Goal: Information Seeking & Learning: Learn about a topic

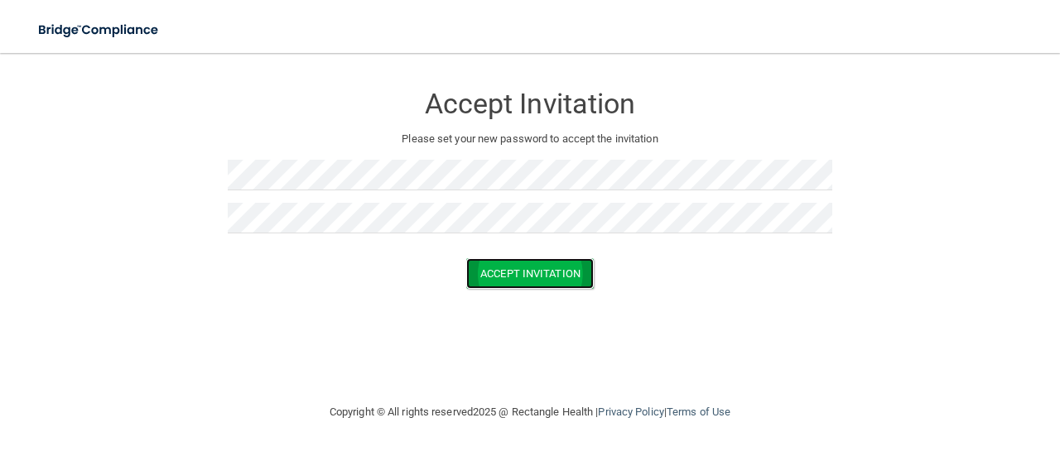
click at [520, 268] on button "Accept Invitation" at bounding box center [530, 273] width 128 height 31
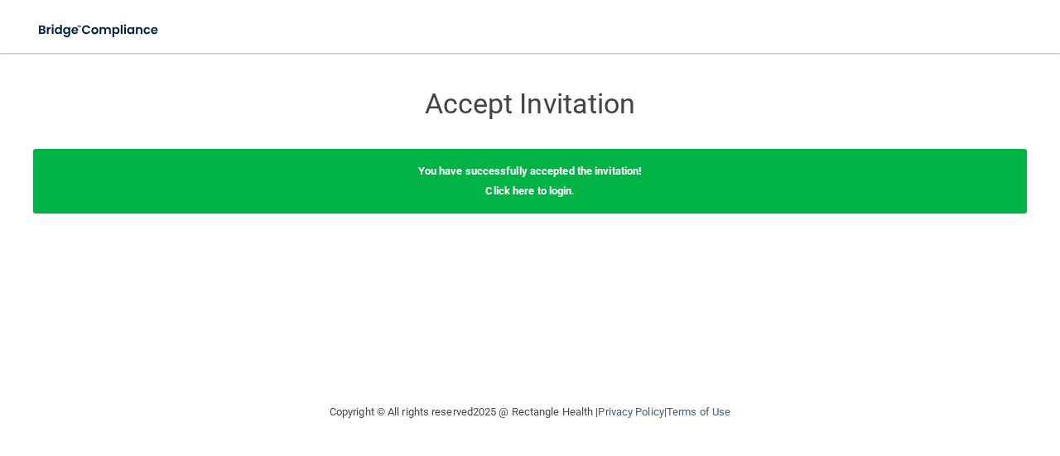
click at [588, 176] on b "You have successfully accepted the invitation!" at bounding box center [530, 171] width 224 height 12
click at [508, 185] on link "Click here to login" at bounding box center [528, 191] width 86 height 12
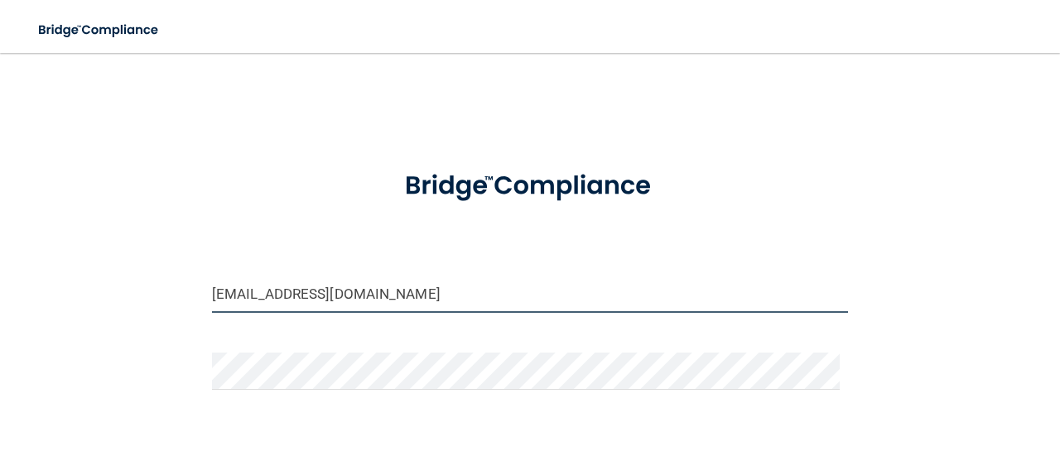
click at [358, 289] on input "britbirdie@gmail.com" at bounding box center [530, 294] width 636 height 37
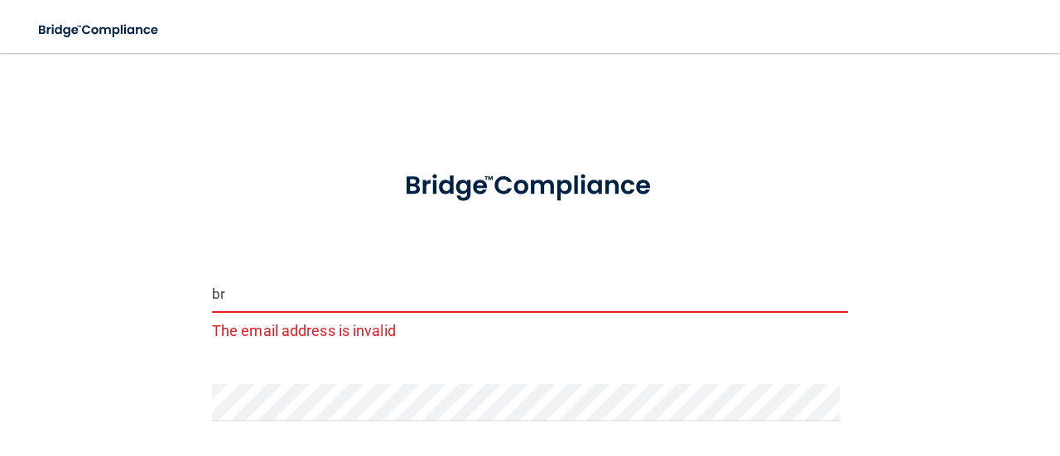
type input "b"
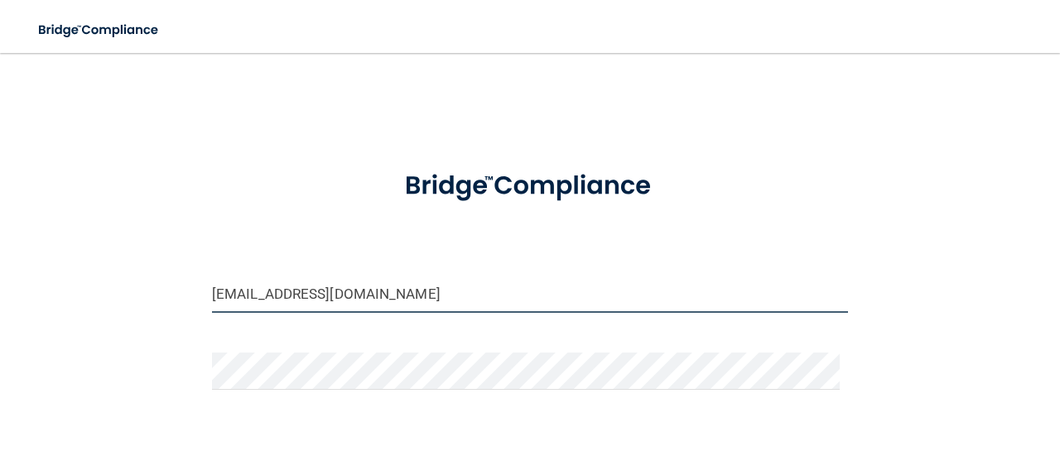
type input "[EMAIL_ADDRESS][DOMAIN_NAME]"
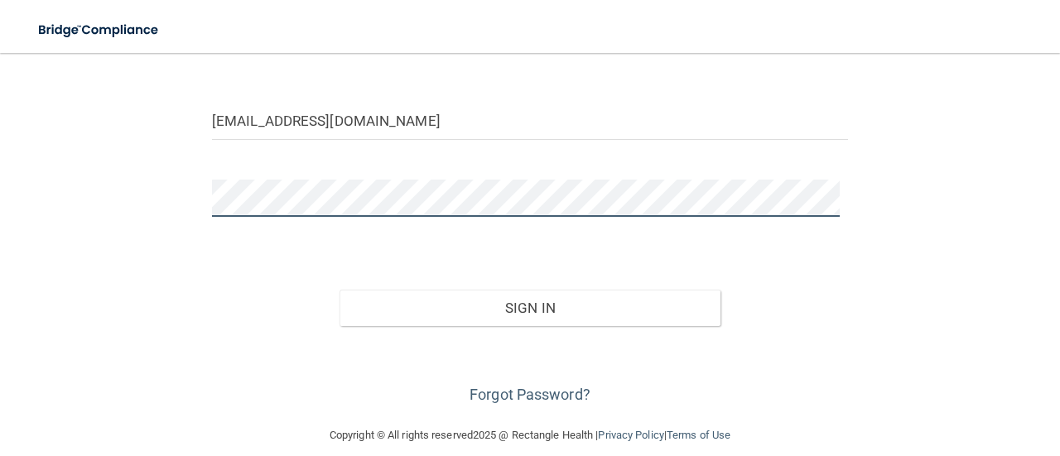
scroll to position [182, 0]
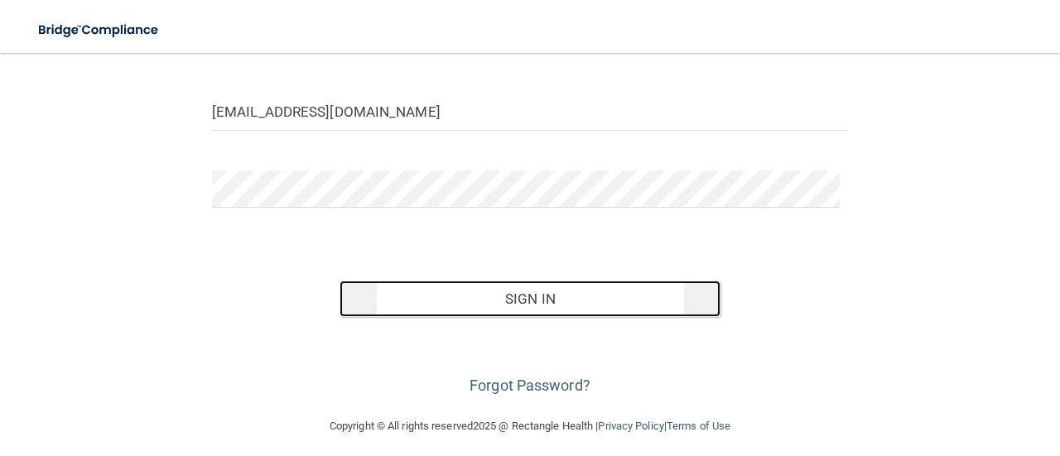
click at [568, 296] on button "Sign In" at bounding box center [530, 299] width 382 height 36
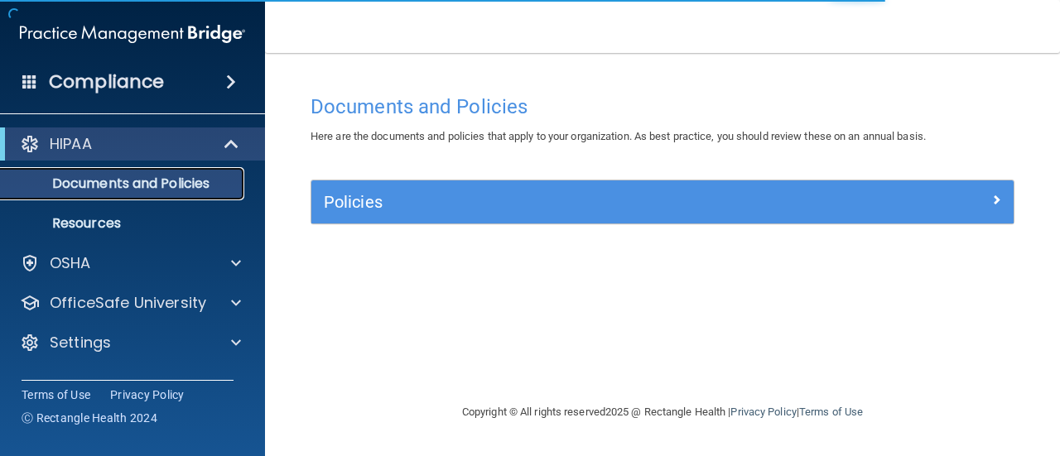
click at [169, 190] on p "Documents and Policies" at bounding box center [124, 184] width 226 height 17
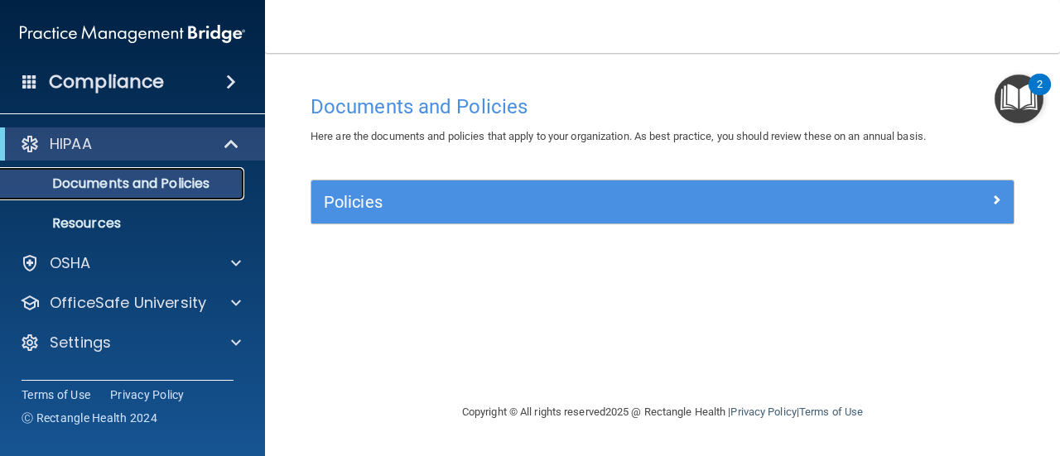
click at [163, 181] on p "Documents and Policies" at bounding box center [124, 184] width 226 height 17
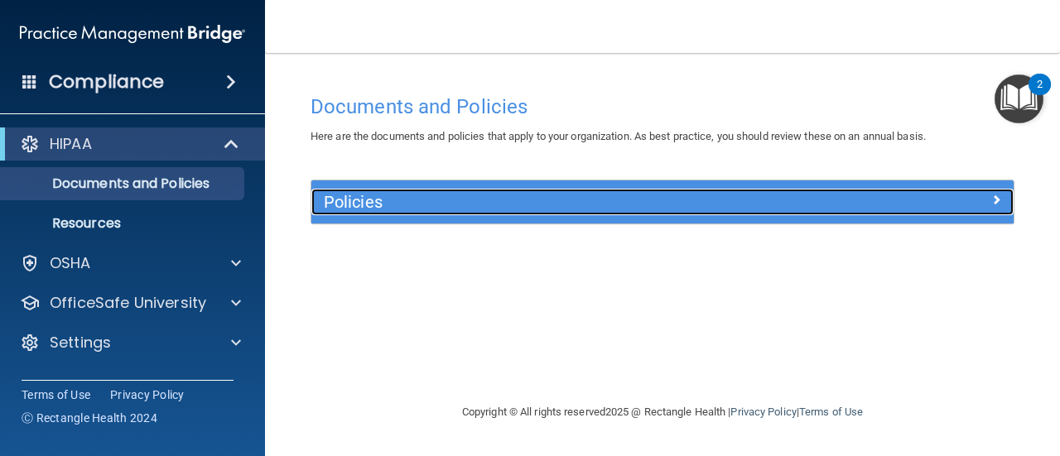
click at [480, 191] on div "Policies" at bounding box center [574, 202] width 527 height 26
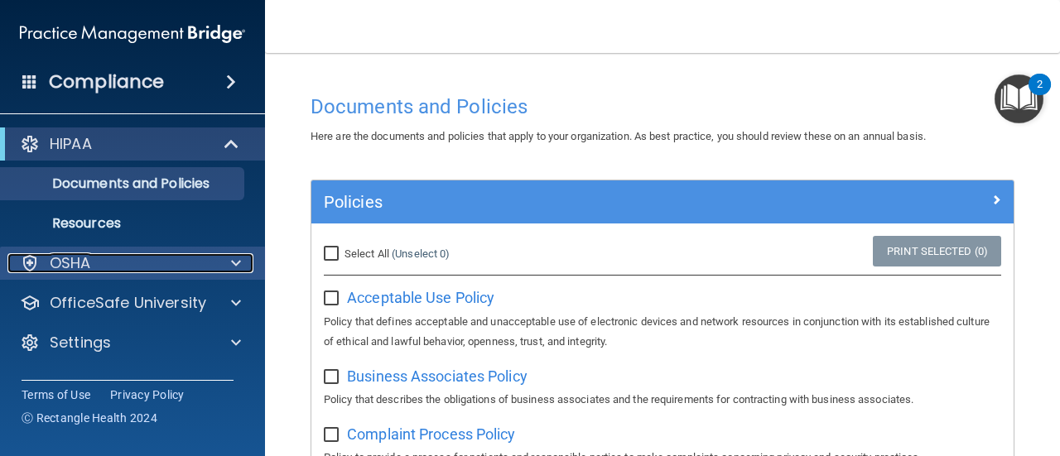
click at [238, 255] on span at bounding box center [236, 263] width 10 height 20
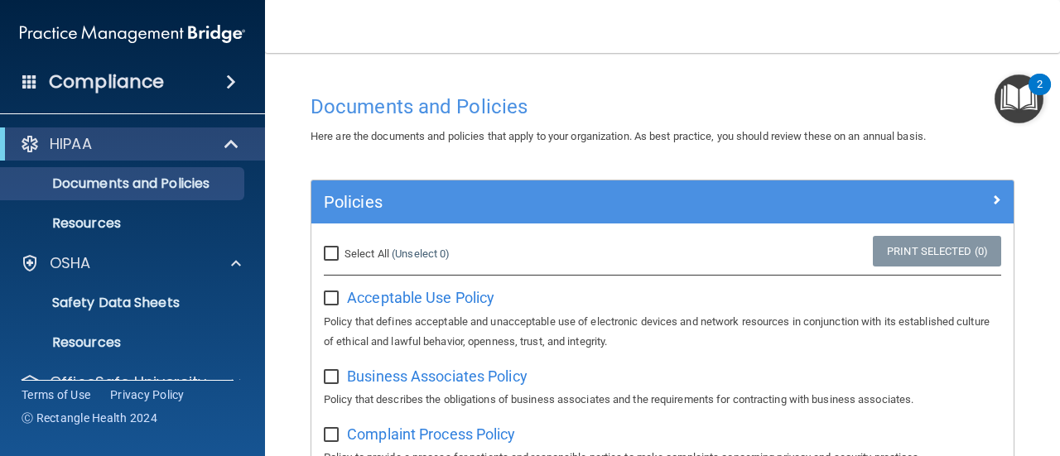
click at [114, 76] on h4 "Compliance" at bounding box center [106, 81] width 115 height 23
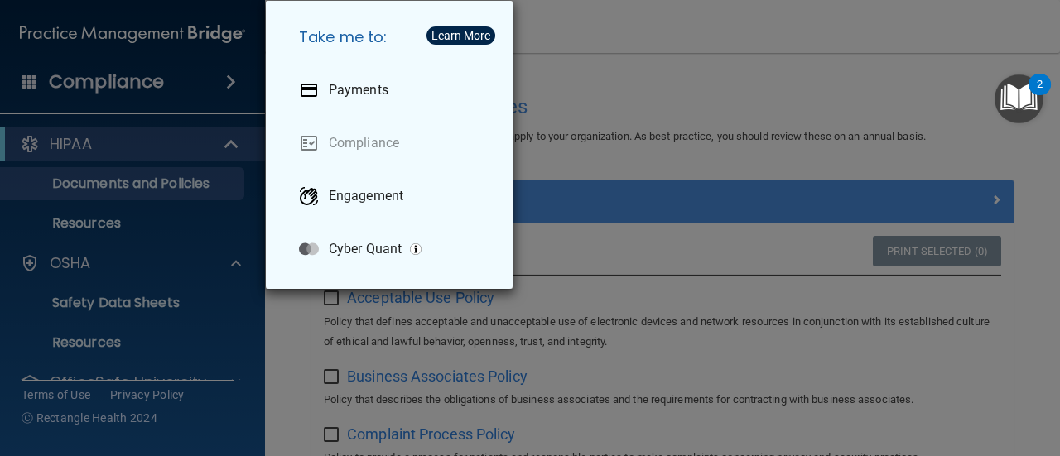
click at [178, 31] on div "Take me to: Payments Compliance Engagement Cyber Quant" at bounding box center [530, 228] width 1060 height 456
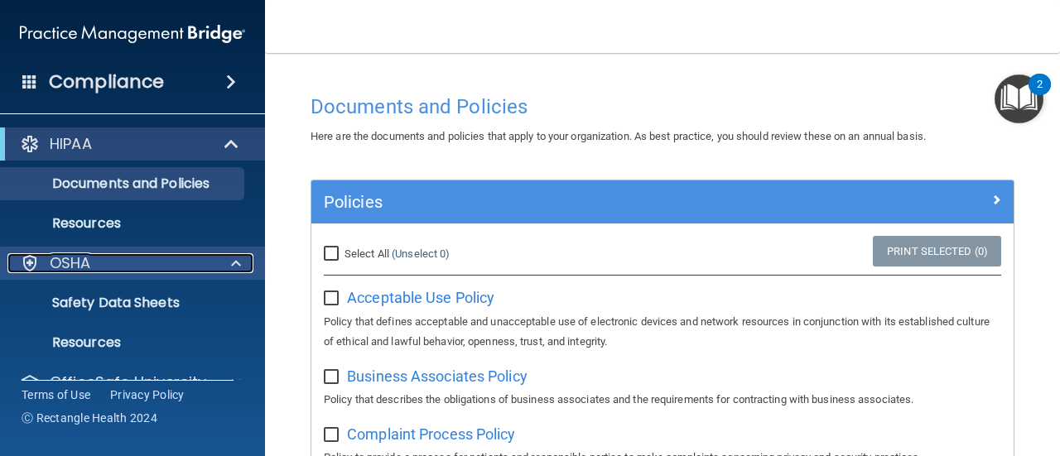
click at [231, 259] on span at bounding box center [236, 263] width 10 height 20
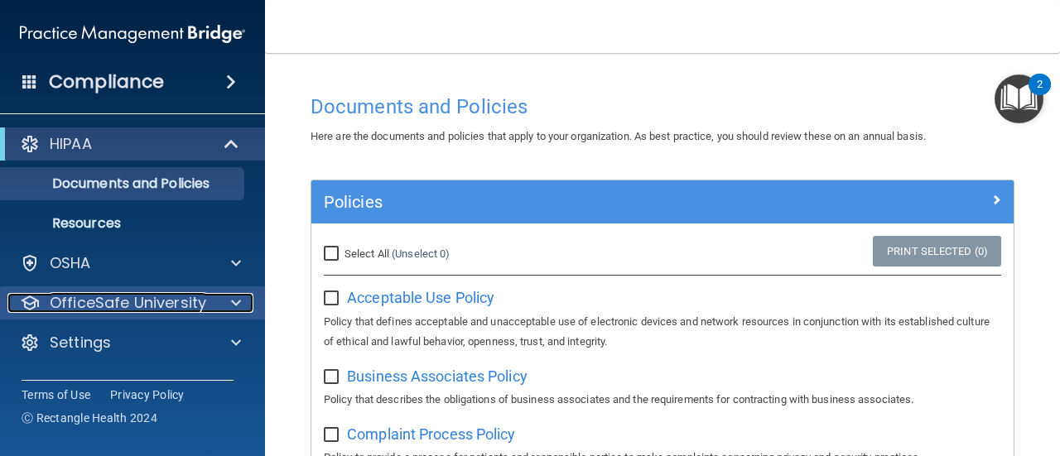
click at [232, 303] on span at bounding box center [236, 303] width 10 height 20
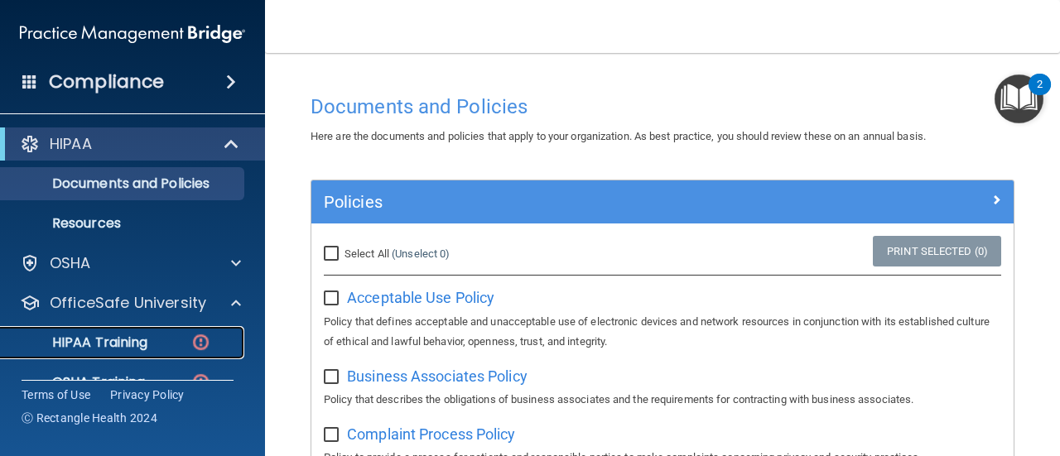
click at [162, 344] on div "HIPAA Training" at bounding box center [124, 342] width 226 height 17
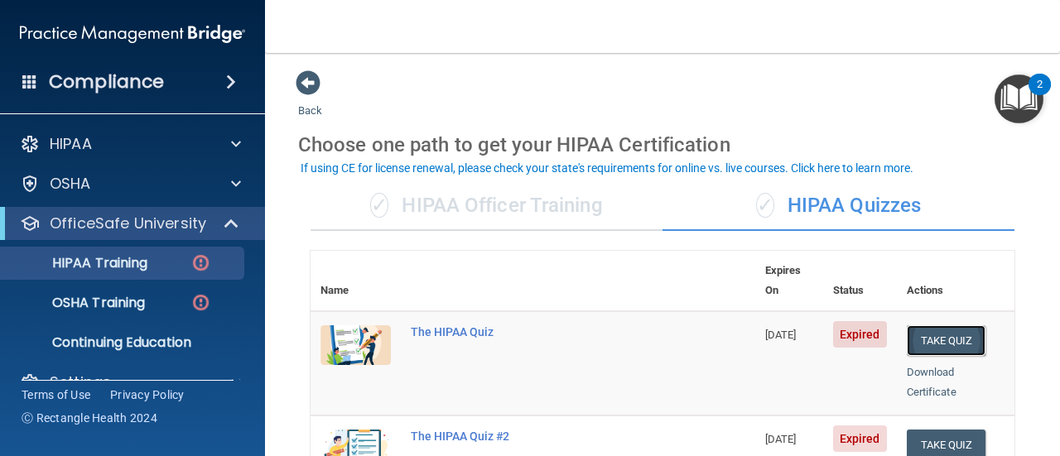
click at [957, 325] on button "Take Quiz" at bounding box center [946, 340] width 79 height 31
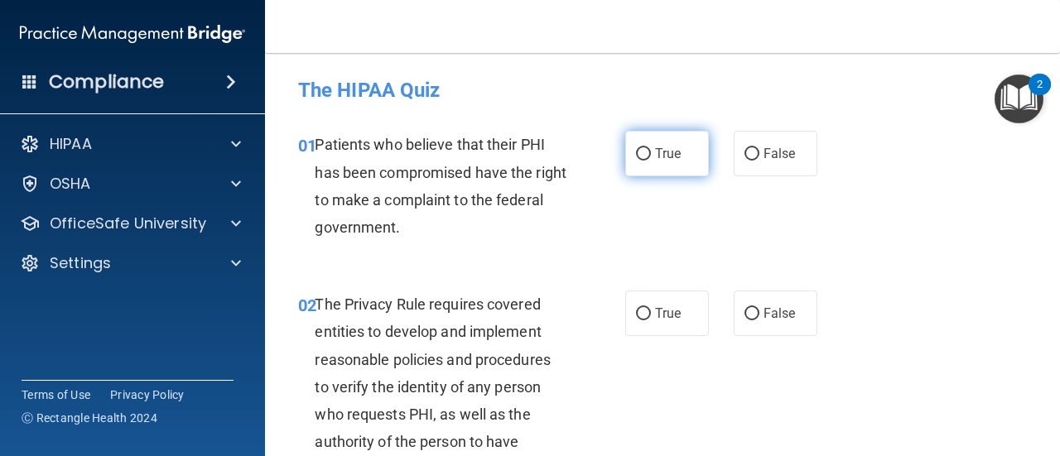
click at [637, 148] on input "True" at bounding box center [643, 154] width 15 height 12
radio input "true"
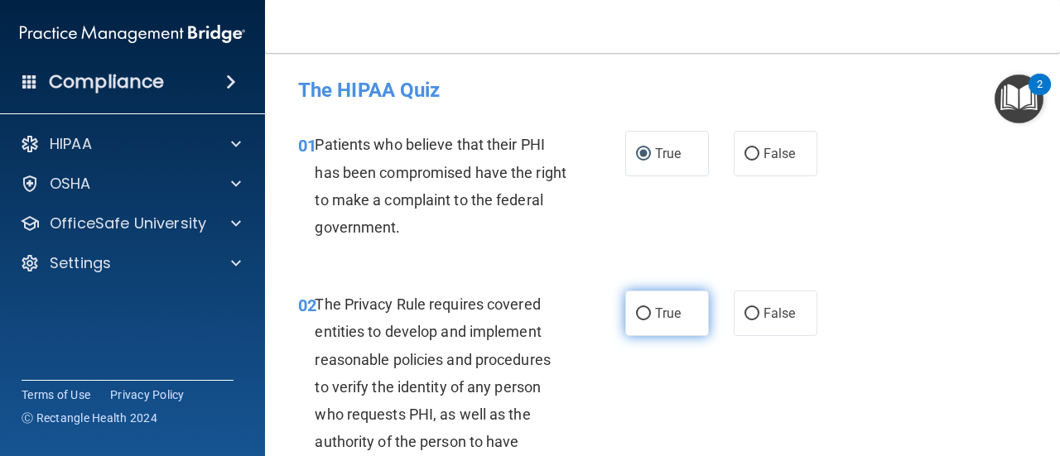
click at [637, 314] on input "True" at bounding box center [643, 314] width 15 height 12
radio input "true"
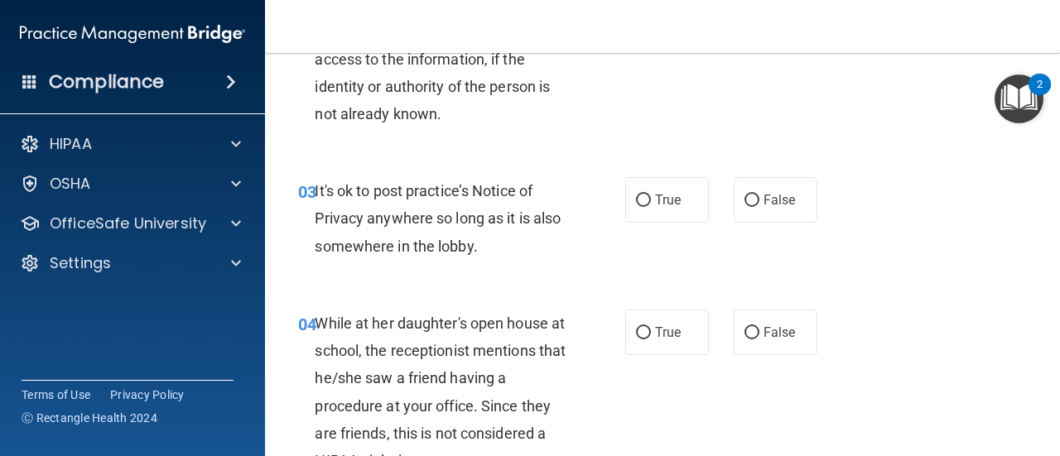
scroll to position [419, 0]
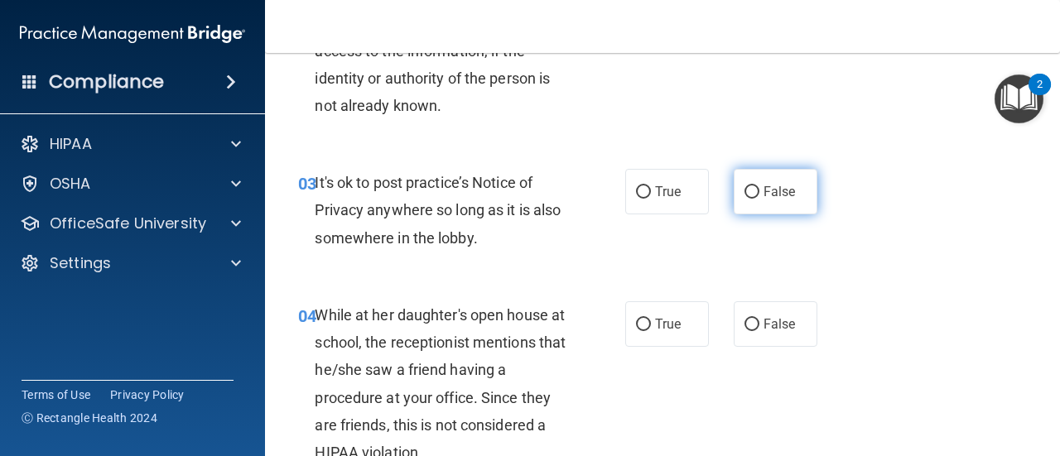
click at [744, 190] on input "False" at bounding box center [751, 192] width 15 height 12
radio input "true"
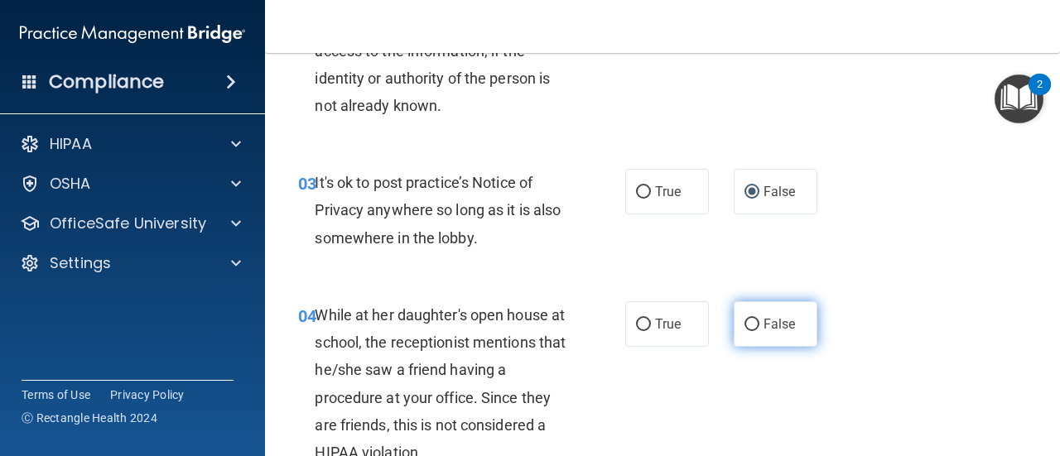
click at [744, 319] on input "False" at bounding box center [751, 325] width 15 height 12
radio input "true"
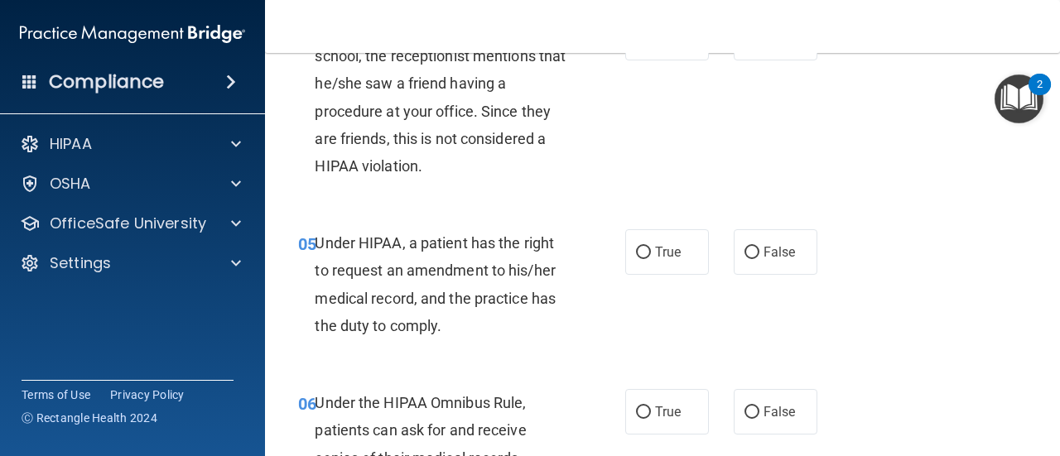
scroll to position [727, 0]
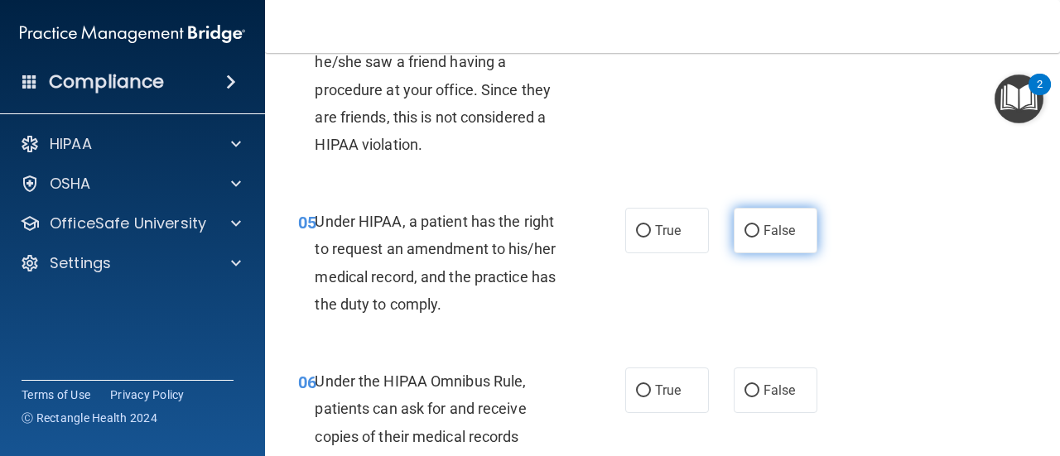
click at [744, 226] on input "False" at bounding box center [751, 231] width 15 height 12
radio input "true"
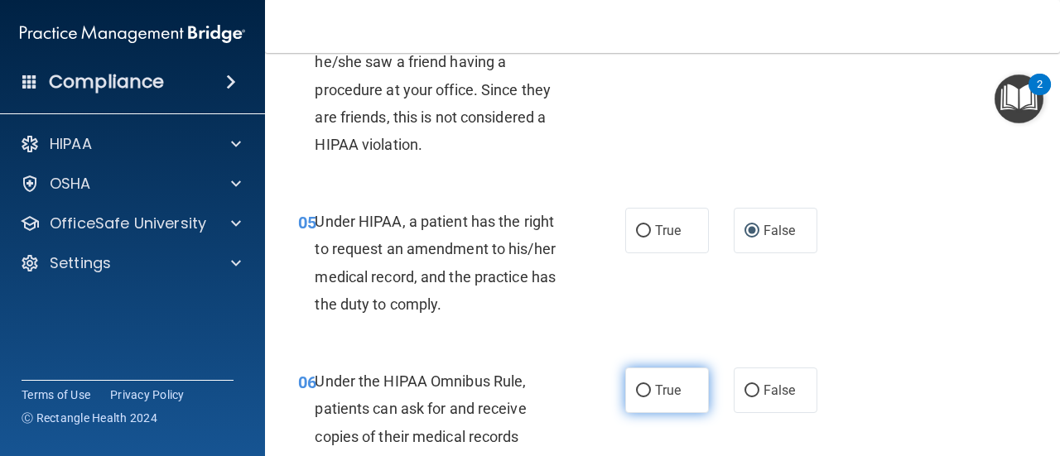
click at [636, 385] on input "True" at bounding box center [643, 391] width 15 height 12
radio input "true"
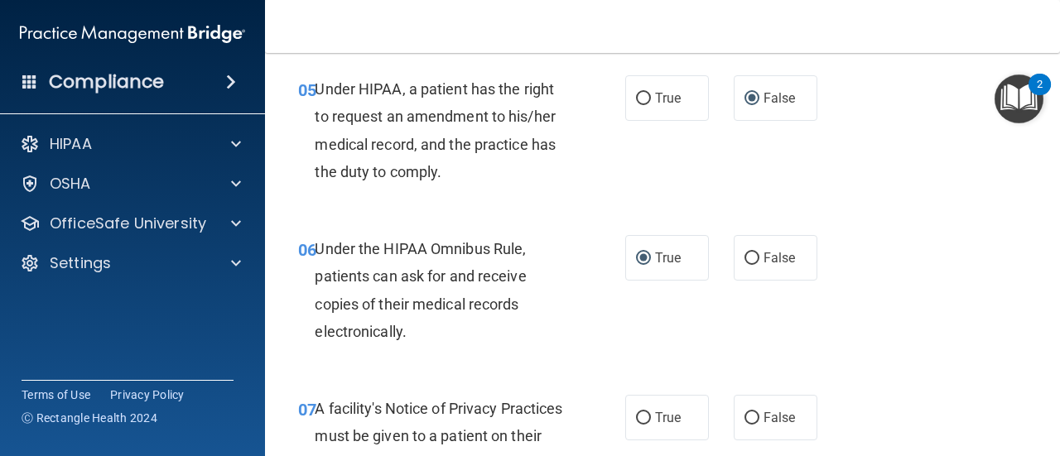
scroll to position [893, 0]
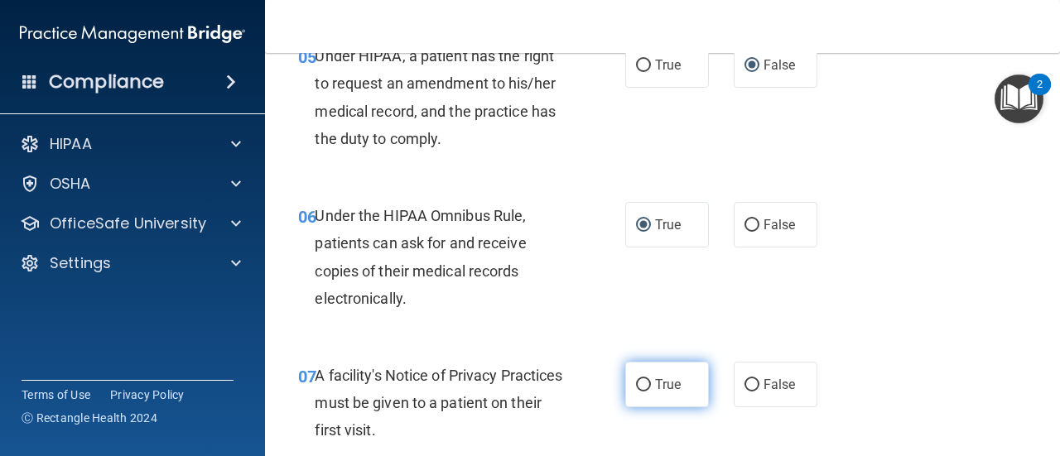
click at [636, 387] on input "True" at bounding box center [643, 385] width 15 height 12
radio input "true"
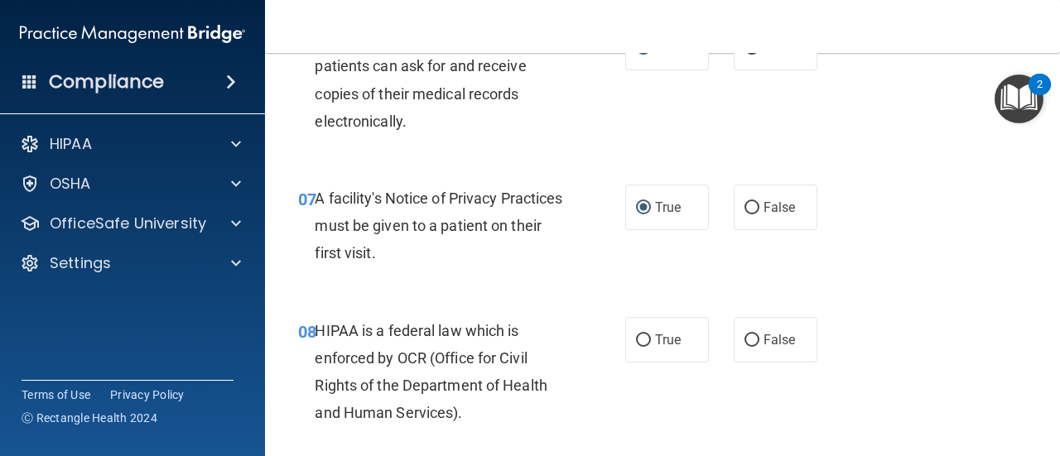
scroll to position [1103, 0]
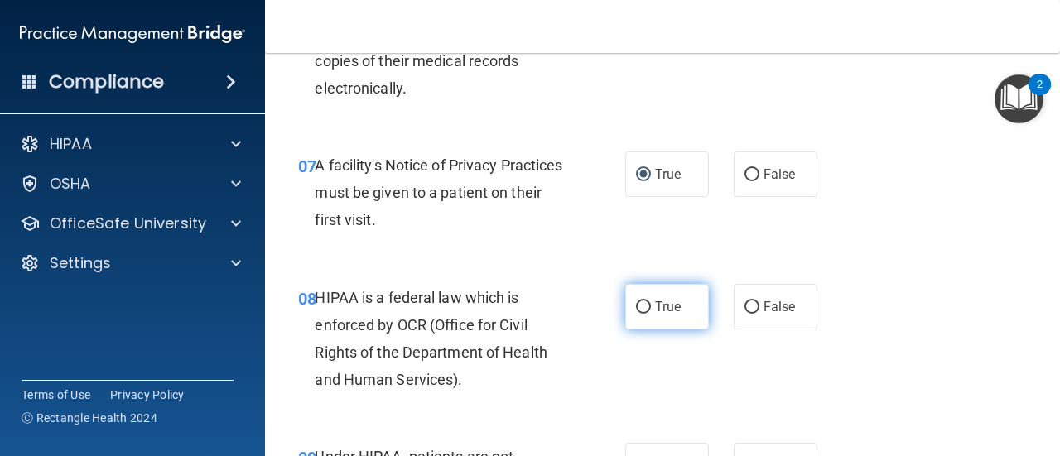
click at [636, 305] on input "True" at bounding box center [643, 307] width 15 height 12
radio input "true"
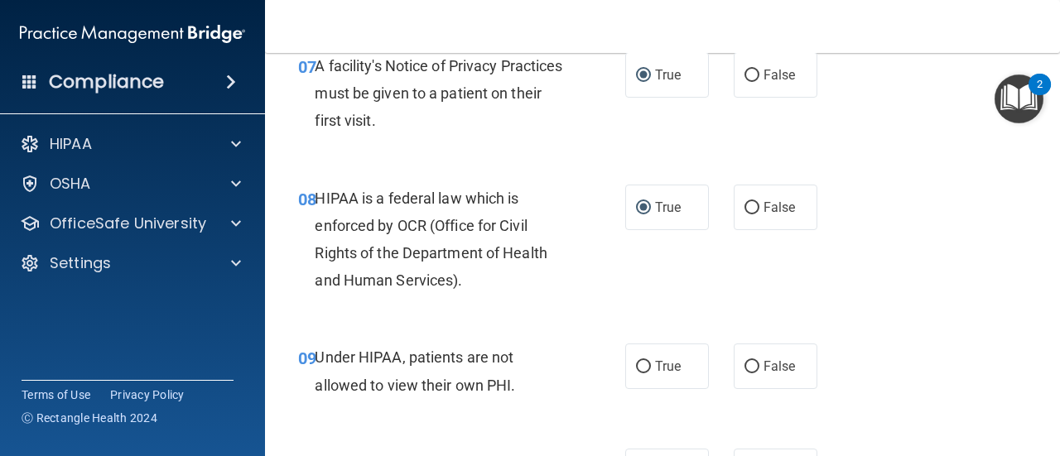
scroll to position [1235, 0]
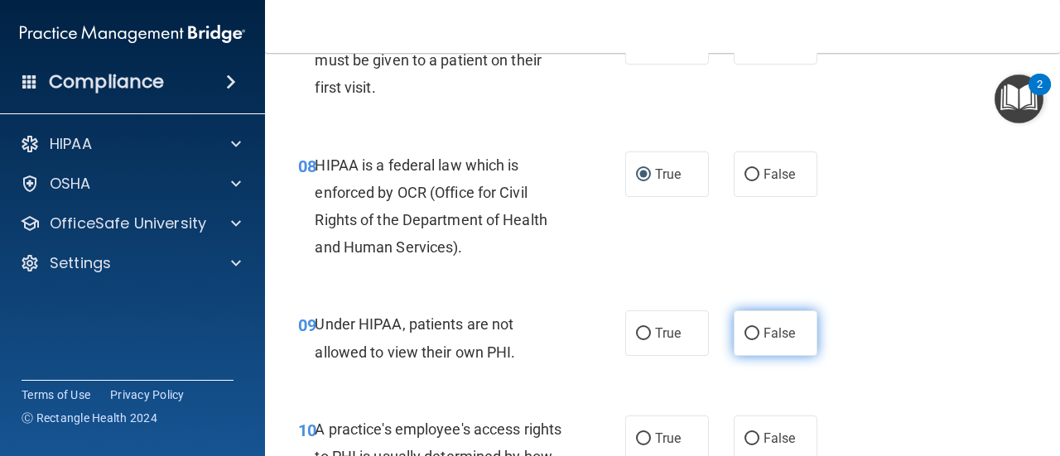
click at [744, 329] on input "False" at bounding box center [751, 334] width 15 height 12
radio input "true"
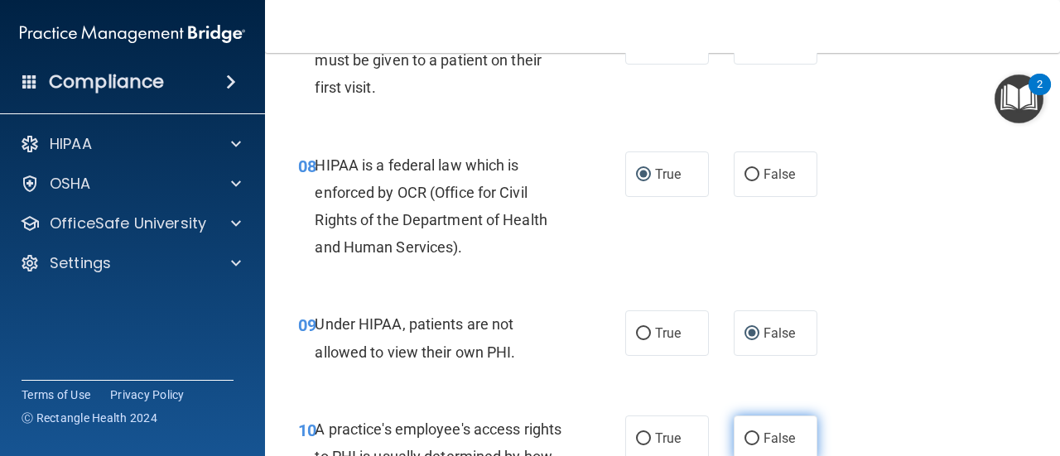
click at [745, 435] on input "False" at bounding box center [751, 439] width 15 height 12
radio input "true"
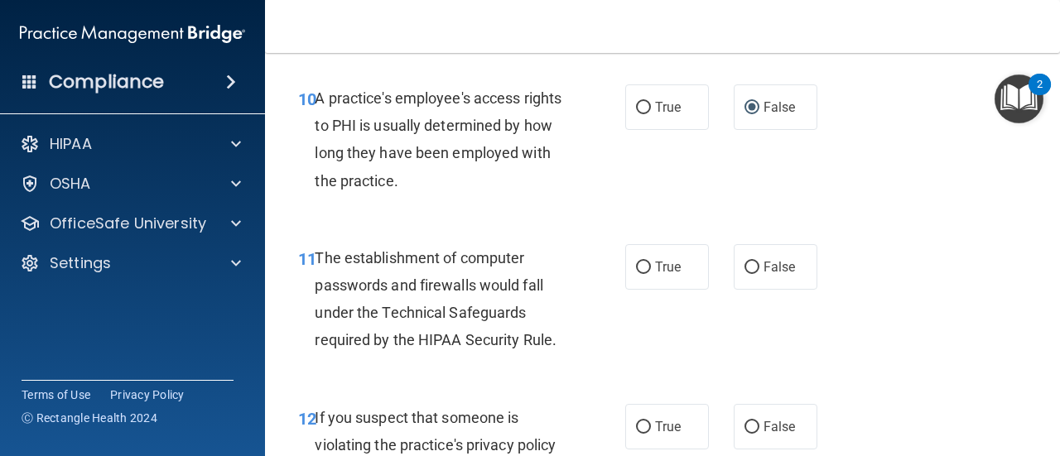
scroll to position [1600, 0]
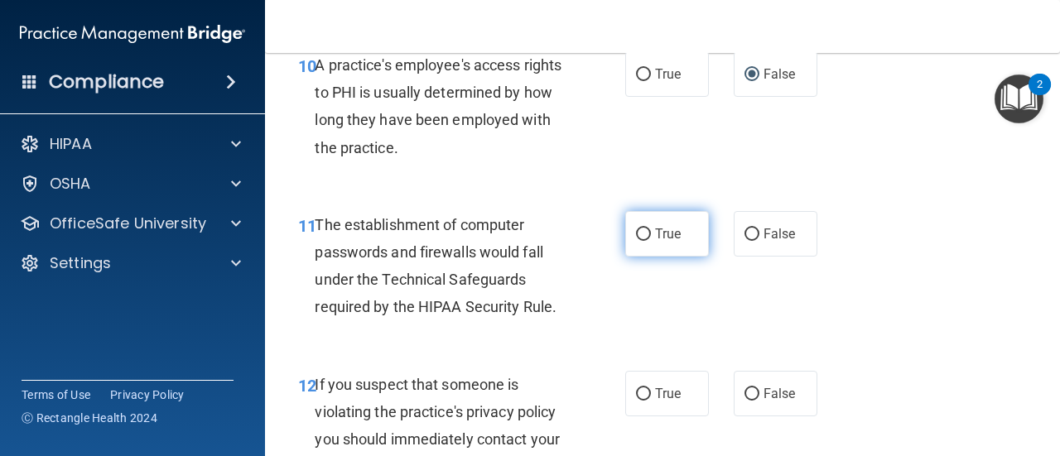
click at [639, 233] on input "True" at bounding box center [643, 235] width 15 height 12
radio input "true"
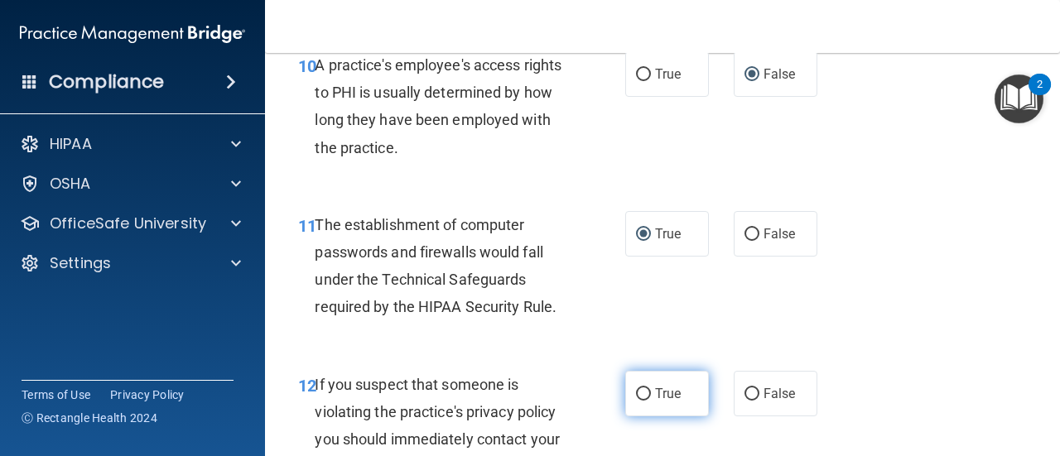
click at [637, 392] on input "True" at bounding box center [643, 394] width 15 height 12
radio input "true"
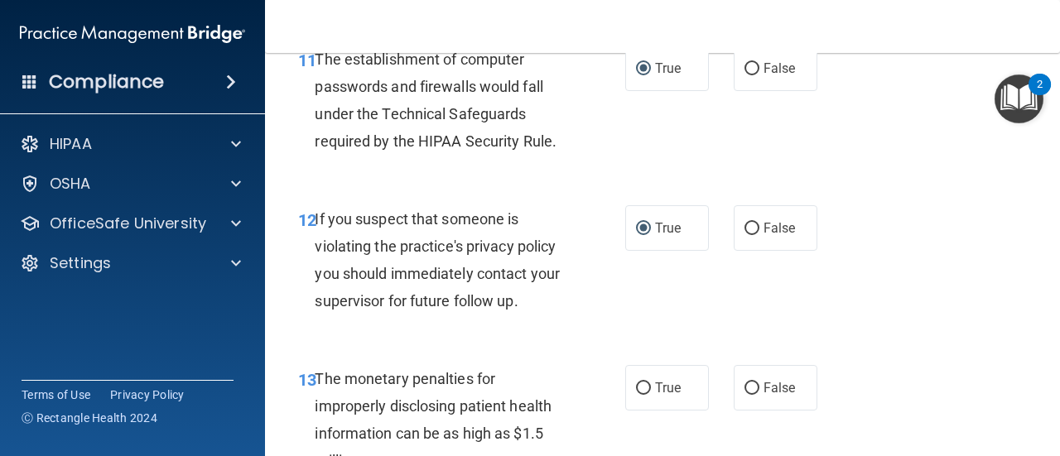
scroll to position [1798, 0]
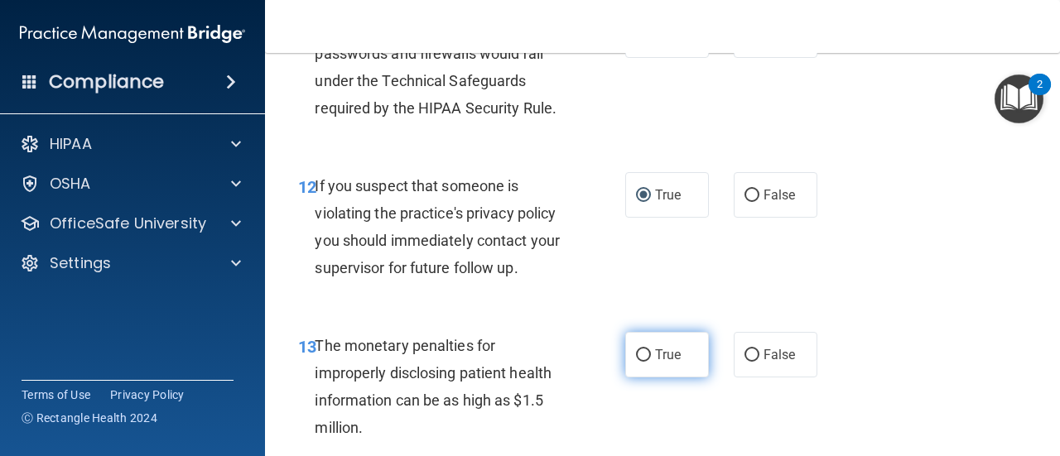
click at [636, 356] on input "True" at bounding box center [643, 355] width 15 height 12
radio input "true"
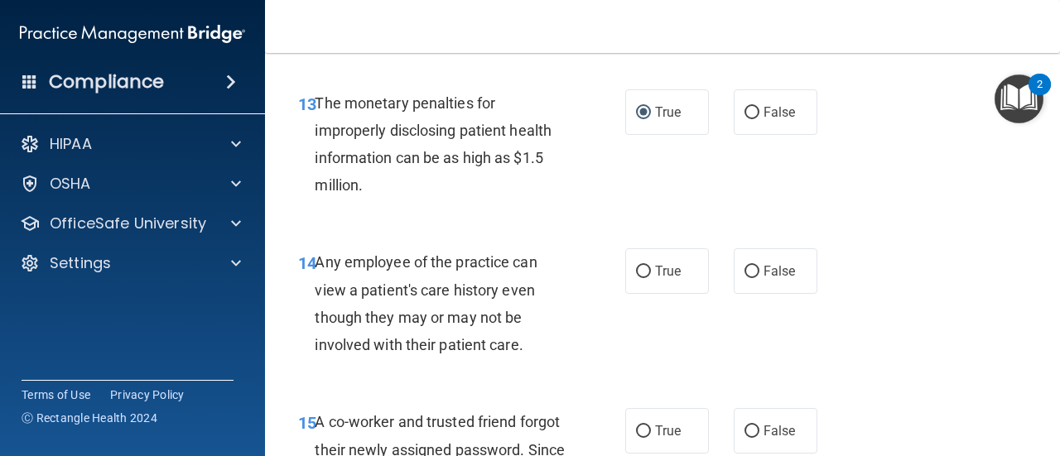
scroll to position [2085, 0]
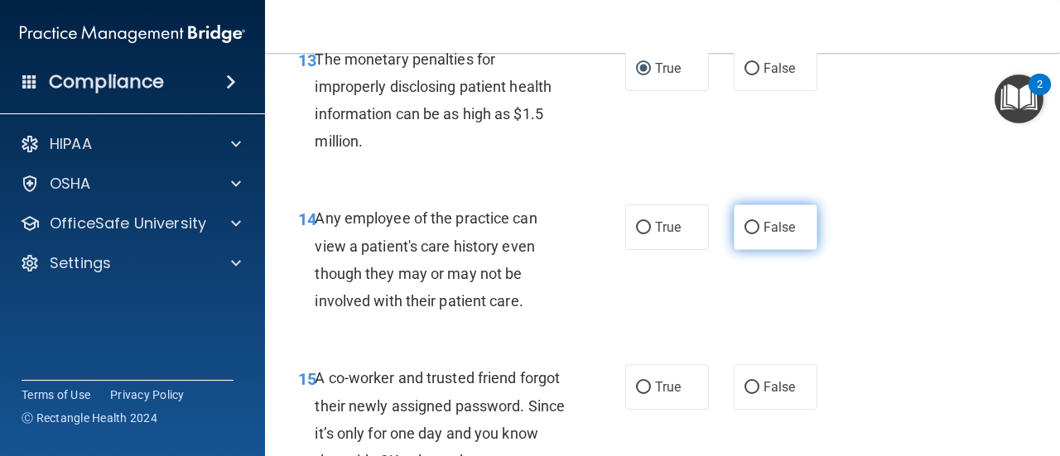
click at [744, 230] on input "False" at bounding box center [751, 228] width 15 height 12
radio input "true"
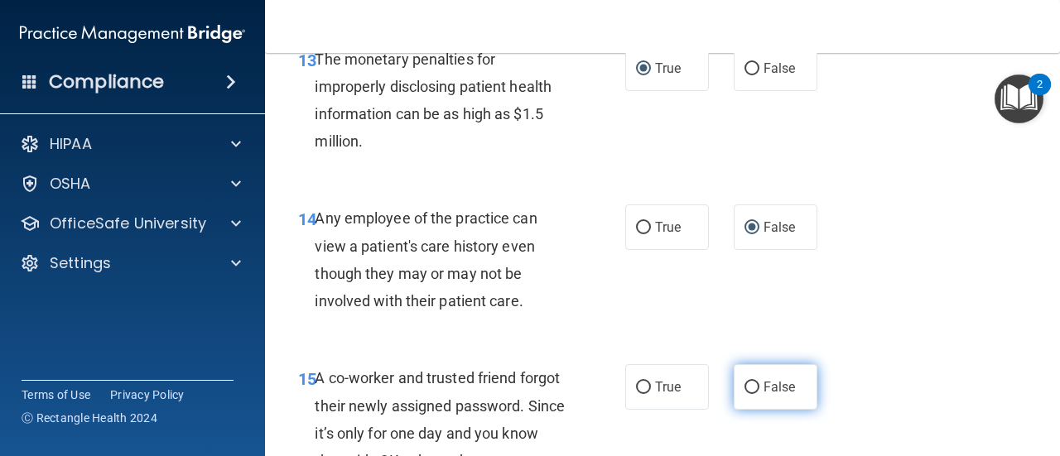
click at [747, 389] on input "False" at bounding box center [751, 388] width 15 height 12
radio input "true"
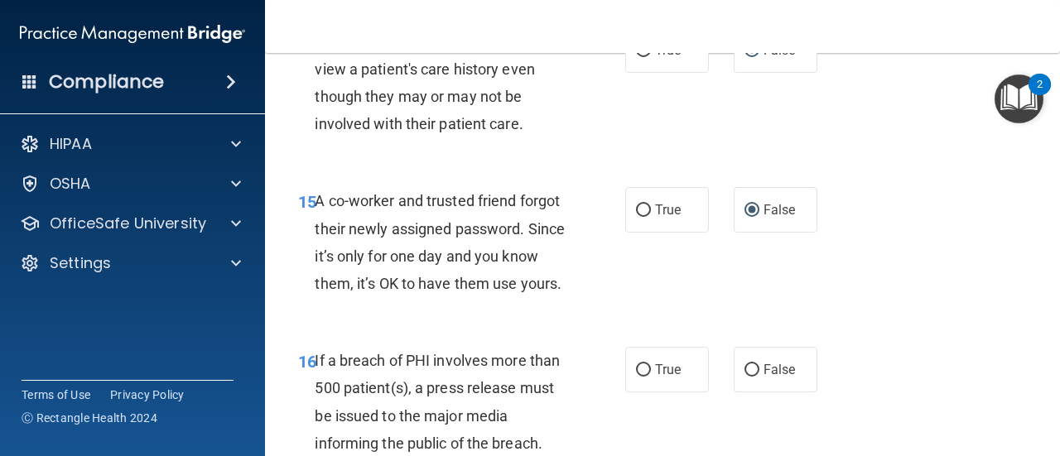
scroll to position [2295, 0]
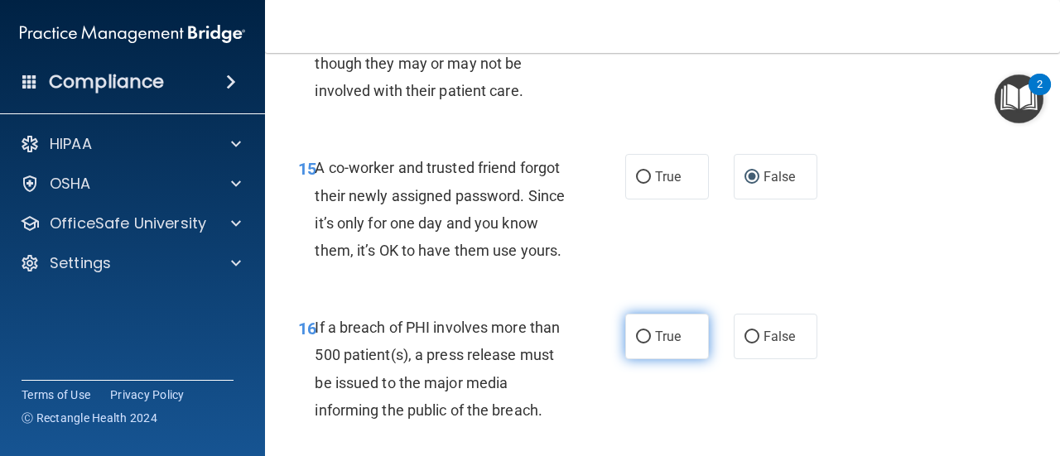
click at [636, 344] on input "True" at bounding box center [643, 337] width 15 height 12
radio input "true"
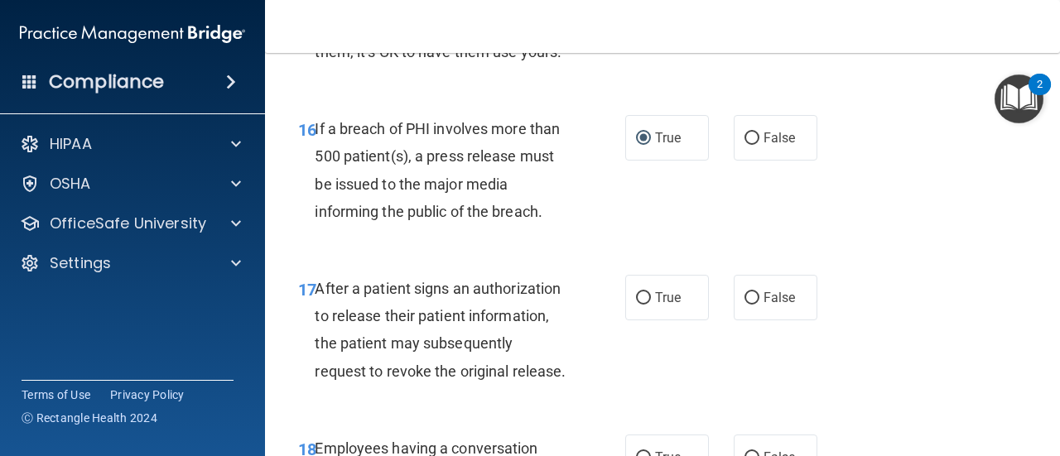
scroll to position [2527, 0]
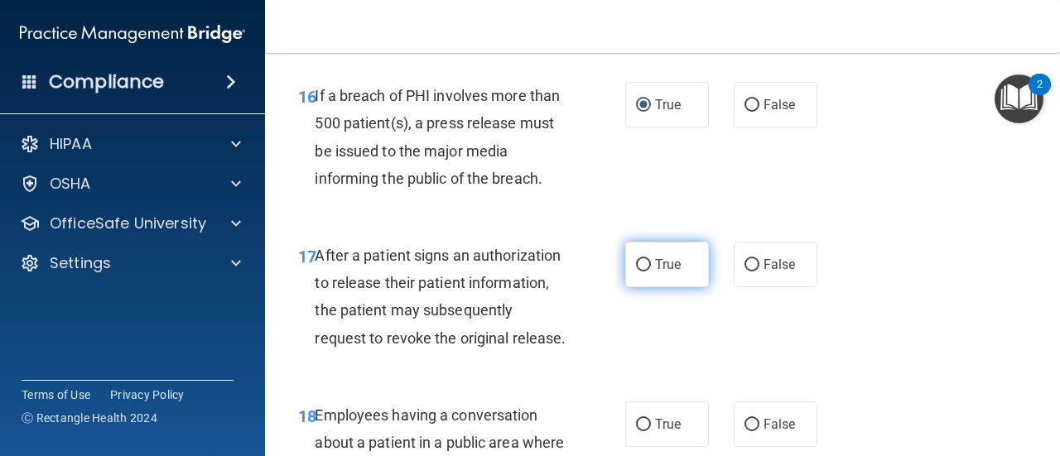
click at [636, 272] on input "True" at bounding box center [643, 265] width 15 height 12
radio input "true"
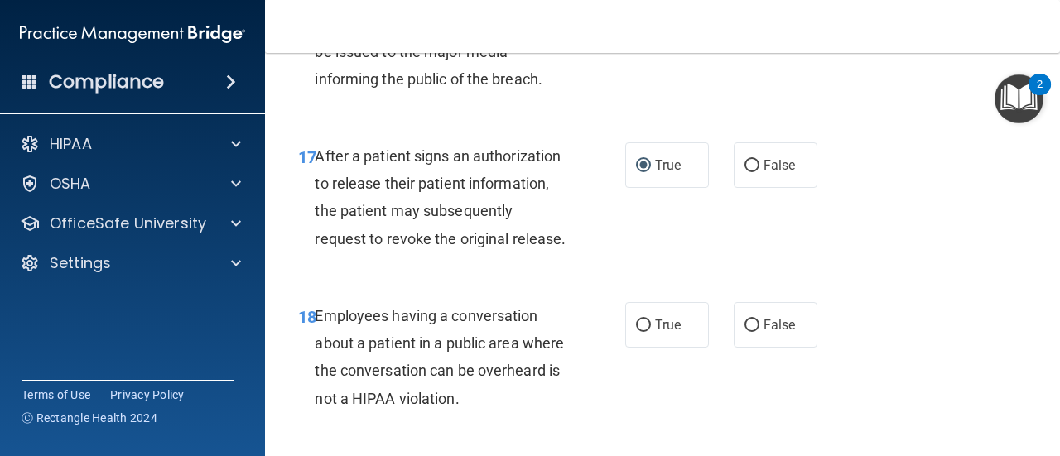
scroll to position [2659, 0]
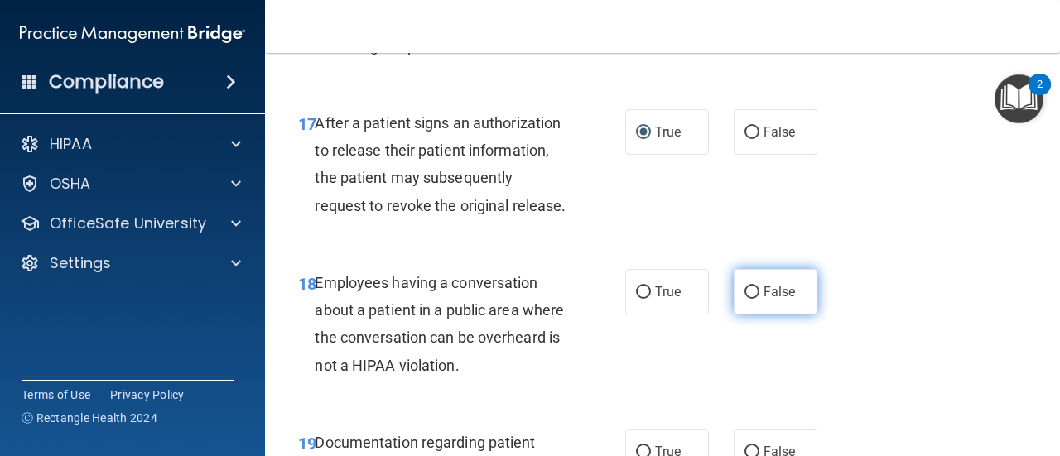
click at [746, 299] on input "False" at bounding box center [751, 292] width 15 height 12
radio input "true"
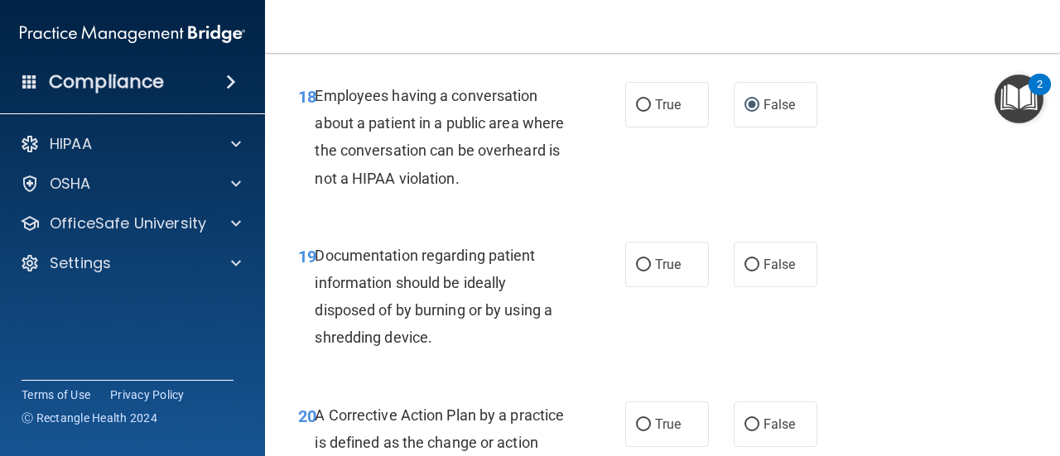
scroll to position [2880, 0]
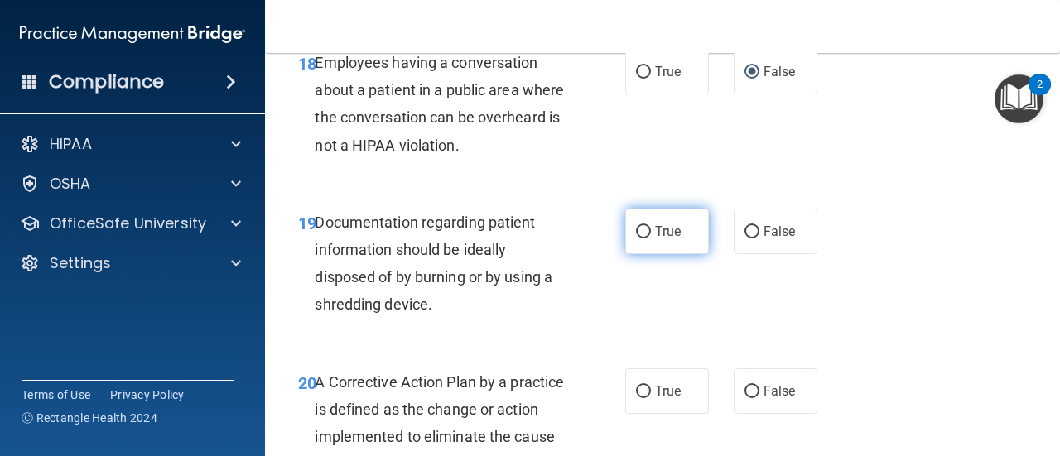
click at [639, 238] on input "True" at bounding box center [643, 232] width 15 height 12
radio input "true"
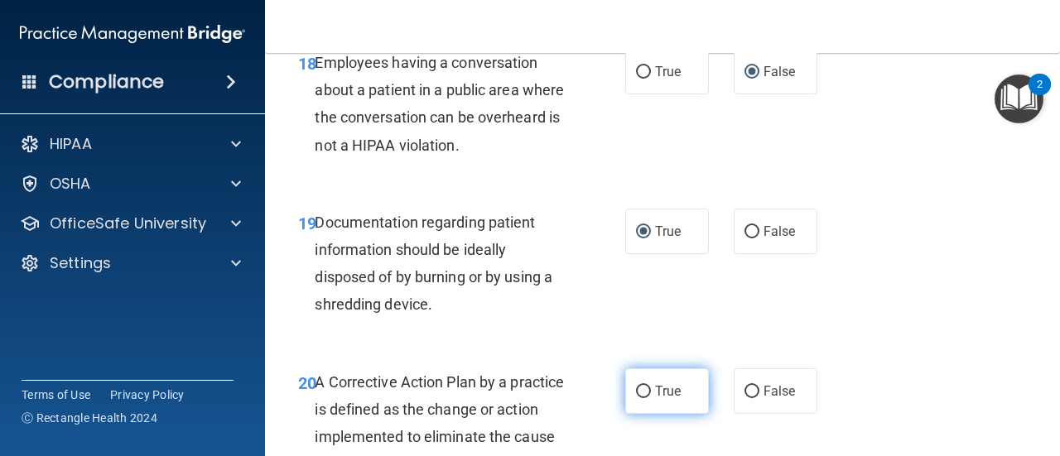
click at [638, 398] on input "True" at bounding box center [643, 392] width 15 height 12
radio input "true"
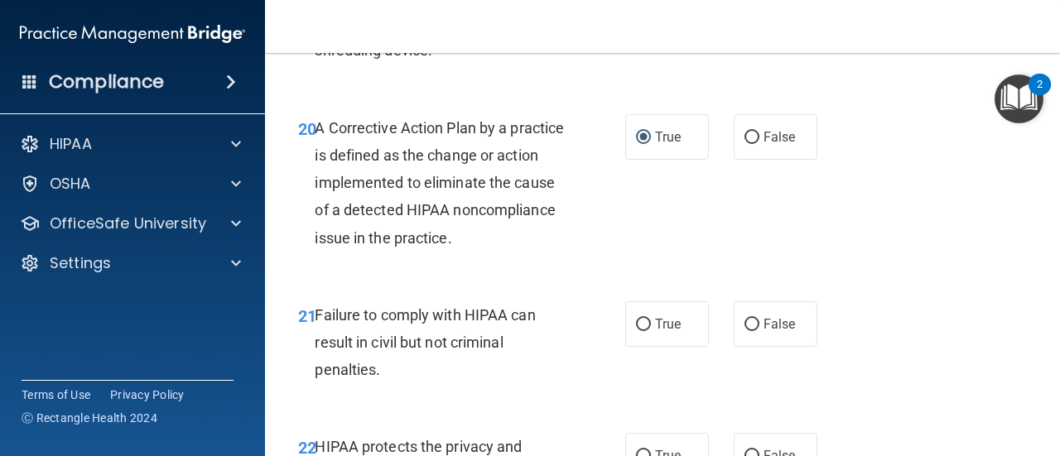
scroll to position [3167, 0]
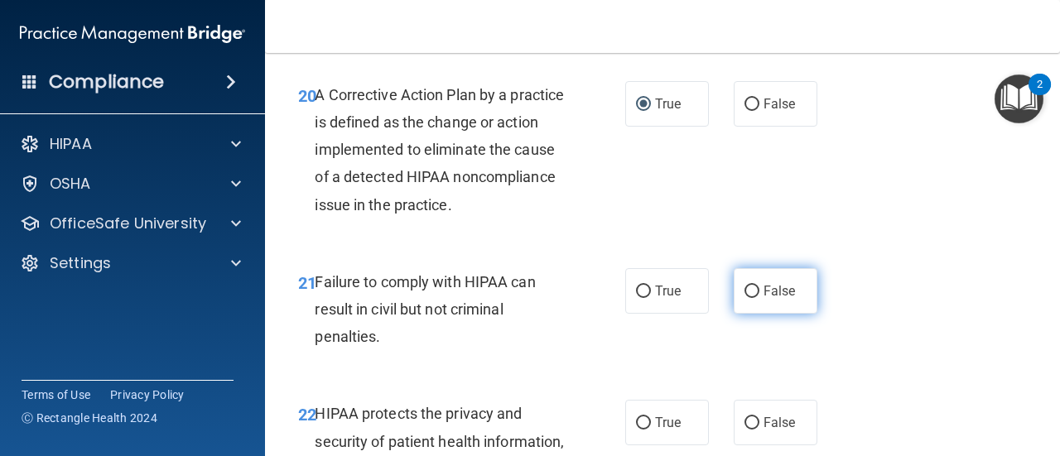
click at [735, 314] on label "False" at bounding box center [776, 291] width 84 height 46
click at [744, 298] on input "False" at bounding box center [751, 292] width 15 height 12
radio input "true"
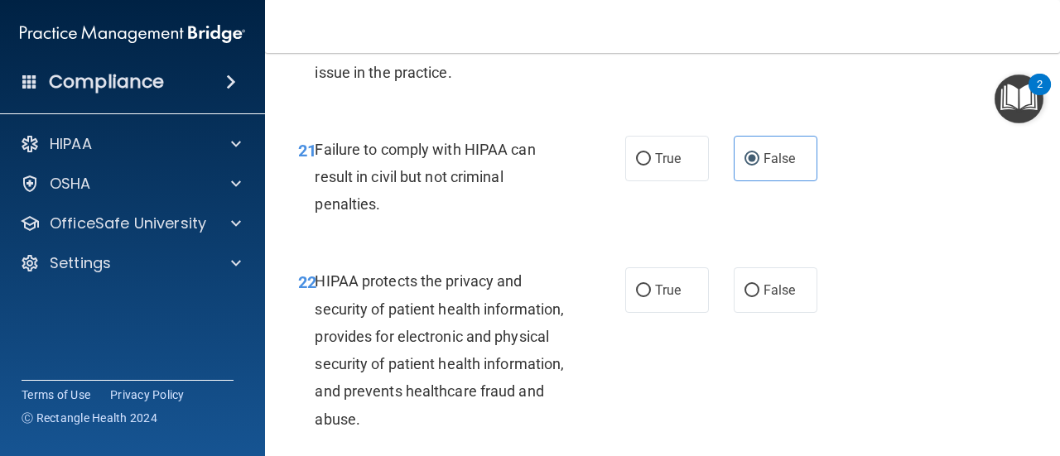
scroll to position [3333, 0]
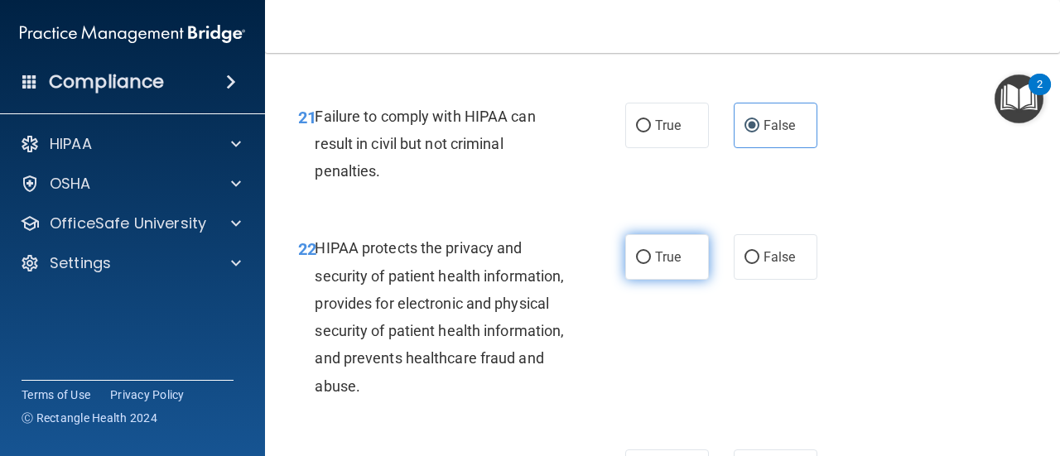
click at [628, 280] on label "True" at bounding box center [667, 257] width 84 height 46
click at [636, 264] on input "True" at bounding box center [643, 258] width 15 height 12
radio input "true"
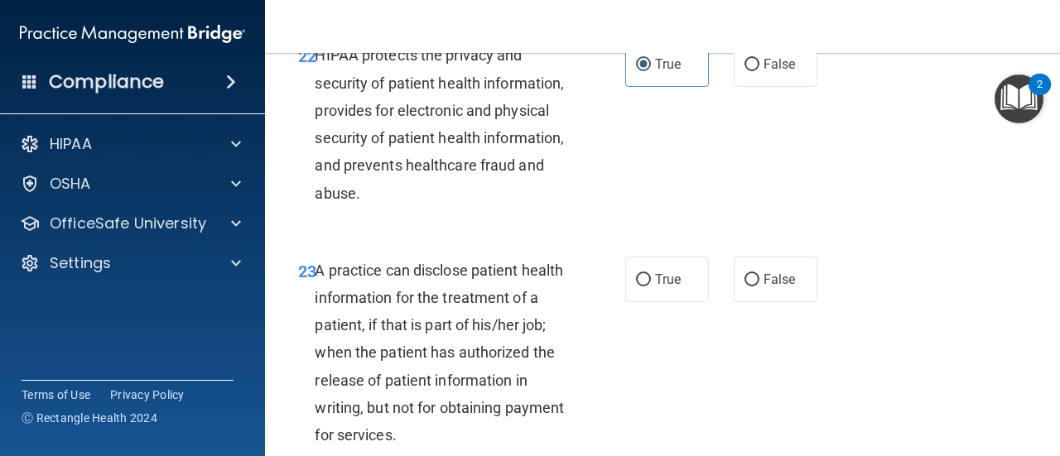
scroll to position [3531, 0]
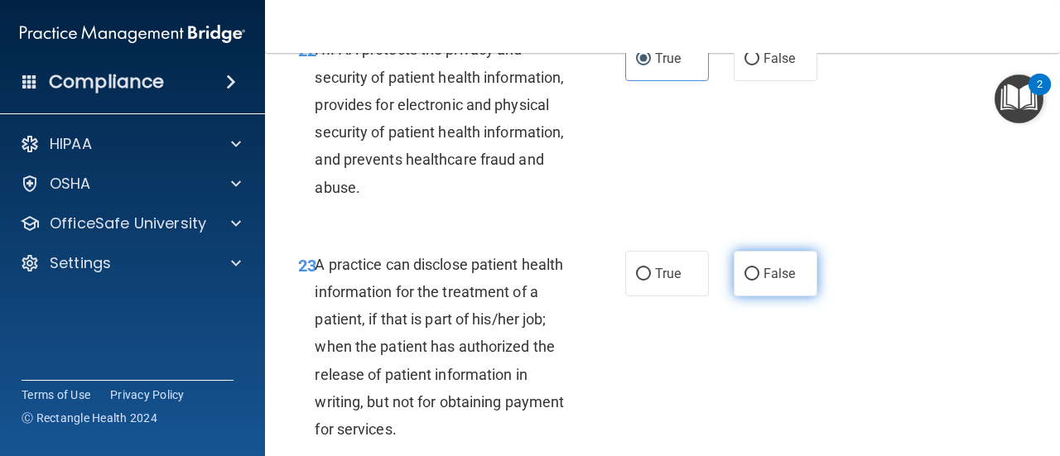
click at [744, 281] on input "False" at bounding box center [751, 274] width 15 height 12
radio input "true"
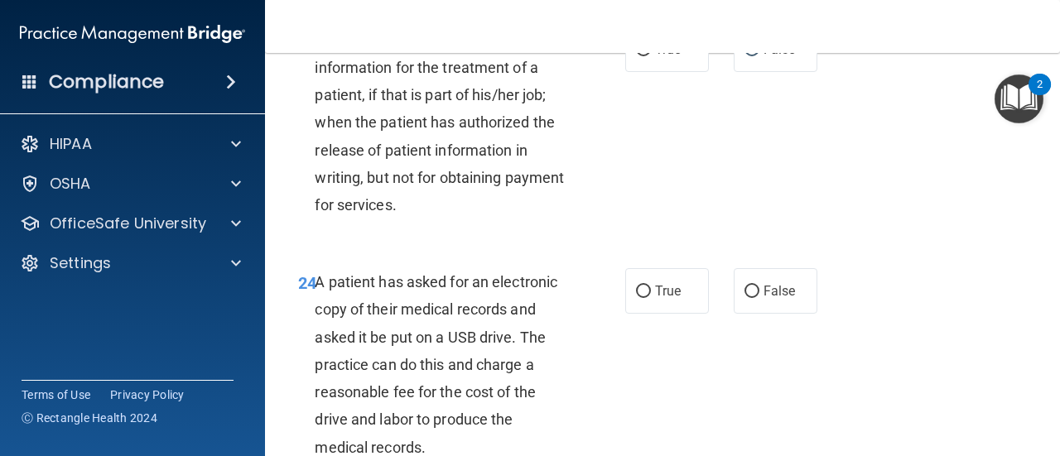
scroll to position [3763, 0]
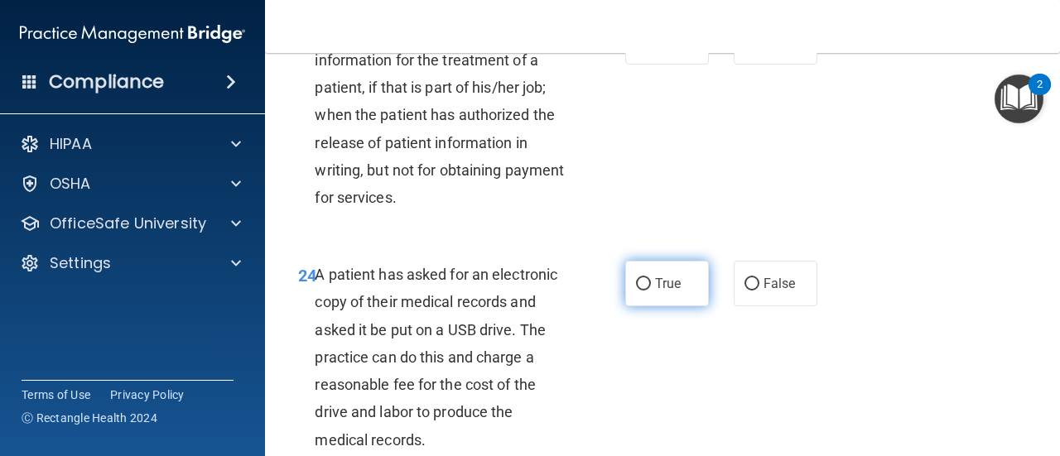
click at [636, 291] on input "True" at bounding box center [643, 284] width 15 height 12
radio input "true"
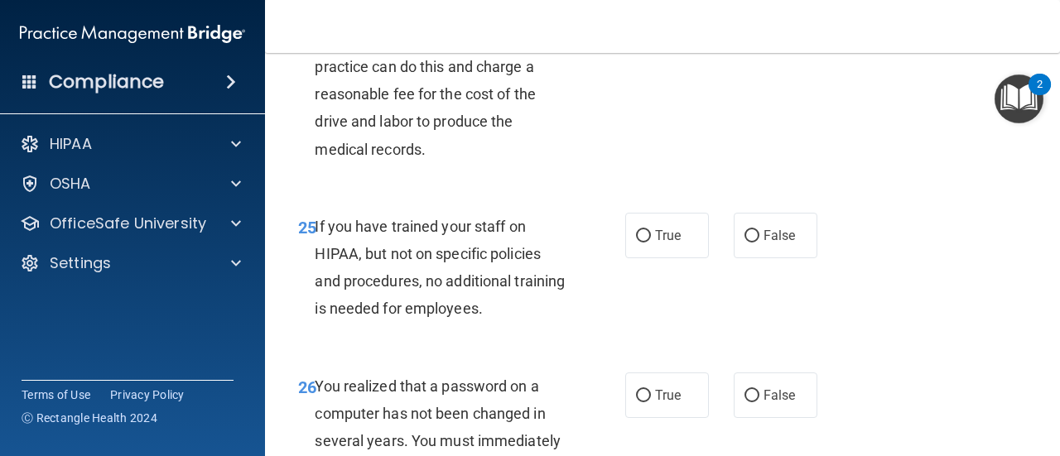
scroll to position [4061, 0]
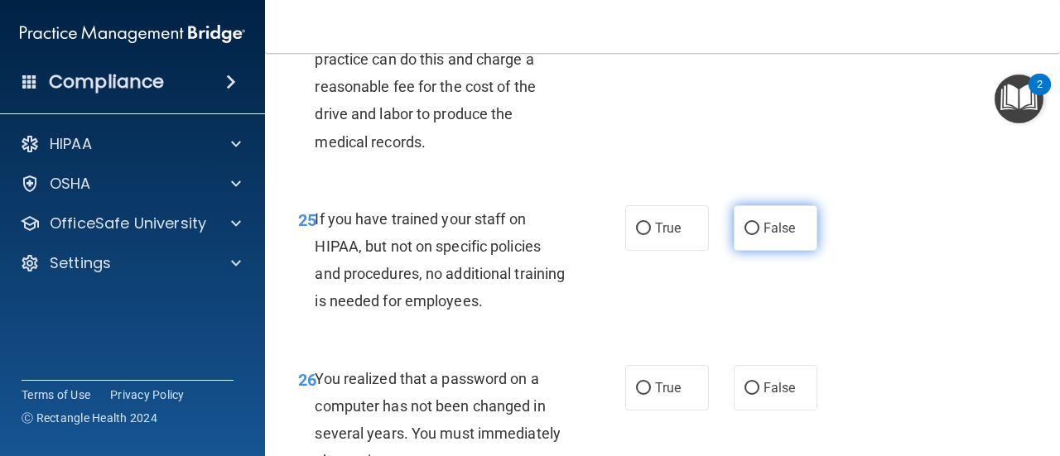
click at [748, 235] on input "False" at bounding box center [751, 229] width 15 height 12
radio input "true"
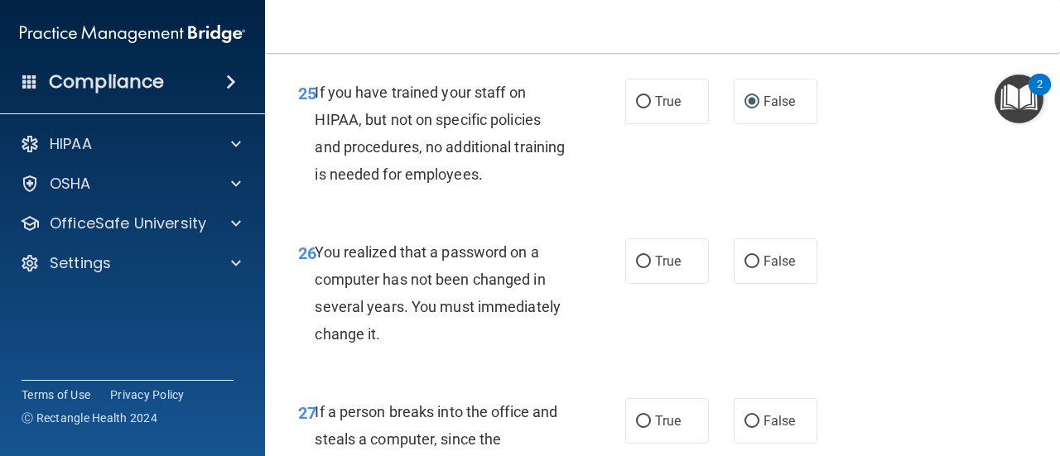
scroll to position [4194, 0]
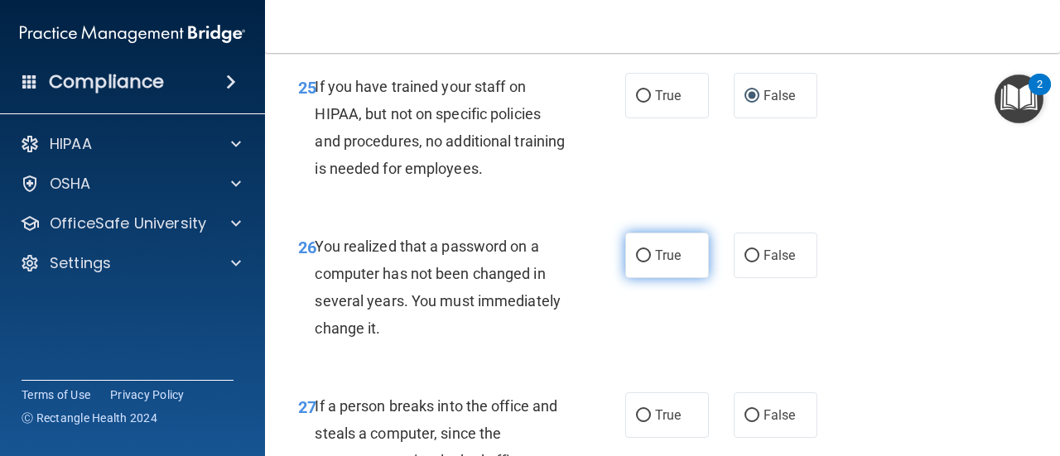
click at [636, 262] on input "True" at bounding box center [643, 256] width 15 height 12
radio input "true"
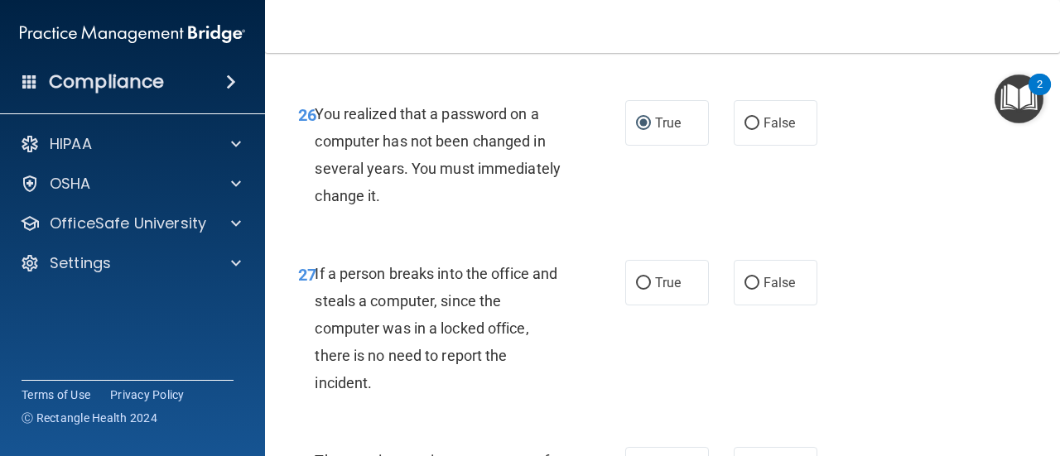
scroll to position [4359, 0]
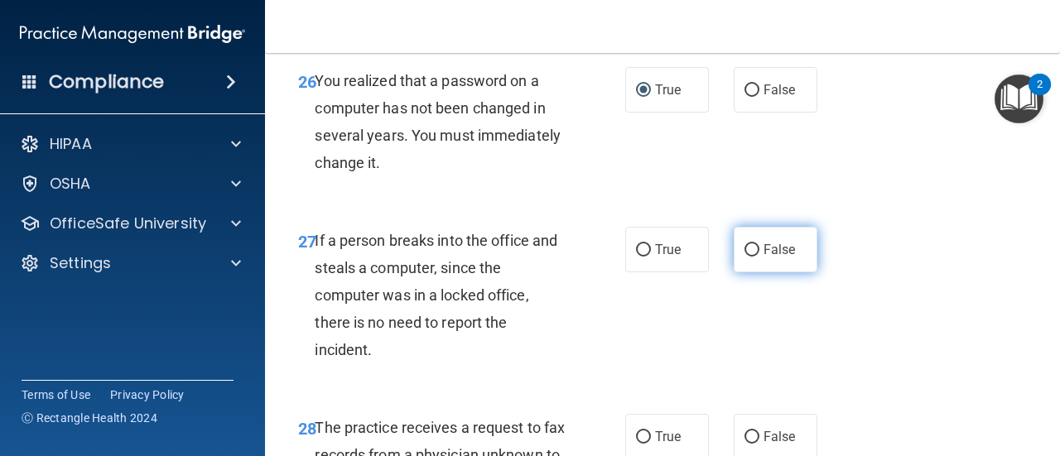
click at [744, 257] on input "False" at bounding box center [751, 250] width 15 height 12
radio input "true"
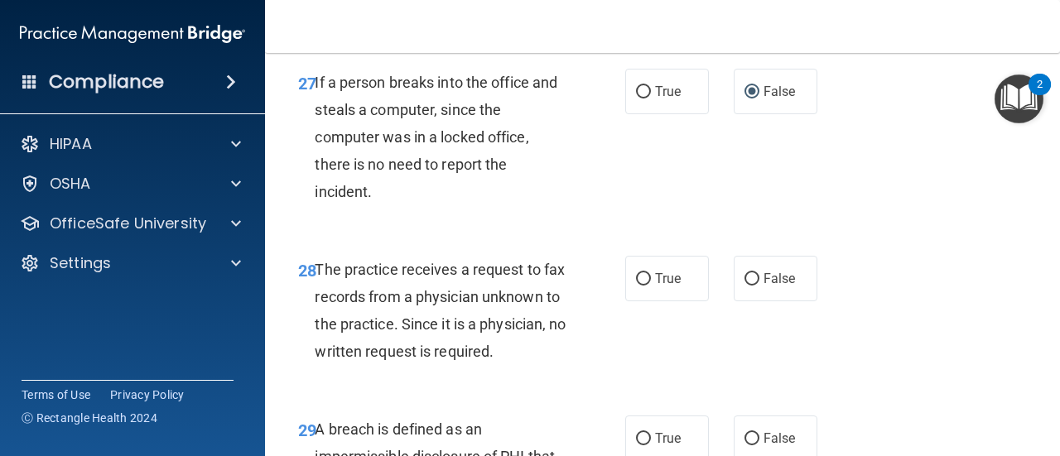
scroll to position [4525, 0]
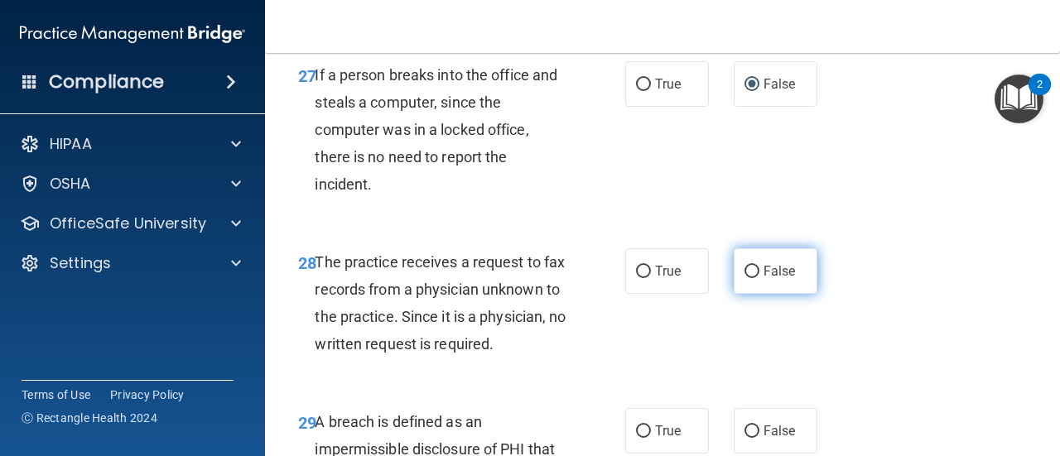
click at [745, 278] on input "False" at bounding box center [751, 272] width 15 height 12
radio input "true"
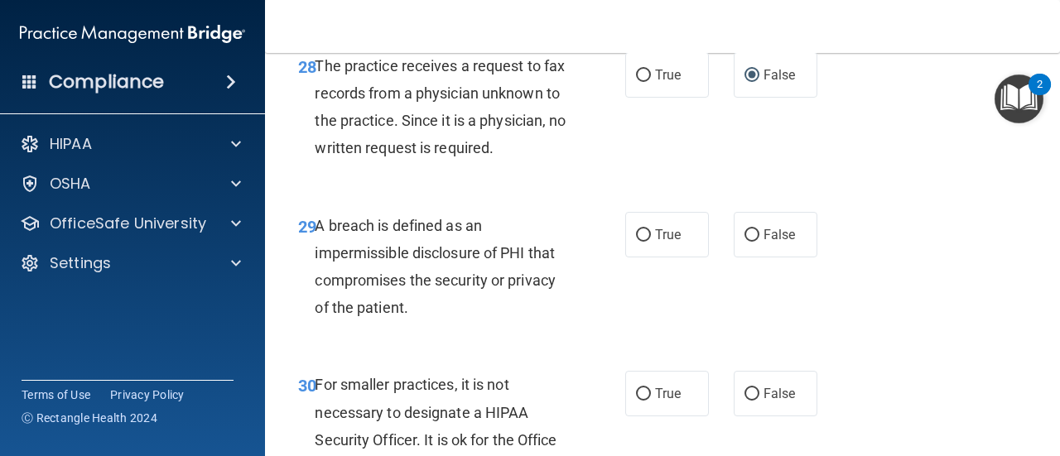
scroll to position [4723, 0]
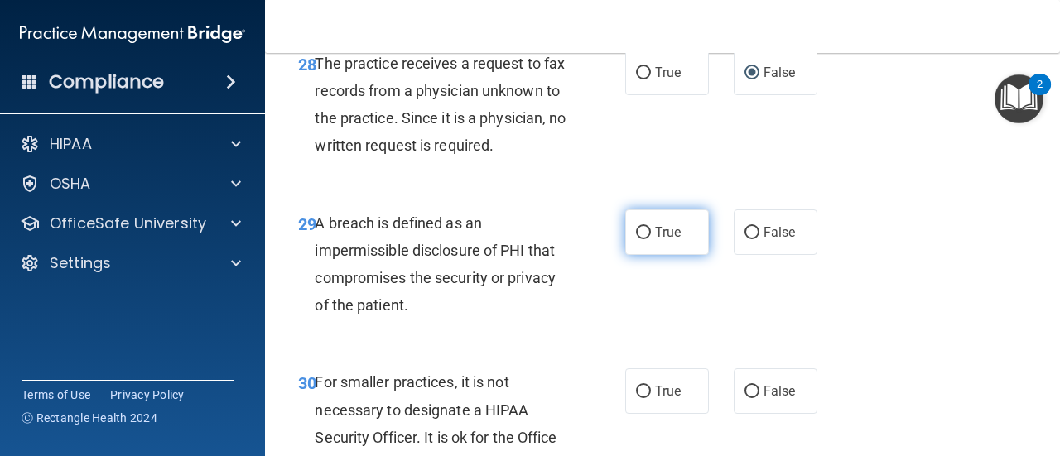
click at [636, 239] on input "True" at bounding box center [643, 233] width 15 height 12
radio input "true"
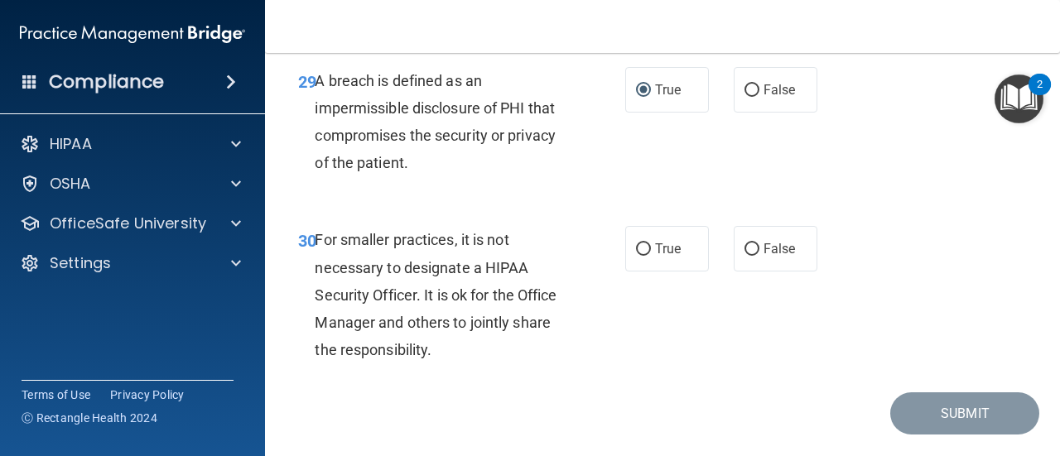
scroll to position [4993, 0]
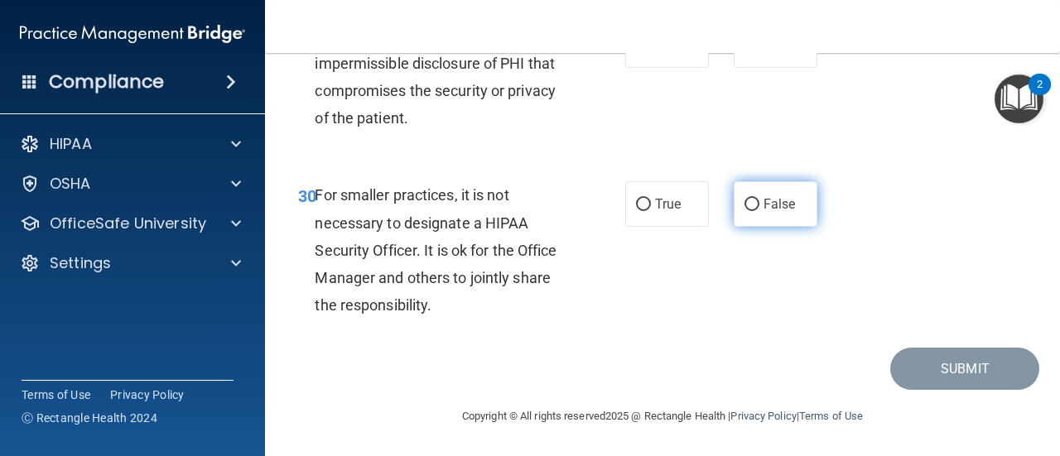
click at [746, 203] on input "False" at bounding box center [751, 205] width 15 height 12
radio input "true"
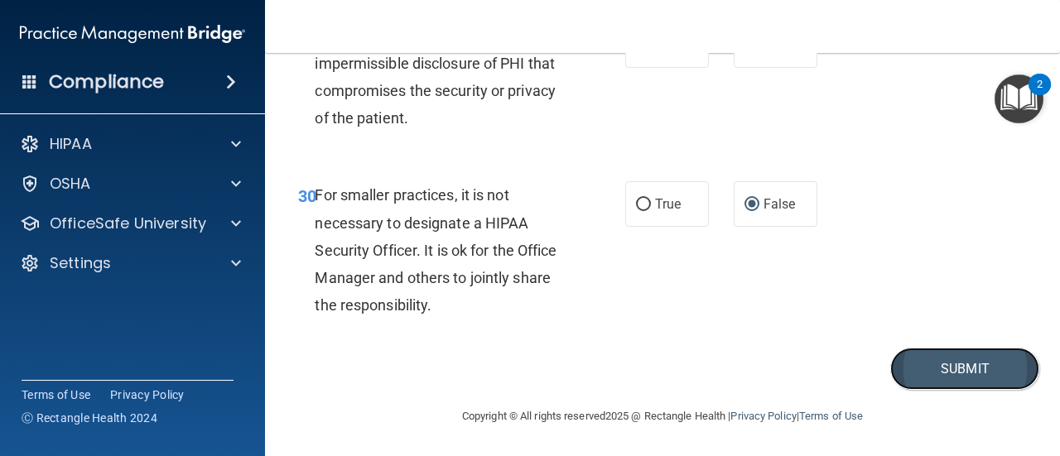
click at [942, 368] on button "Submit" at bounding box center [964, 369] width 149 height 42
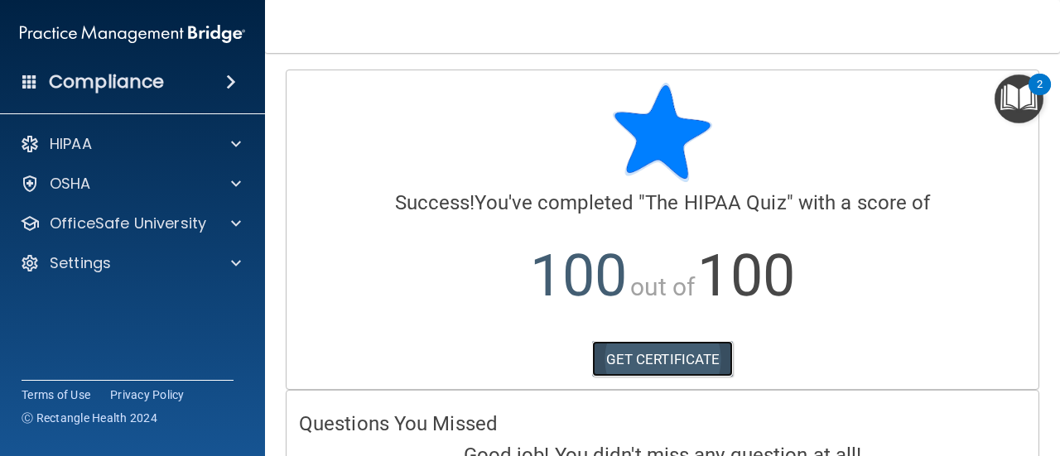
click at [693, 357] on link "GET CERTIFICATE" at bounding box center [663, 359] width 142 height 36
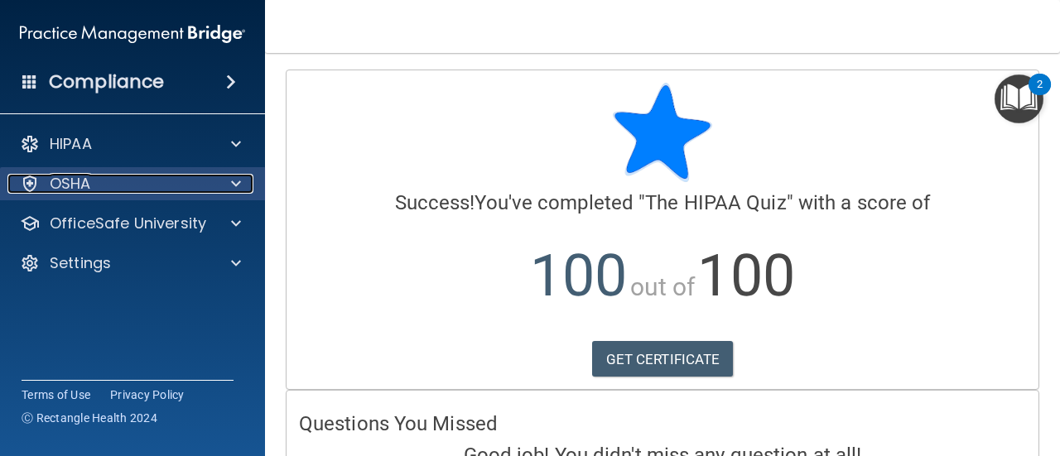
click at [236, 185] on span at bounding box center [236, 184] width 10 height 20
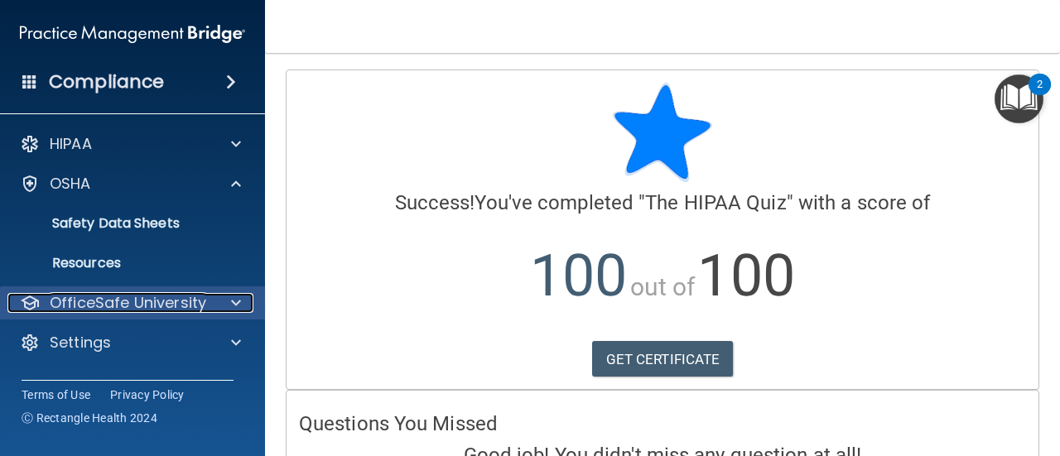
click at [229, 296] on div at bounding box center [233, 303] width 41 height 20
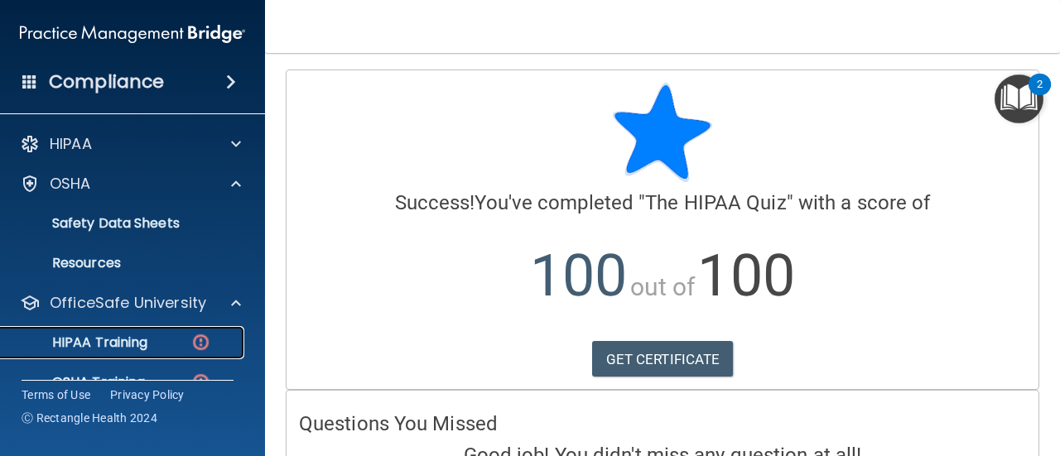
click at [186, 337] on div "HIPAA Training" at bounding box center [124, 342] width 226 height 17
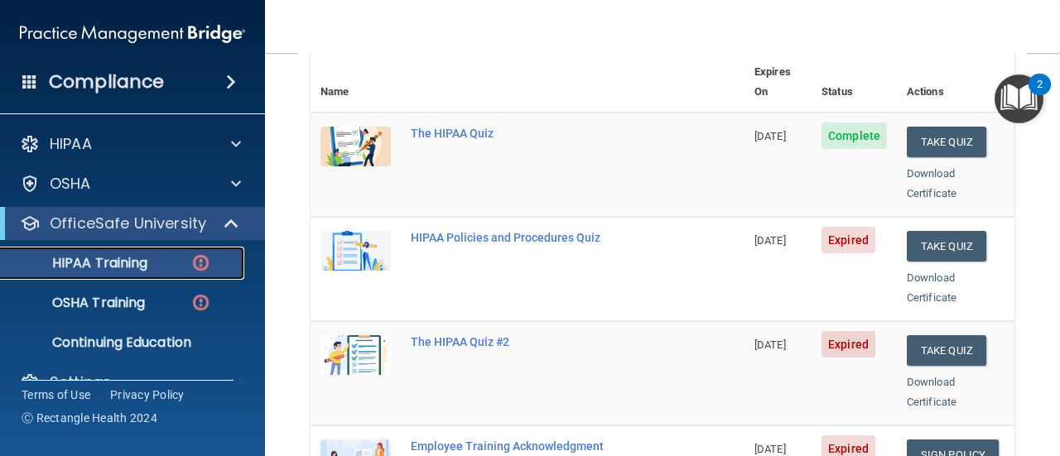
scroll to position [200, 0]
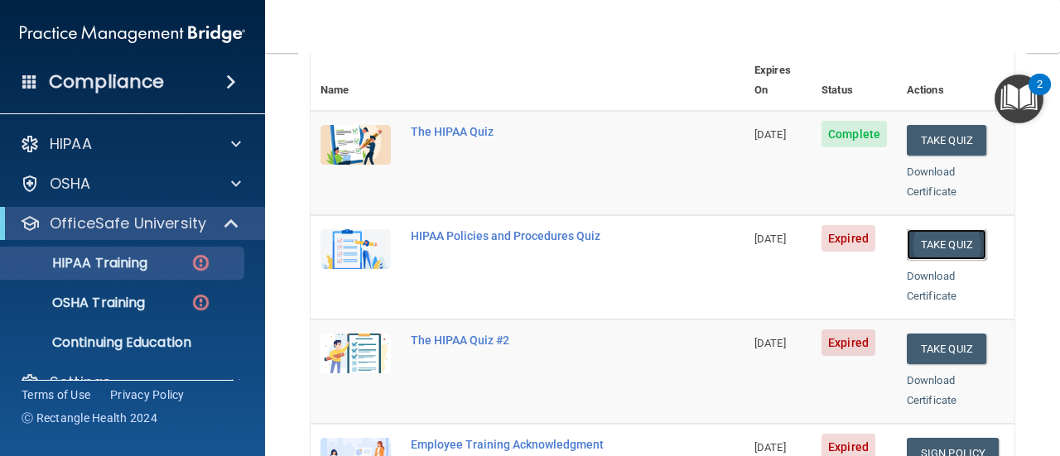
click at [949, 229] on button "Take Quiz" at bounding box center [946, 244] width 79 height 31
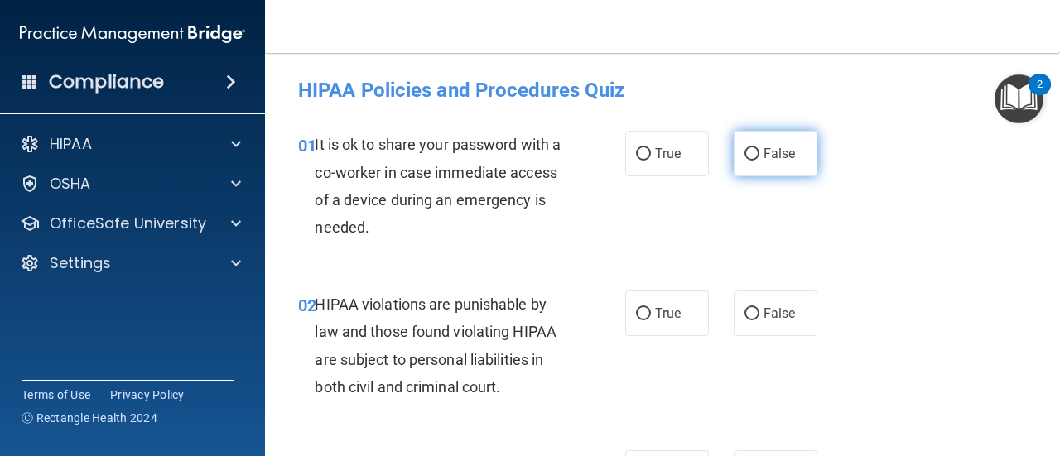
click at [747, 150] on input "False" at bounding box center [751, 154] width 15 height 12
radio input "true"
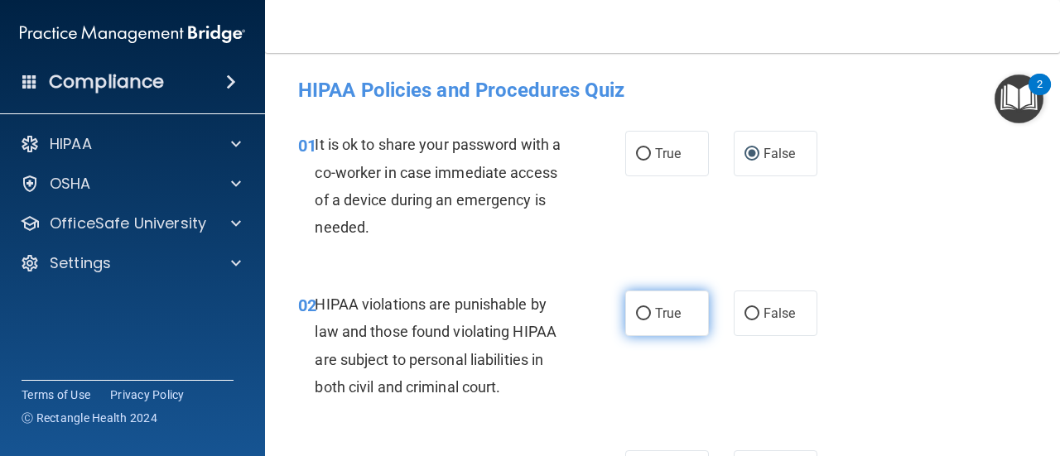
click at [636, 308] on input "True" at bounding box center [643, 314] width 15 height 12
radio input "true"
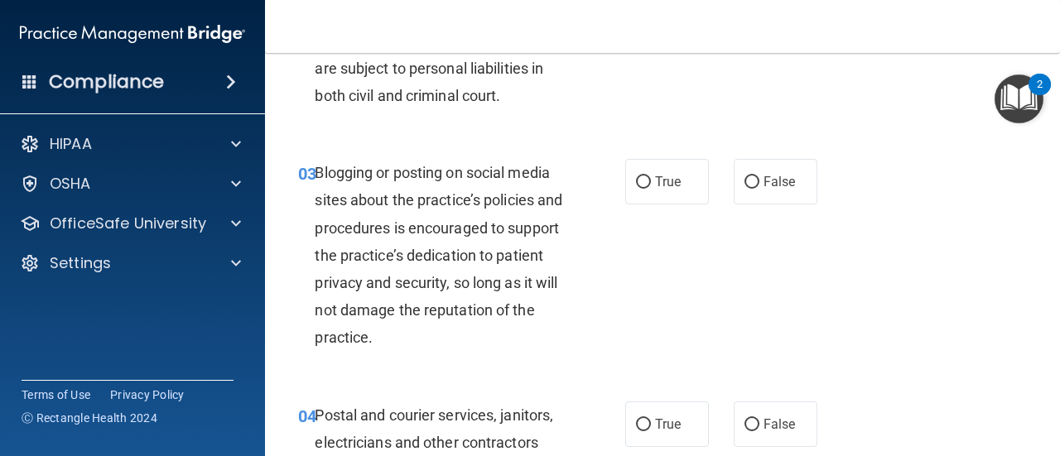
scroll to position [298, 0]
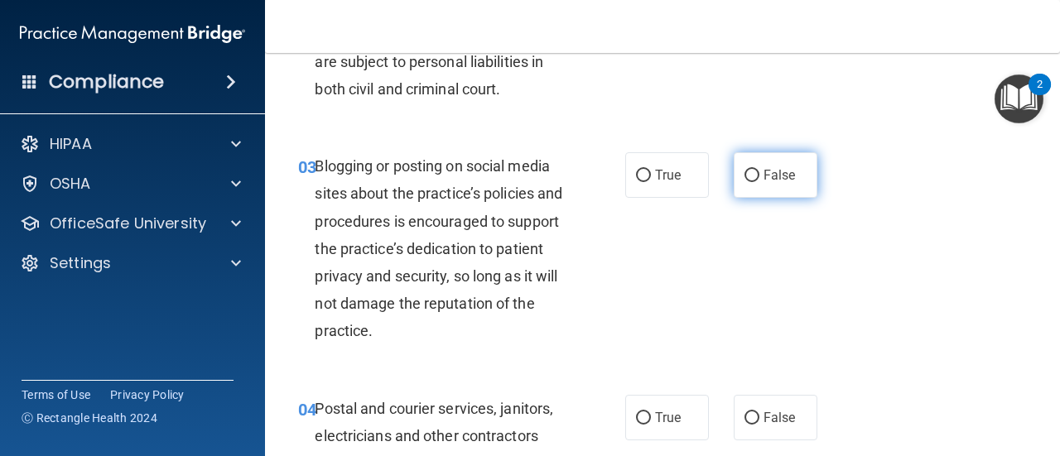
click at [744, 175] on input "False" at bounding box center [751, 176] width 15 height 12
radio input "true"
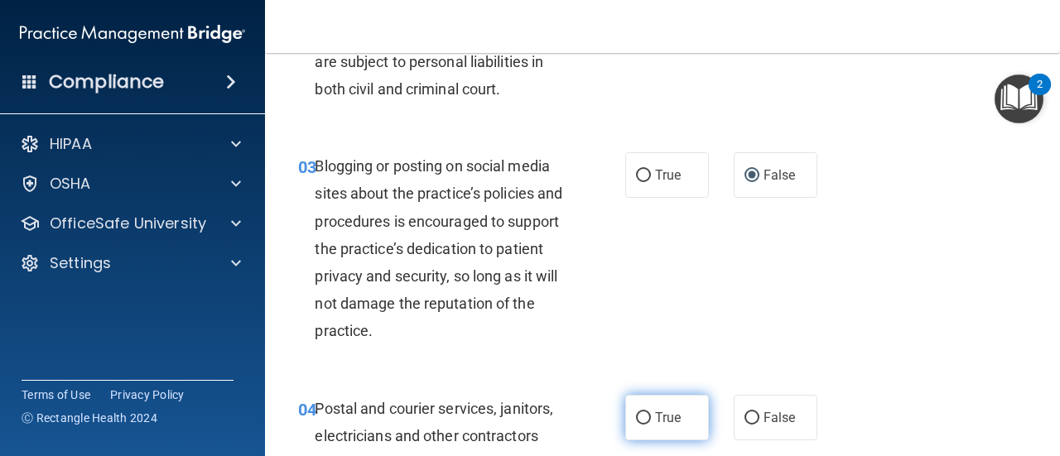
click at [636, 415] on input "True" at bounding box center [643, 418] width 15 height 12
radio input "true"
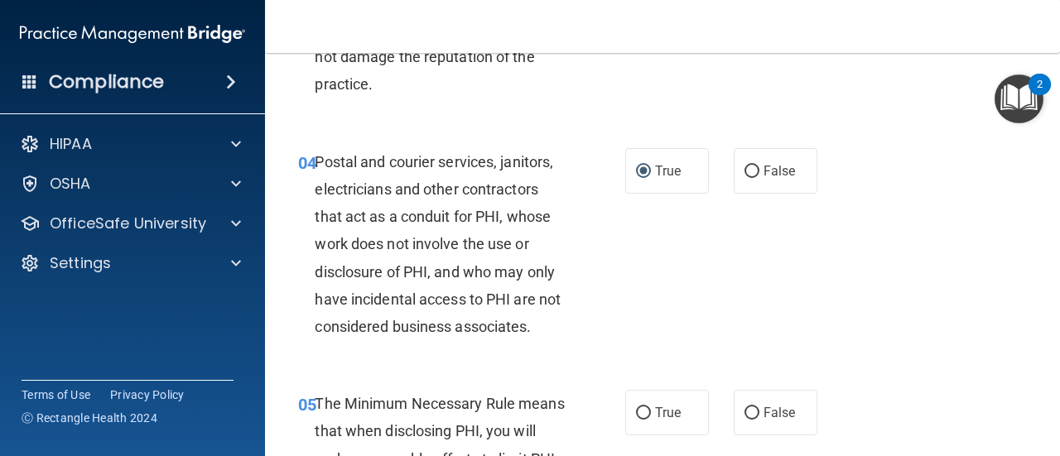
scroll to position [540, 0]
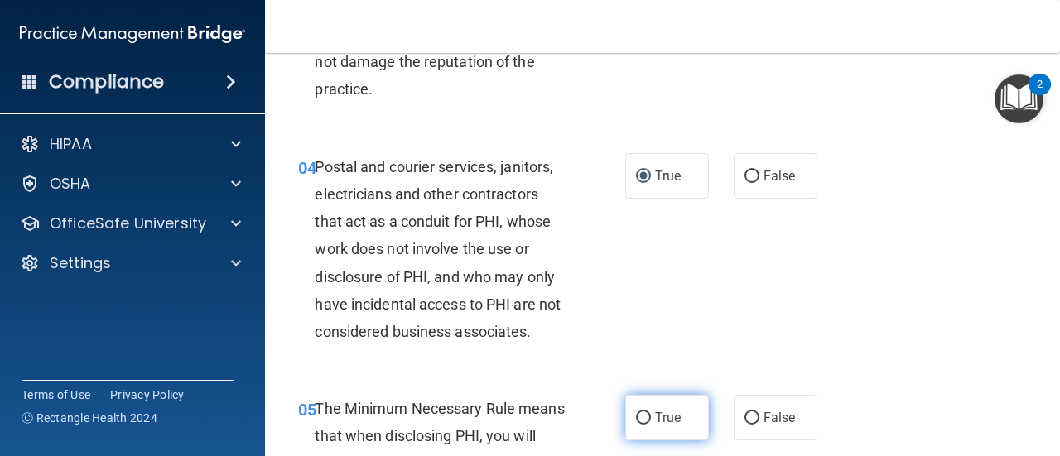
click at [631, 403] on label "True" at bounding box center [667, 418] width 84 height 46
click at [636, 412] on input "True" at bounding box center [643, 418] width 15 height 12
radio input "true"
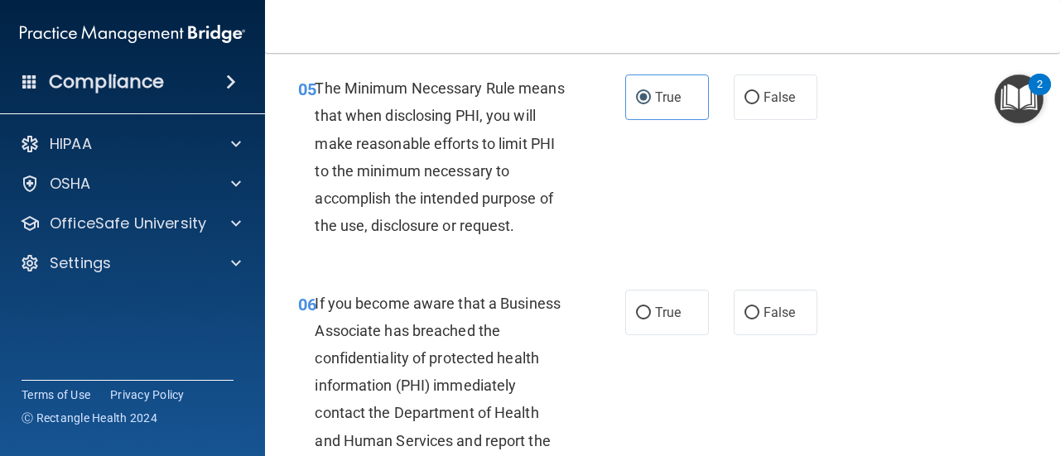
scroll to position [948, 0]
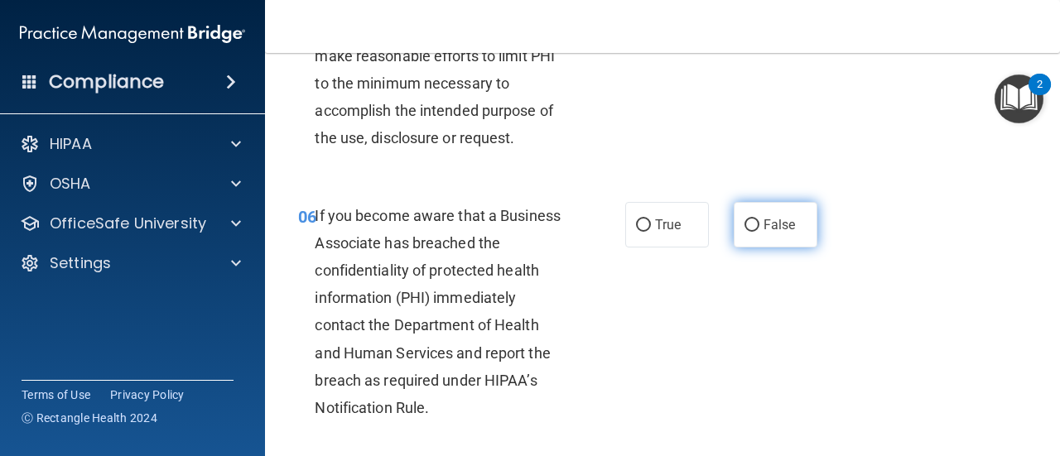
click at [745, 228] on input "False" at bounding box center [751, 225] width 15 height 12
radio input "true"
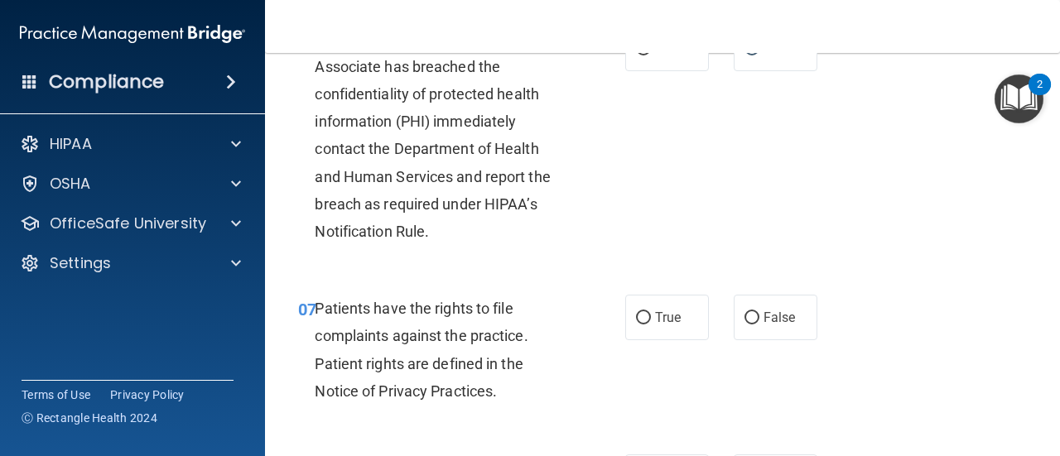
scroll to position [1157, 0]
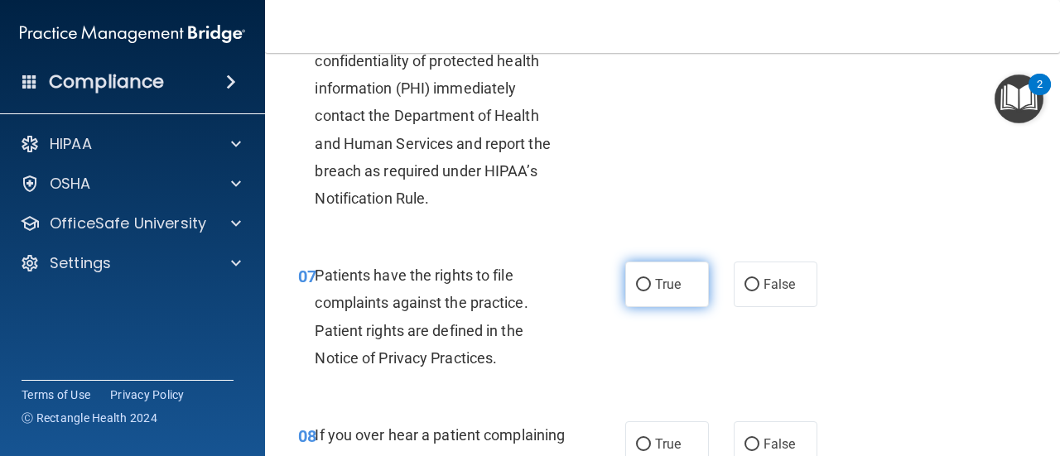
click at [636, 280] on input "True" at bounding box center [643, 285] width 15 height 12
radio input "true"
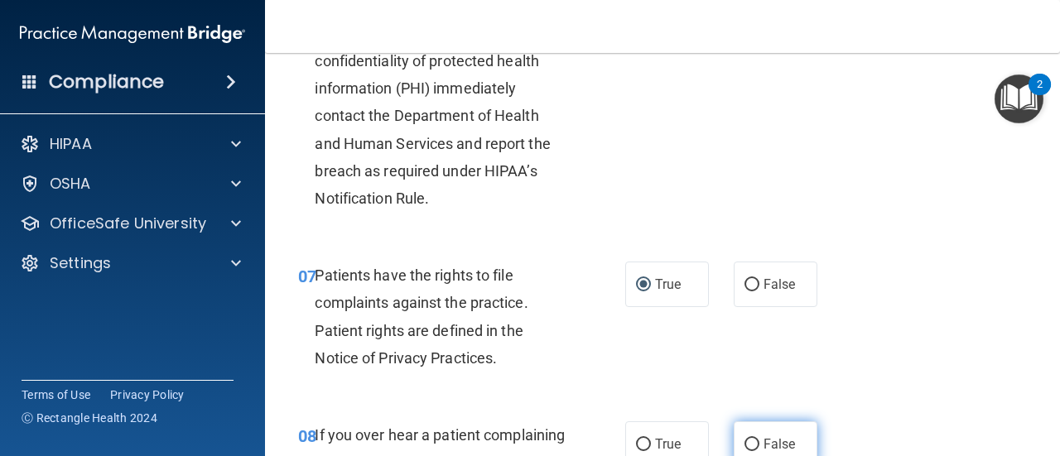
click at [744, 440] on input "False" at bounding box center [751, 445] width 15 height 12
radio input "true"
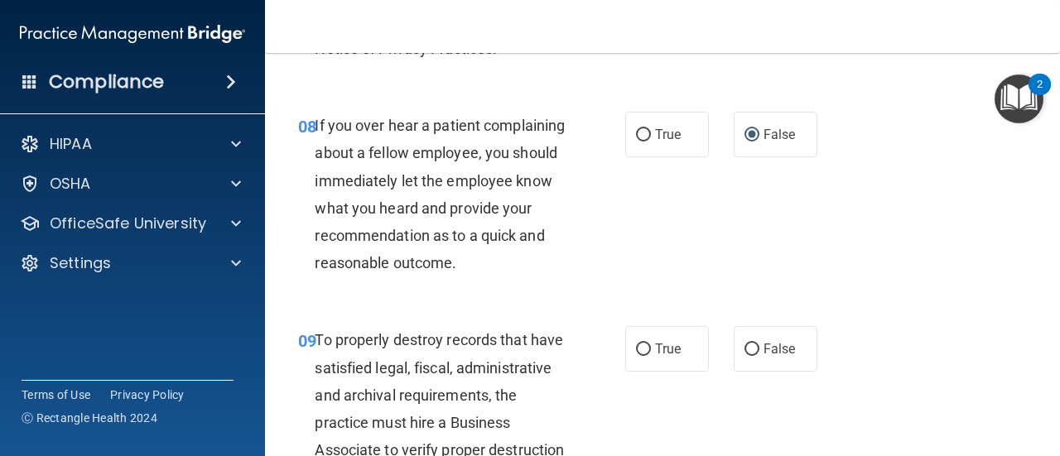
scroll to position [1500, 0]
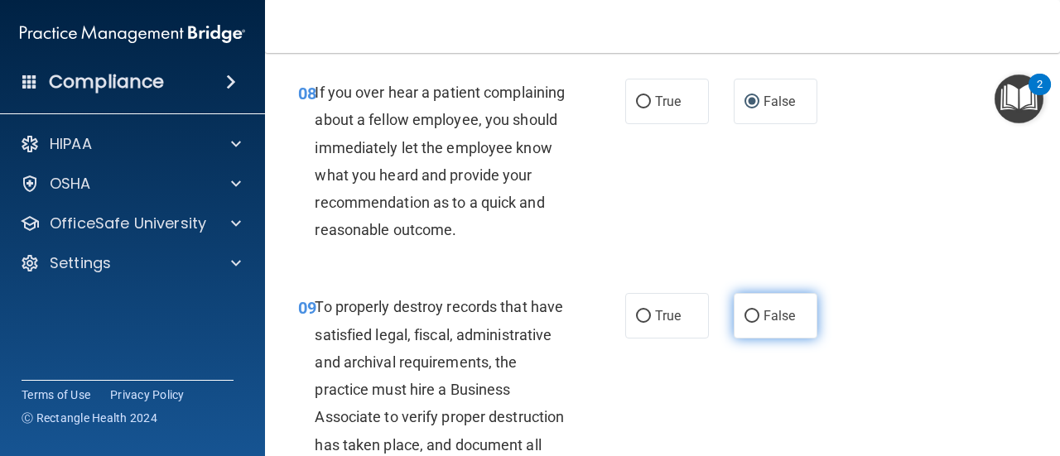
drag, startPoint x: 737, startPoint y: 344, endPoint x: 739, endPoint y: 334, distance: 10.2
click at [739, 334] on label "False" at bounding box center [776, 316] width 84 height 46
click at [744, 323] on input "False" at bounding box center [751, 316] width 15 height 12
radio input "true"
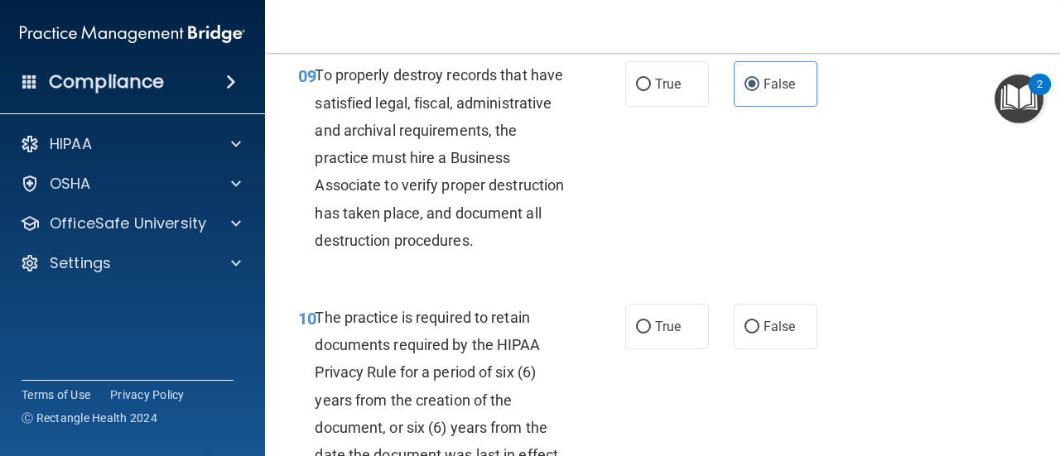
scroll to position [1798, 0]
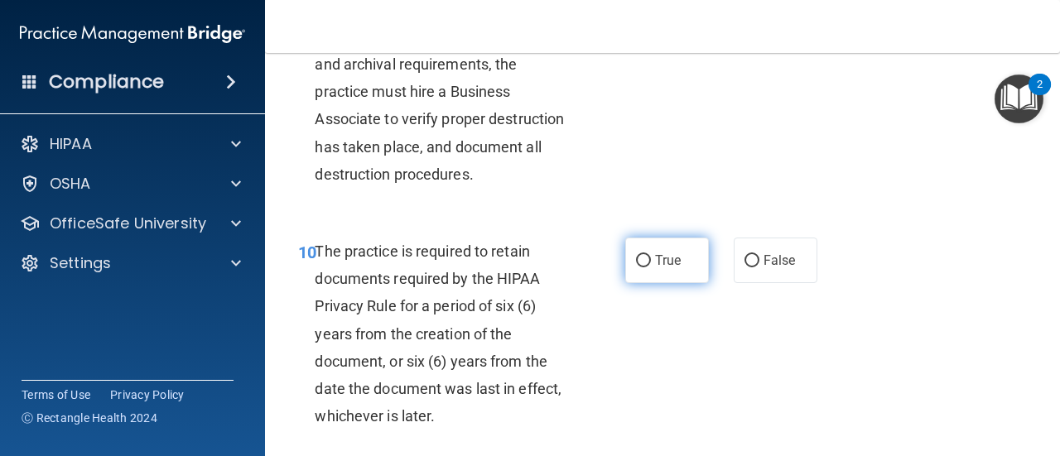
click at [636, 267] on input "True" at bounding box center [643, 261] width 15 height 12
radio input "true"
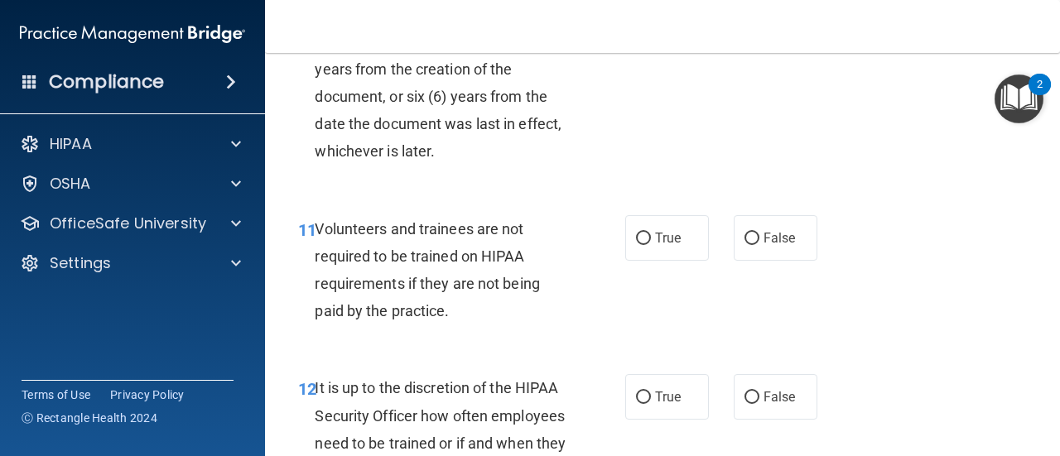
scroll to position [2085, 0]
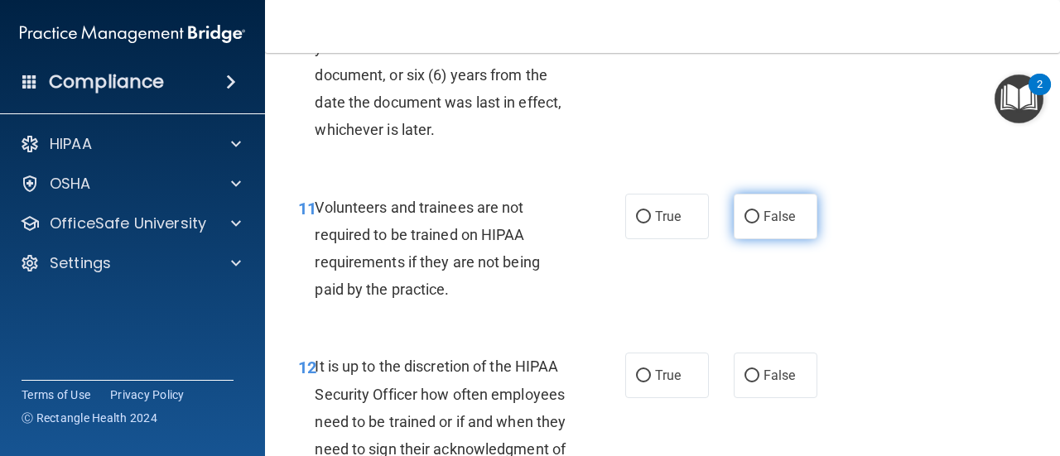
click at [744, 224] on input "False" at bounding box center [751, 217] width 15 height 12
radio input "true"
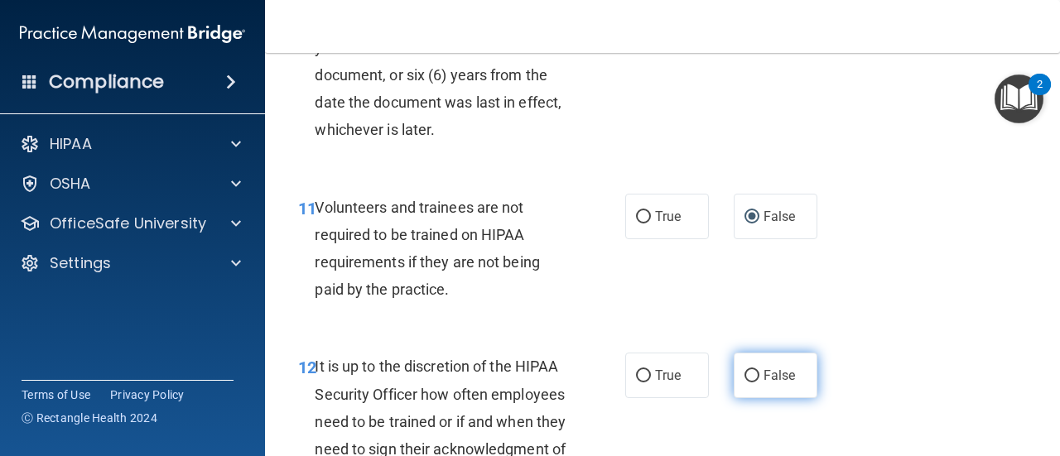
click at [744, 383] on input "False" at bounding box center [751, 376] width 15 height 12
radio input "true"
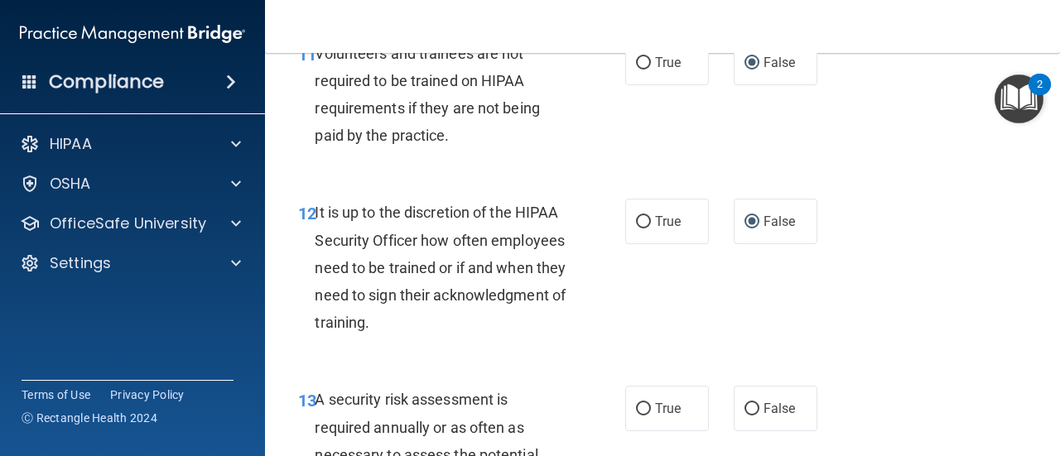
scroll to position [2350, 0]
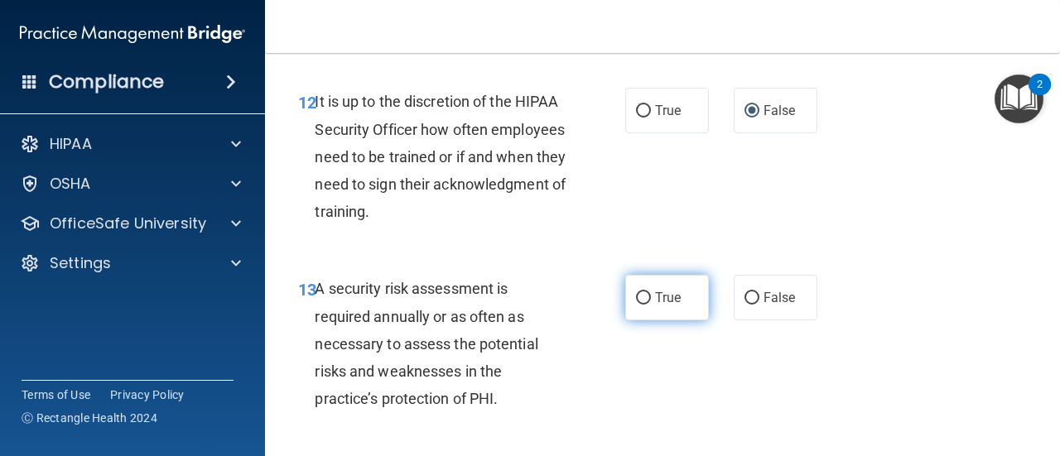
click at [636, 305] on input "True" at bounding box center [643, 298] width 15 height 12
radio input "true"
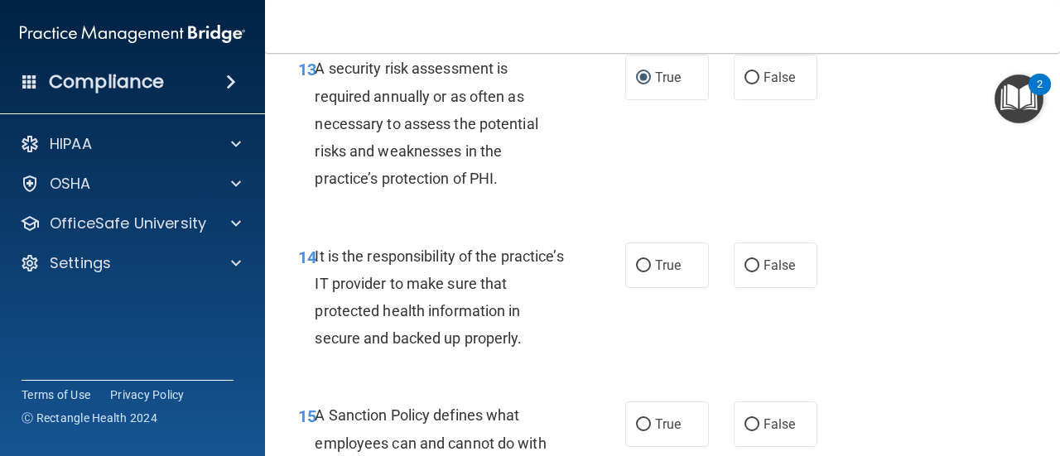
scroll to position [2659, 0]
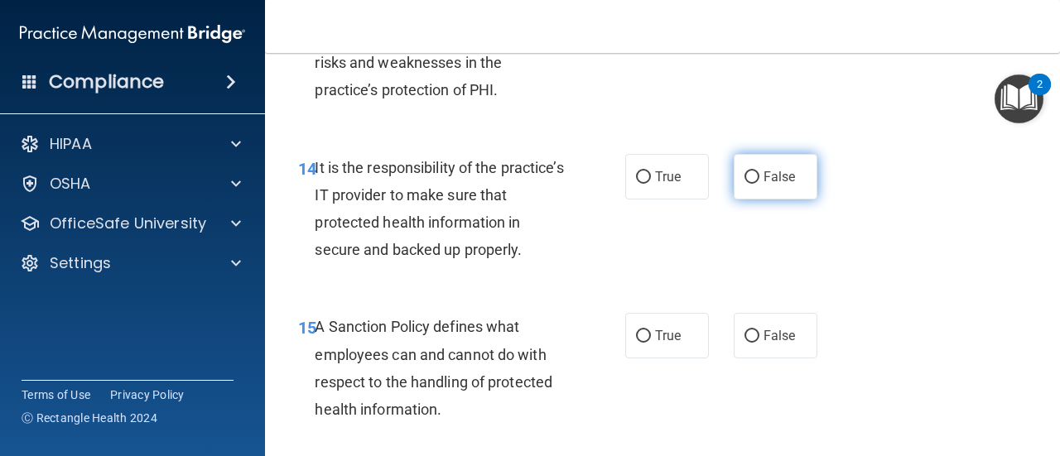
click at [744, 184] on input "False" at bounding box center [751, 177] width 15 height 12
radio input "true"
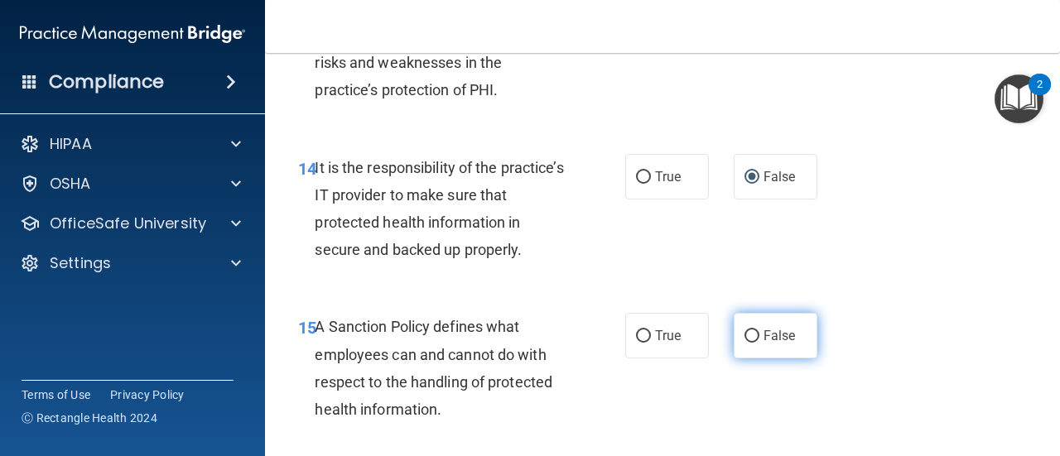
click at [744, 343] on input "False" at bounding box center [751, 336] width 15 height 12
radio input "true"
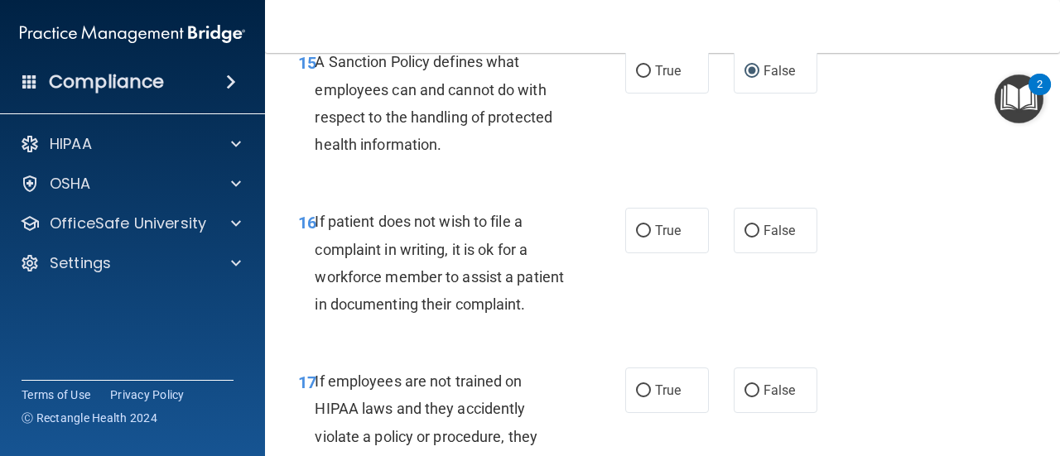
scroll to position [3001, 0]
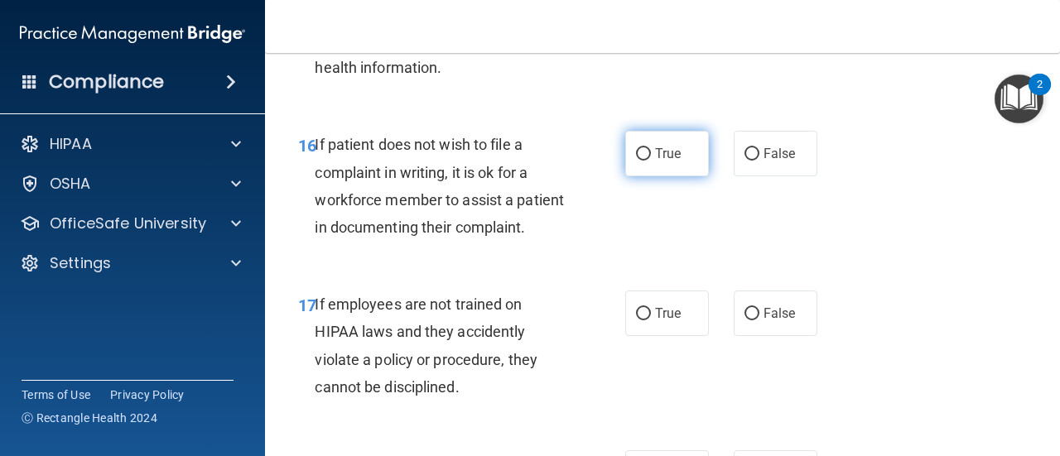
click at [642, 161] on input "True" at bounding box center [643, 154] width 15 height 12
radio input "true"
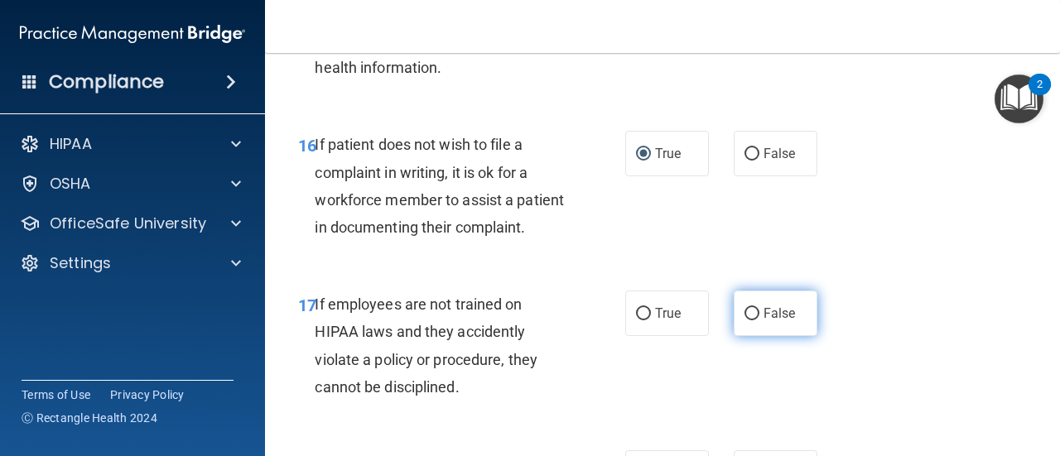
click at [744, 320] on input "False" at bounding box center [751, 314] width 15 height 12
radio input "true"
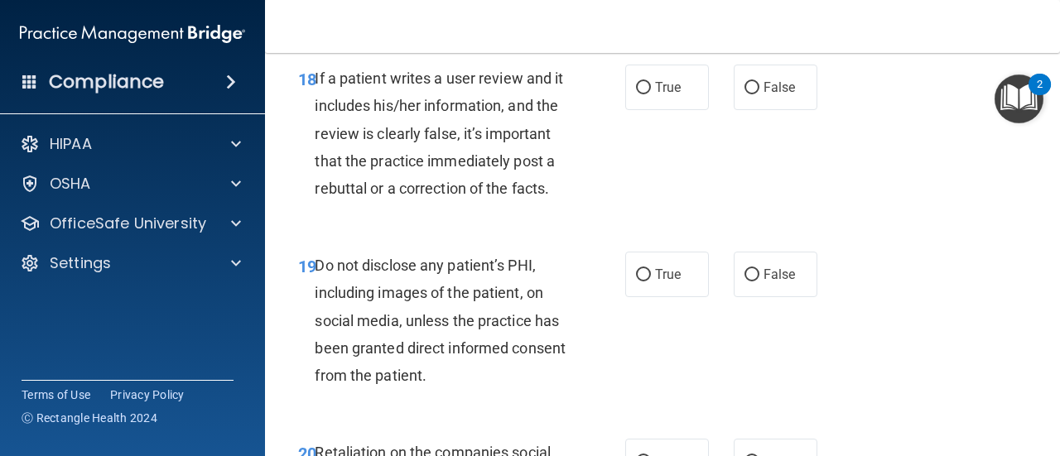
scroll to position [3398, 0]
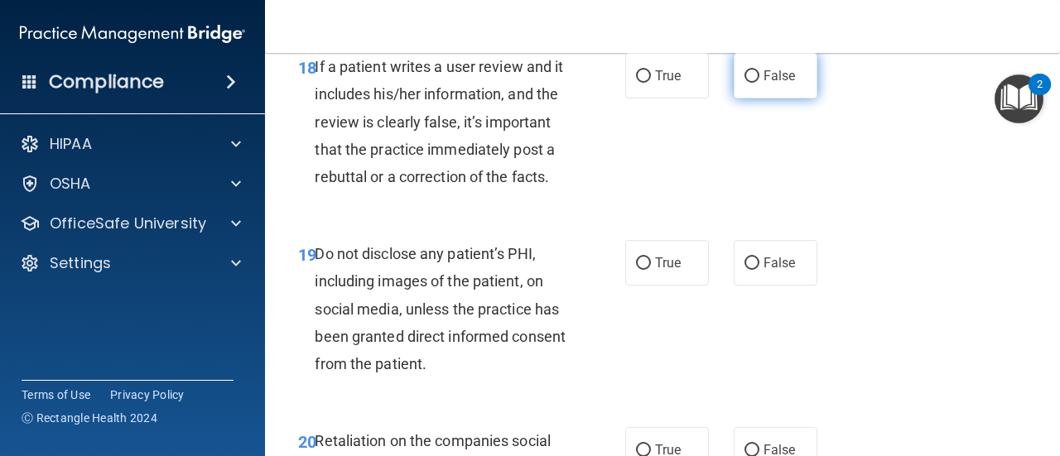
click at [746, 83] on input "False" at bounding box center [751, 76] width 15 height 12
radio input "true"
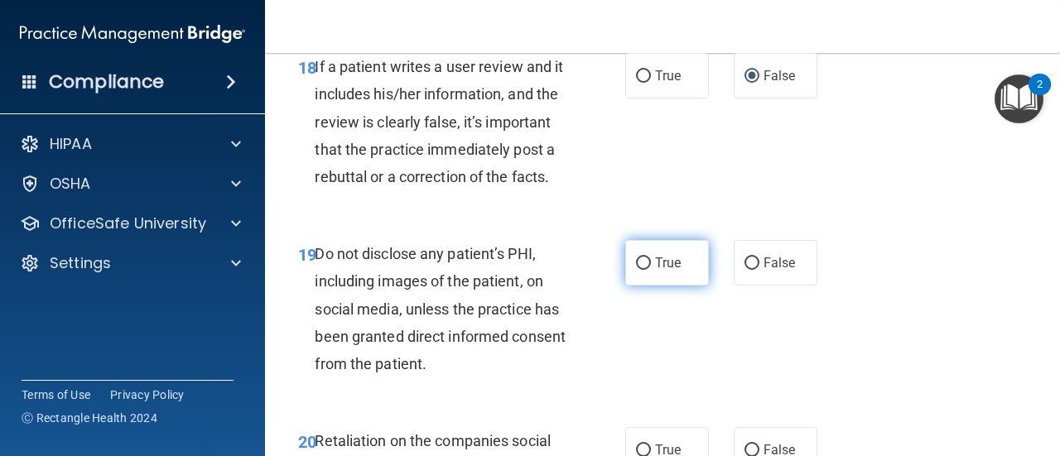
click at [628, 286] on label "True" at bounding box center [667, 263] width 84 height 46
click at [636, 270] on input "True" at bounding box center [643, 263] width 15 height 12
radio input "true"
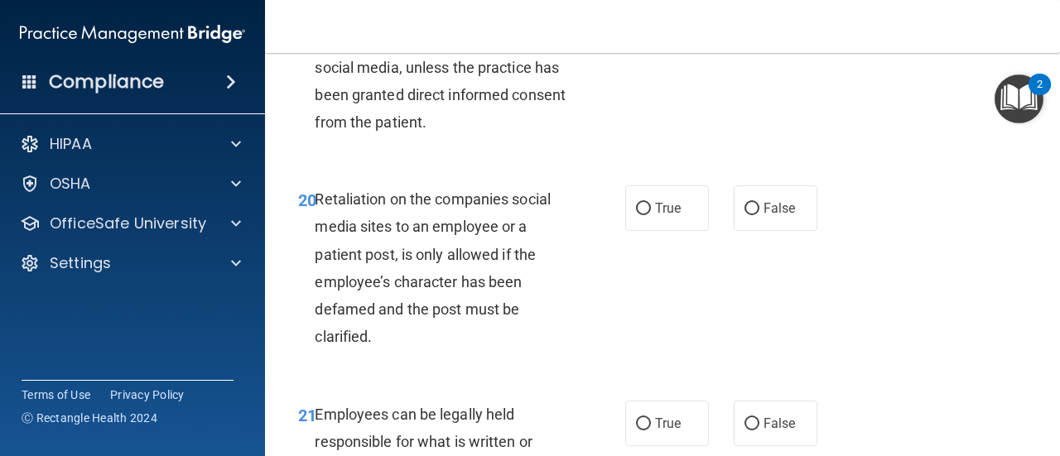
scroll to position [3695, 0]
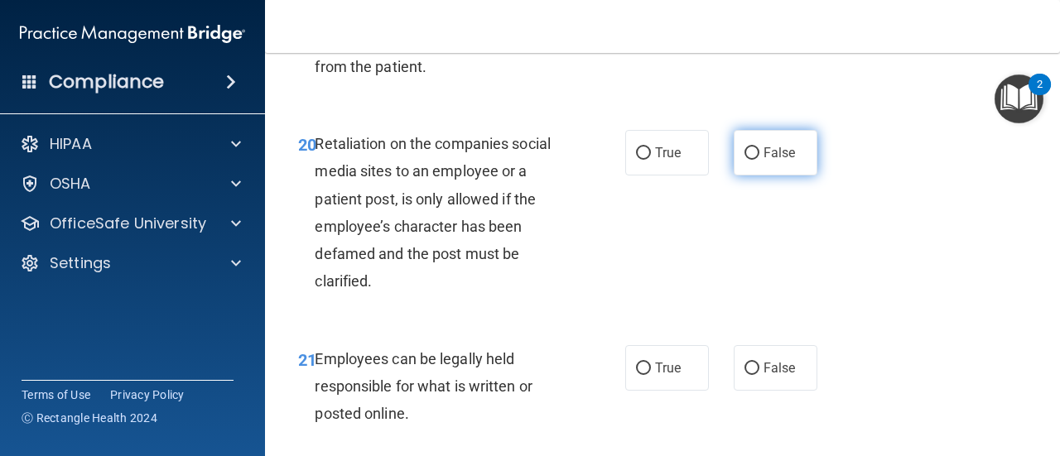
click at [748, 160] on input "False" at bounding box center [751, 153] width 15 height 12
radio input "true"
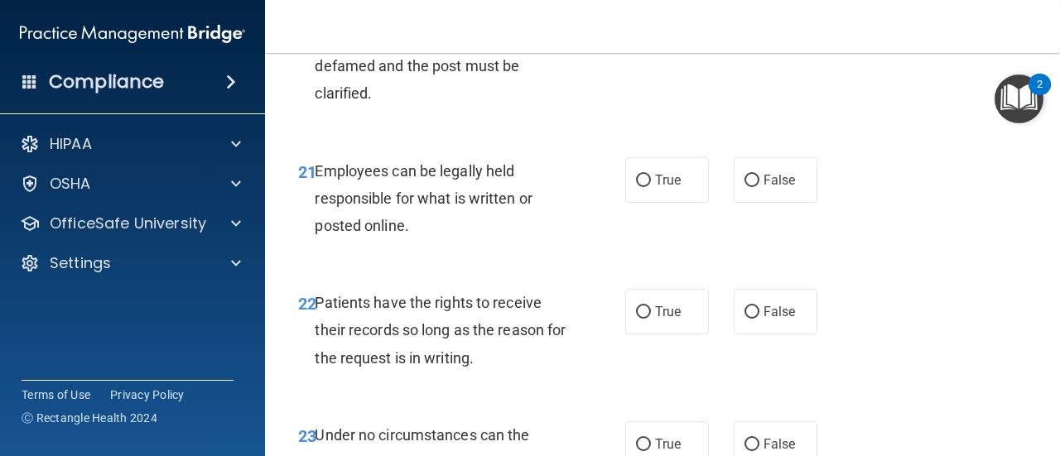
scroll to position [3982, 0]
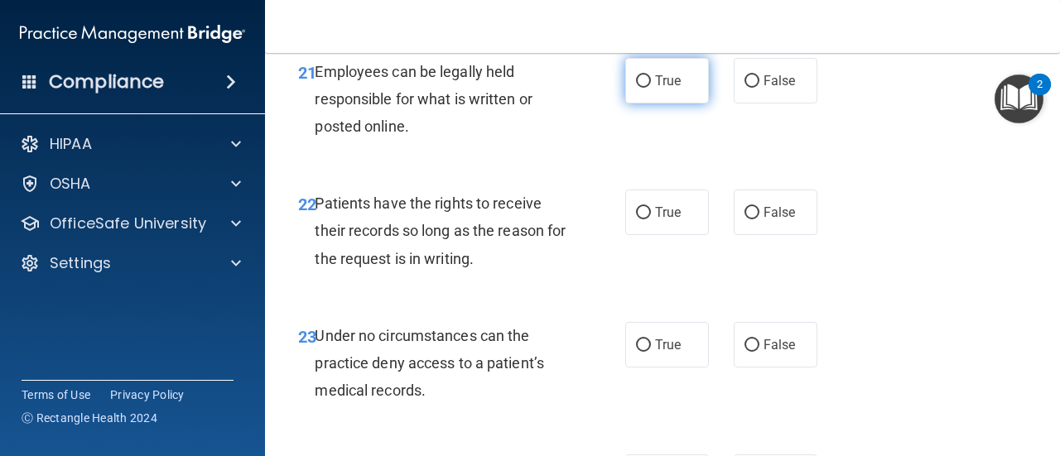
click at [636, 88] on input "True" at bounding box center [643, 81] width 15 height 12
radio input "true"
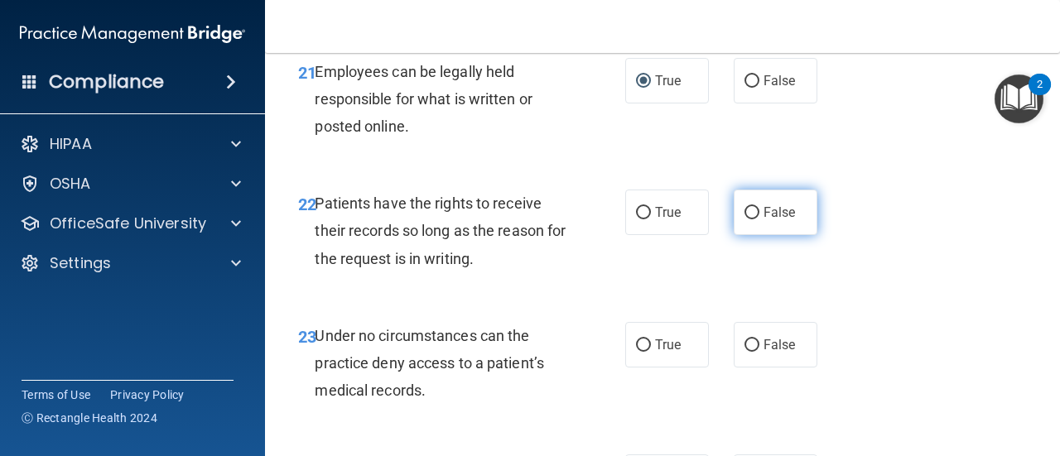
click at [744, 219] on input "False" at bounding box center [751, 213] width 15 height 12
radio input "true"
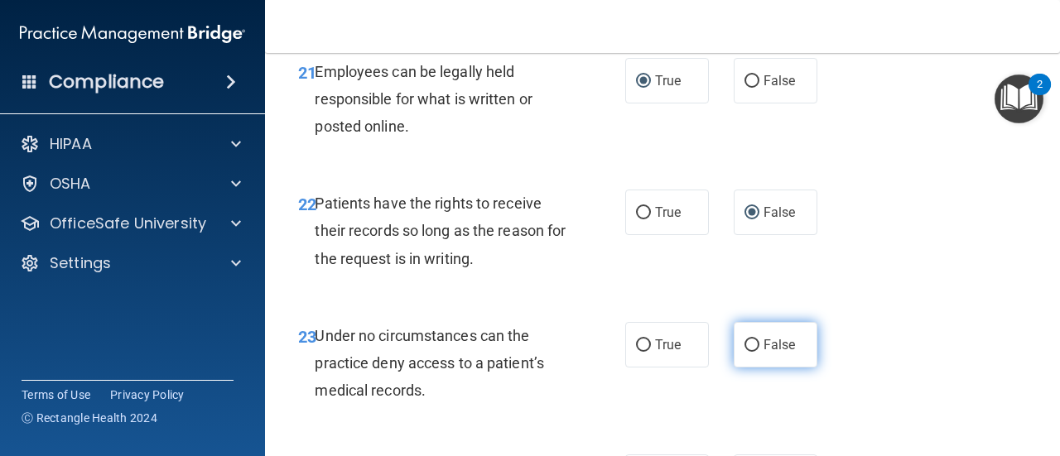
click at [745, 352] on input "False" at bounding box center [751, 345] width 15 height 12
radio input "true"
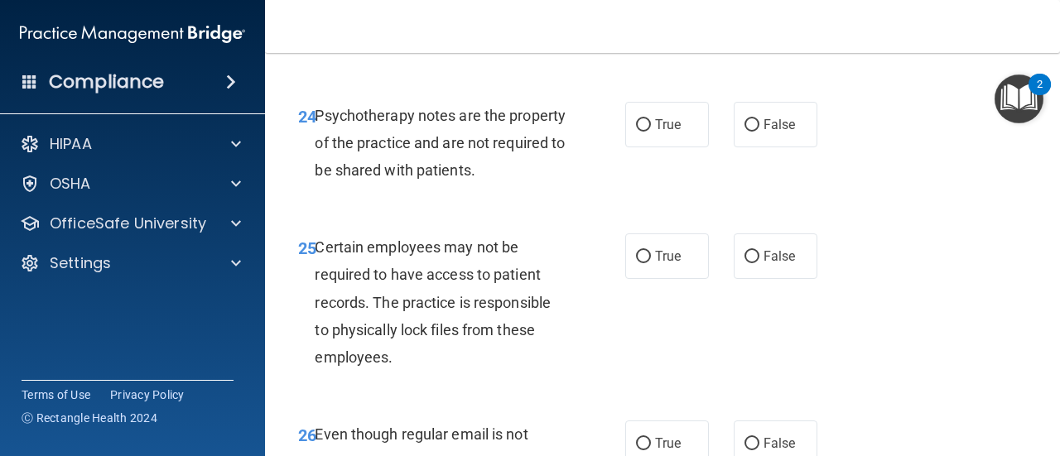
scroll to position [4346, 0]
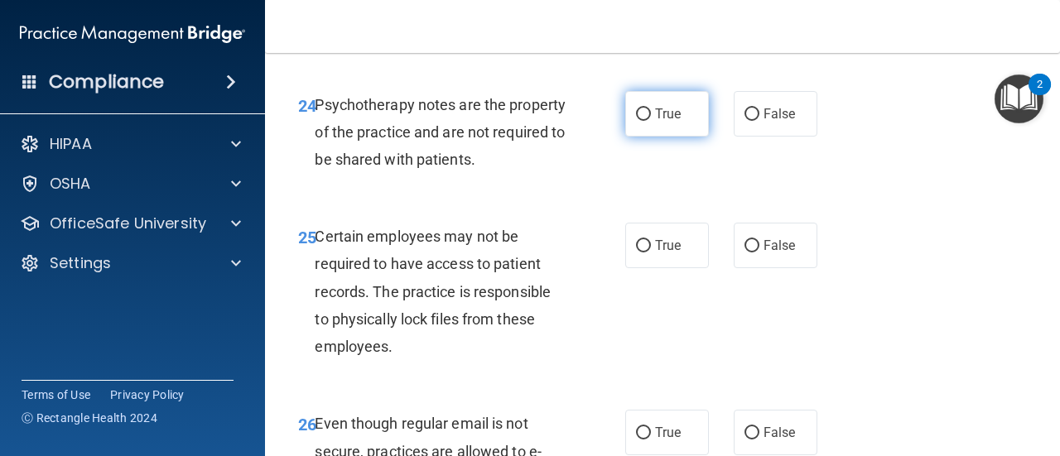
click at [636, 121] on input "True" at bounding box center [643, 114] width 15 height 12
radio input "true"
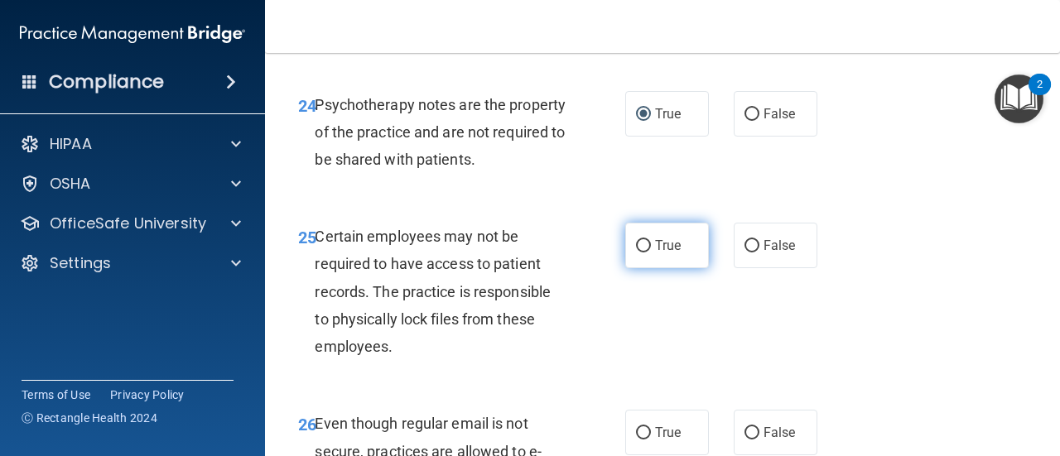
click at [636, 253] on input "True" at bounding box center [643, 246] width 15 height 12
radio input "true"
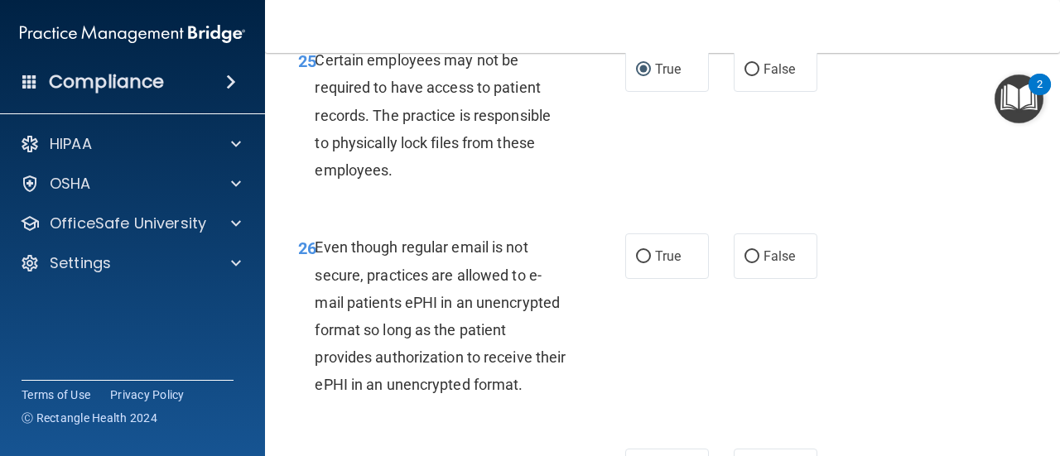
scroll to position [4578, 0]
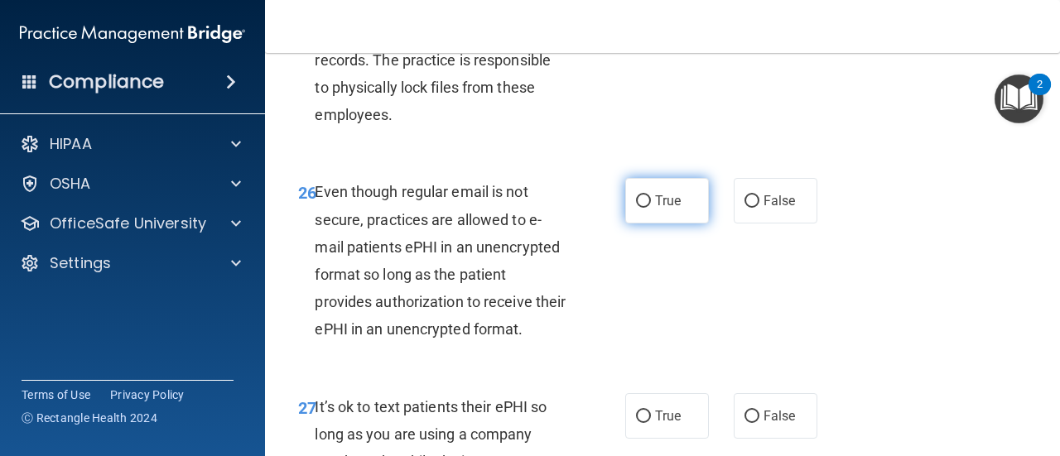
click at [636, 208] on input "True" at bounding box center [643, 201] width 15 height 12
radio input "true"
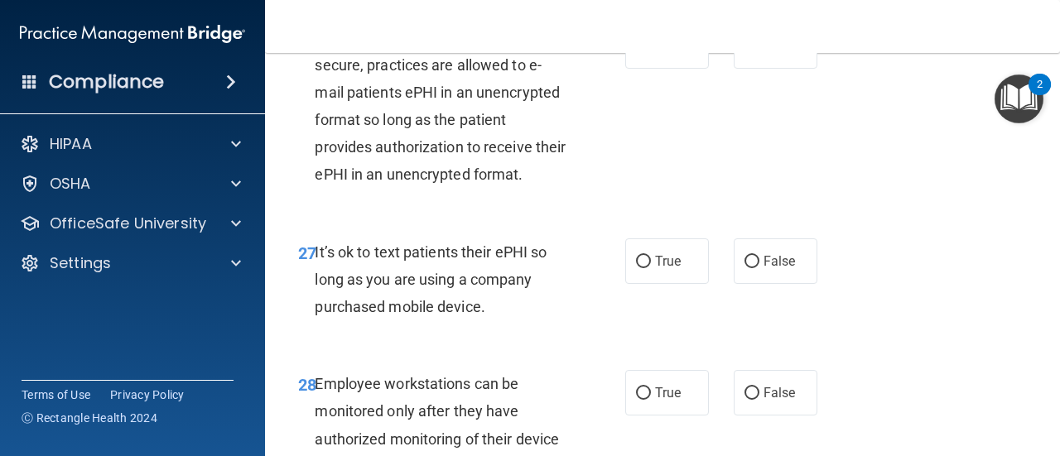
scroll to position [4743, 0]
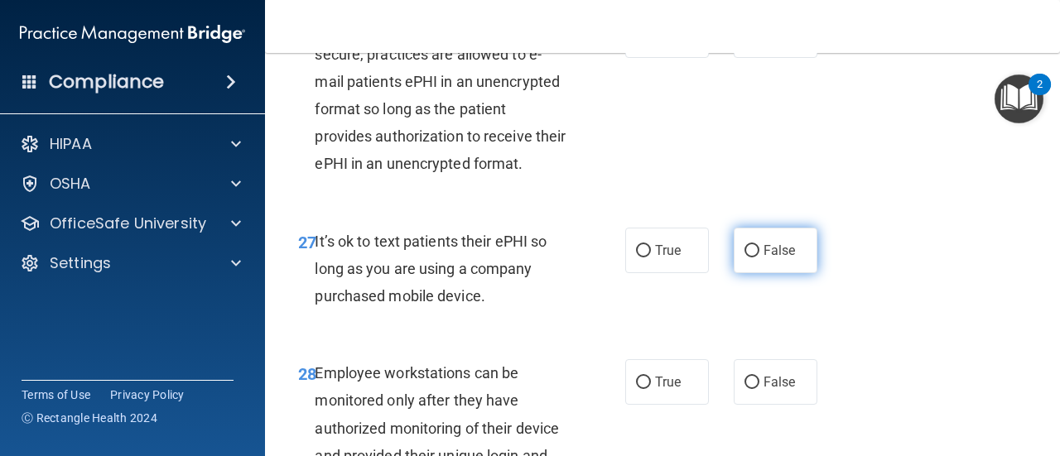
click at [746, 257] on input "False" at bounding box center [751, 251] width 15 height 12
radio input "true"
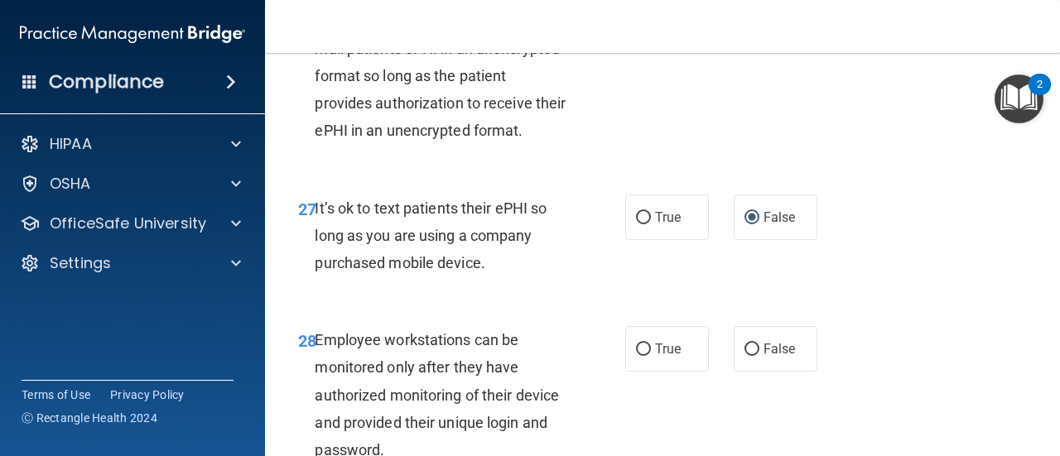
scroll to position [4909, 0]
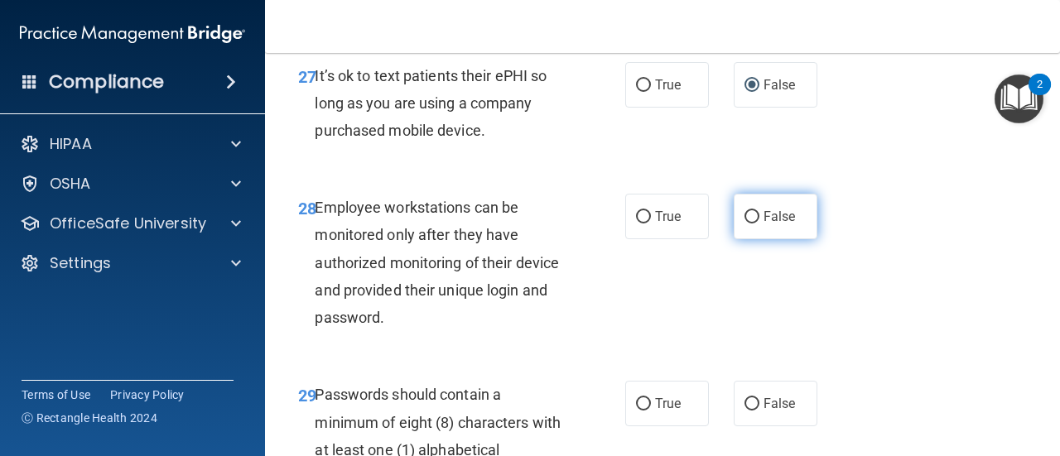
click at [744, 224] on input "False" at bounding box center [751, 217] width 15 height 12
radio input "true"
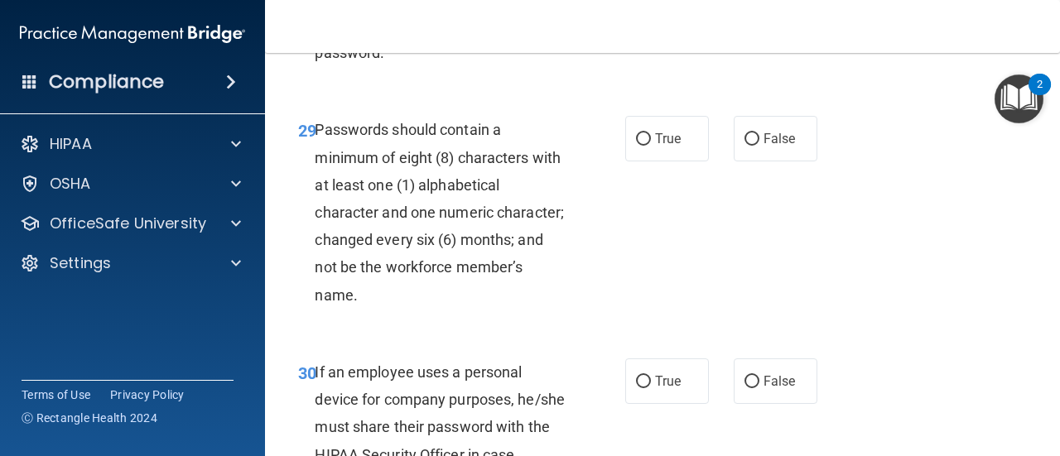
scroll to position [5207, 0]
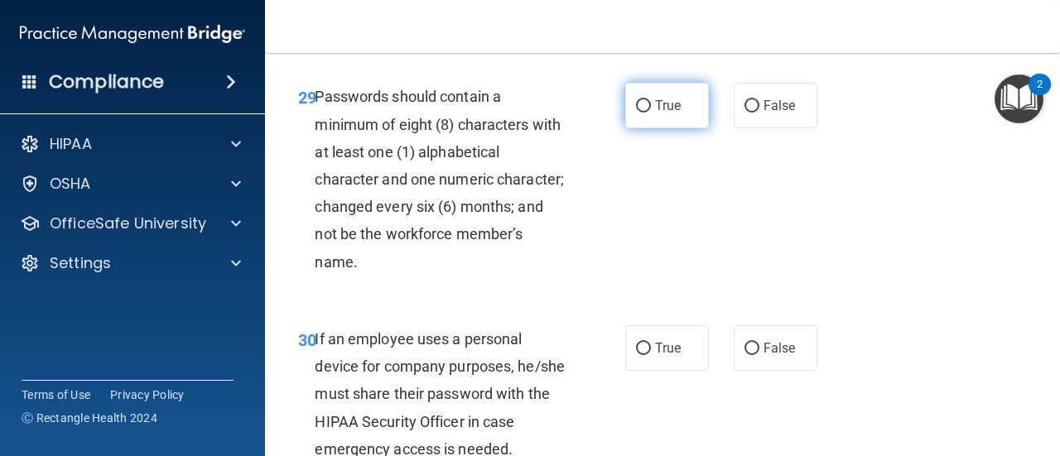
click at [638, 113] on input "True" at bounding box center [643, 106] width 15 height 12
radio input "true"
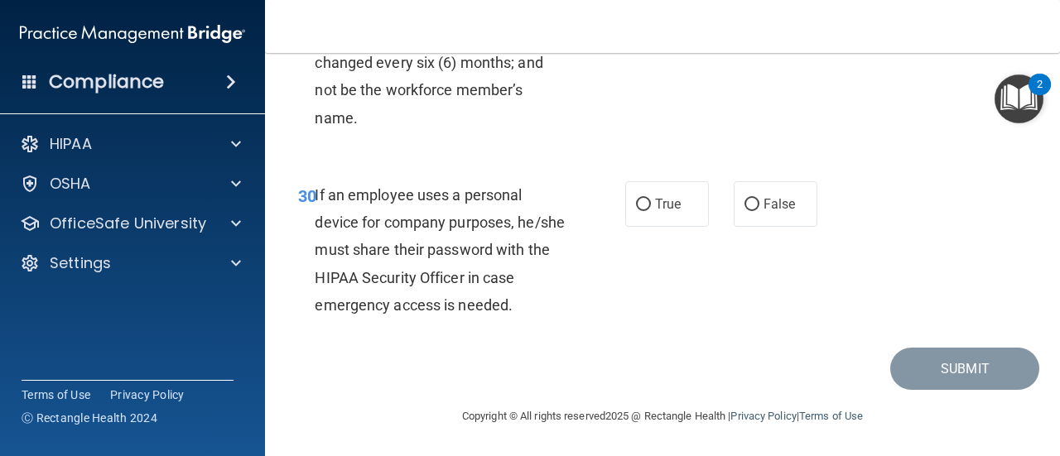
scroll to position [5460, 0]
click at [744, 205] on input "False" at bounding box center [751, 205] width 15 height 12
radio input "true"
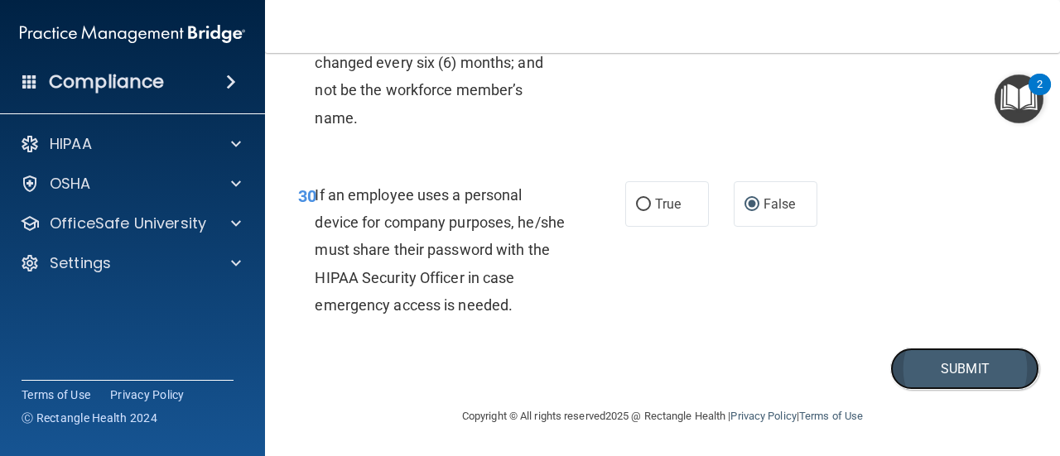
click at [975, 375] on button "Submit" at bounding box center [964, 369] width 149 height 42
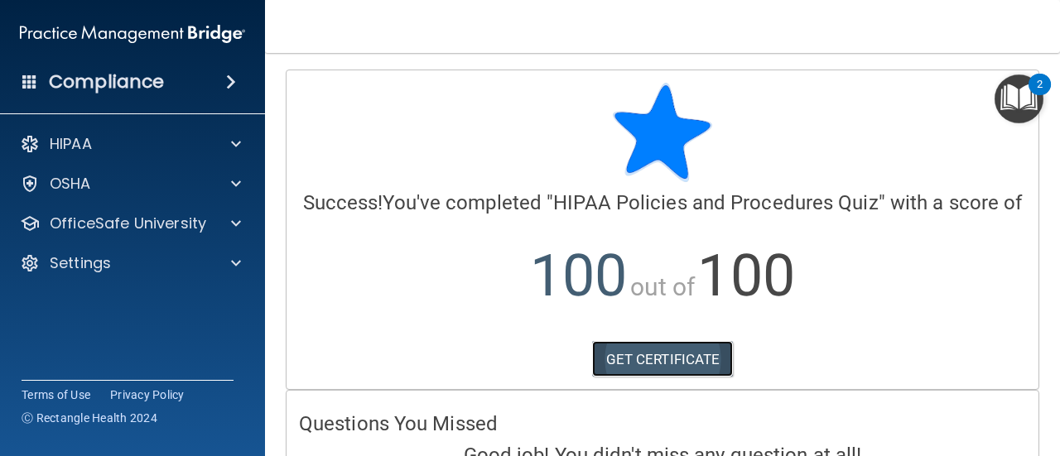
drag, startPoint x: 662, startPoint y: 370, endPoint x: 631, endPoint y: 375, distance: 31.9
click at [631, 375] on link "GET CERTIFICATE" at bounding box center [663, 359] width 142 height 36
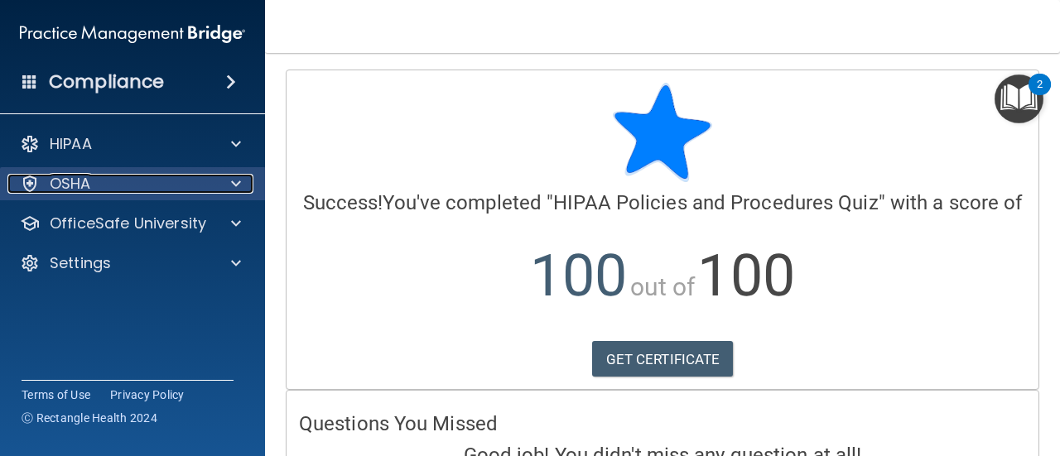
click at [228, 185] on div at bounding box center [233, 184] width 41 height 20
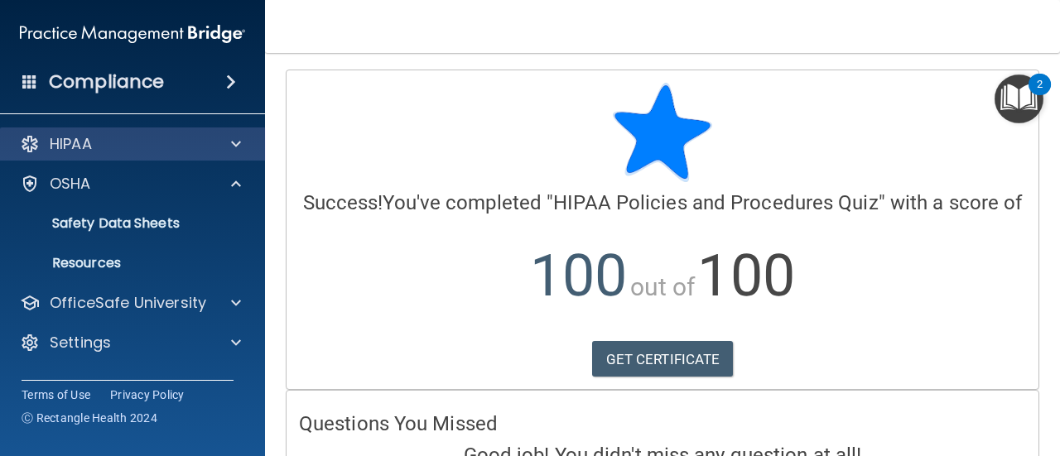
click at [238, 155] on div "HIPAA" at bounding box center [133, 144] width 266 height 33
click at [234, 150] on span at bounding box center [236, 144] width 10 height 20
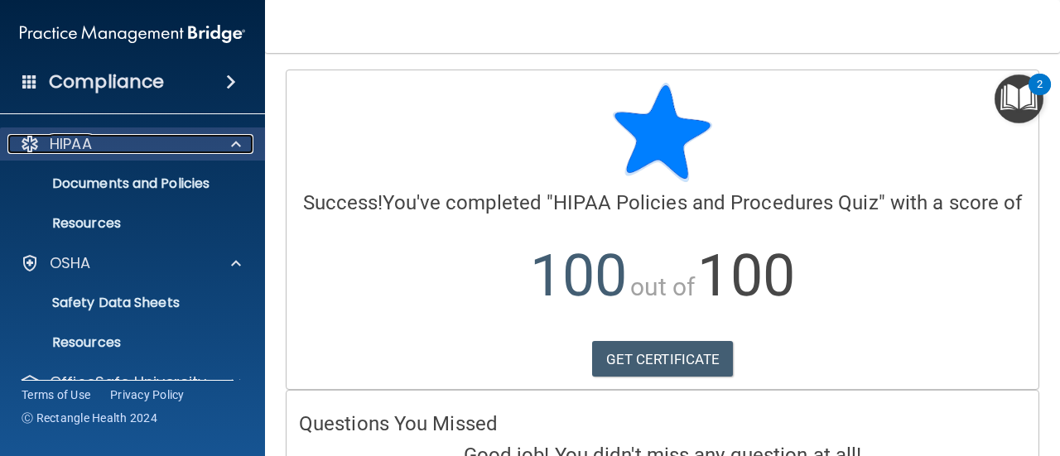
click at [237, 148] on span at bounding box center [236, 144] width 10 height 20
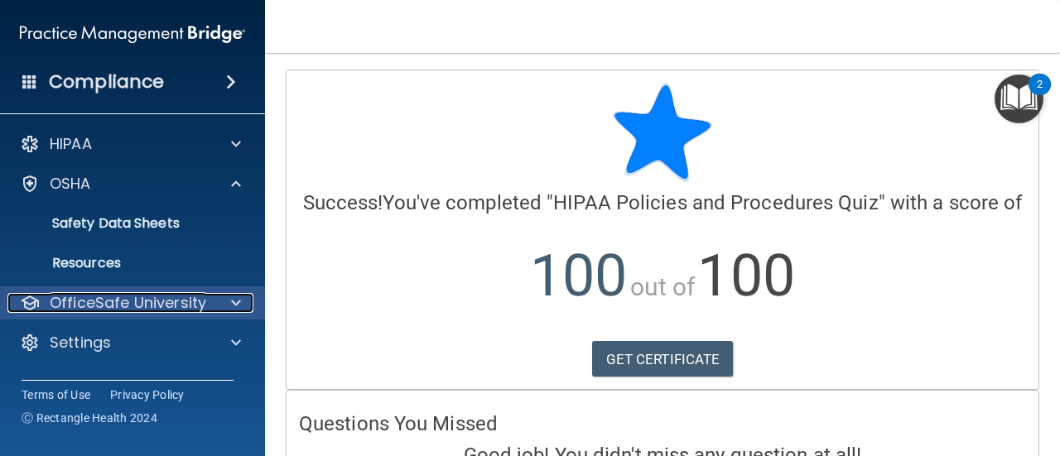
click at [229, 302] on div at bounding box center [233, 303] width 41 height 20
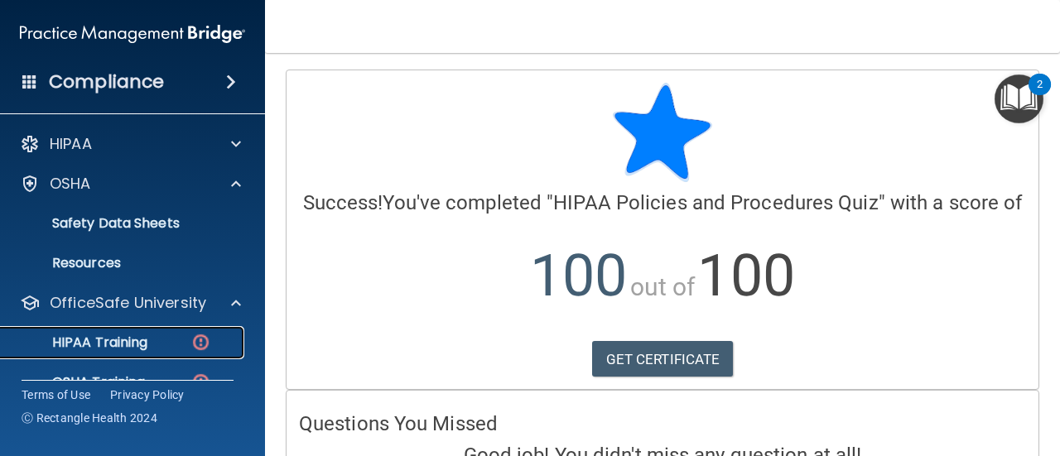
click at [162, 338] on div "HIPAA Training" at bounding box center [124, 342] width 226 height 17
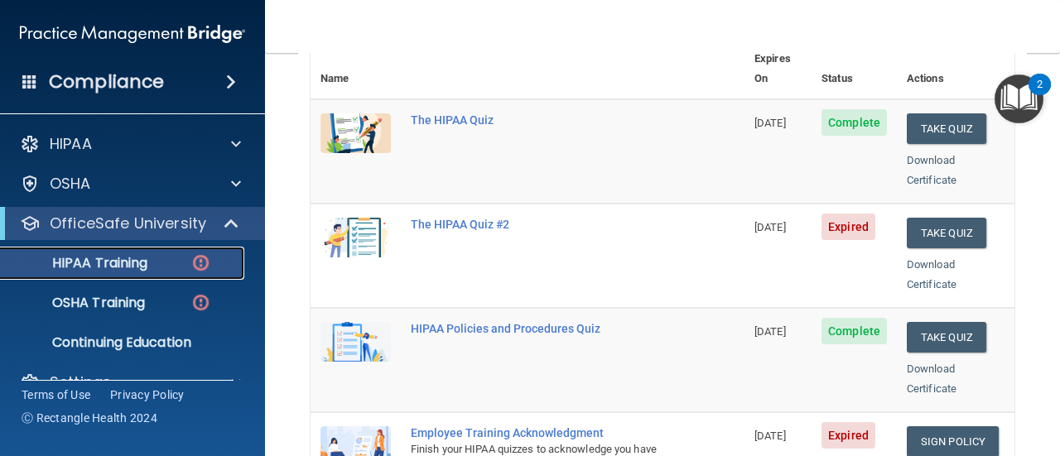
scroll to position [217, 0]
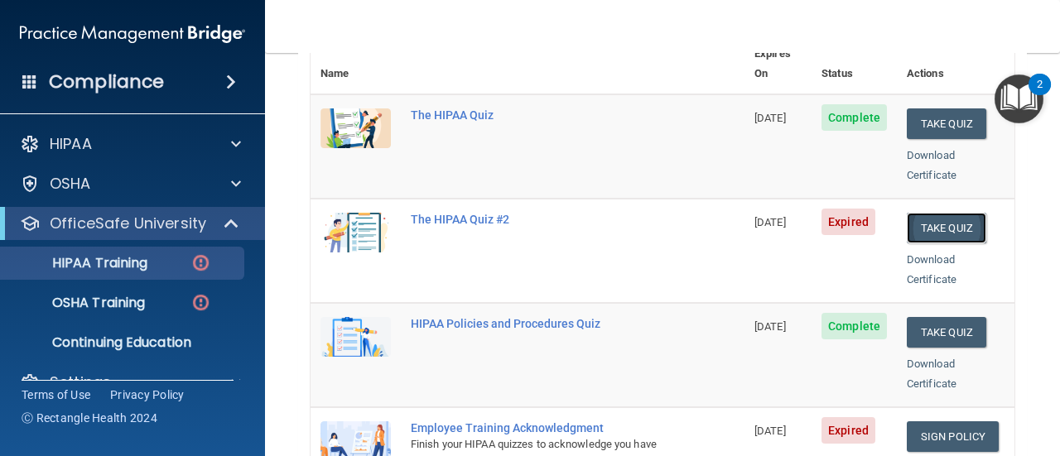
click at [935, 213] on button "Take Quiz" at bounding box center [946, 228] width 79 height 31
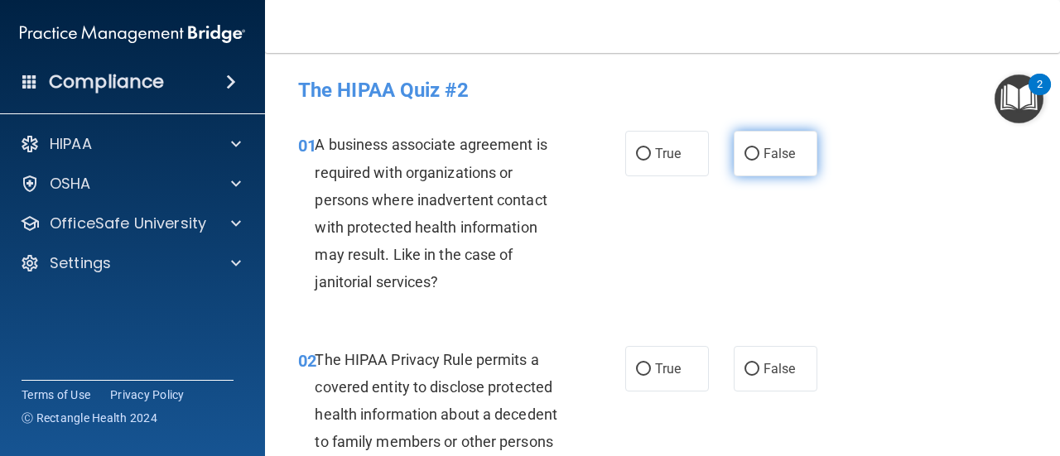
click at [744, 156] on input "False" at bounding box center [751, 154] width 15 height 12
radio input "true"
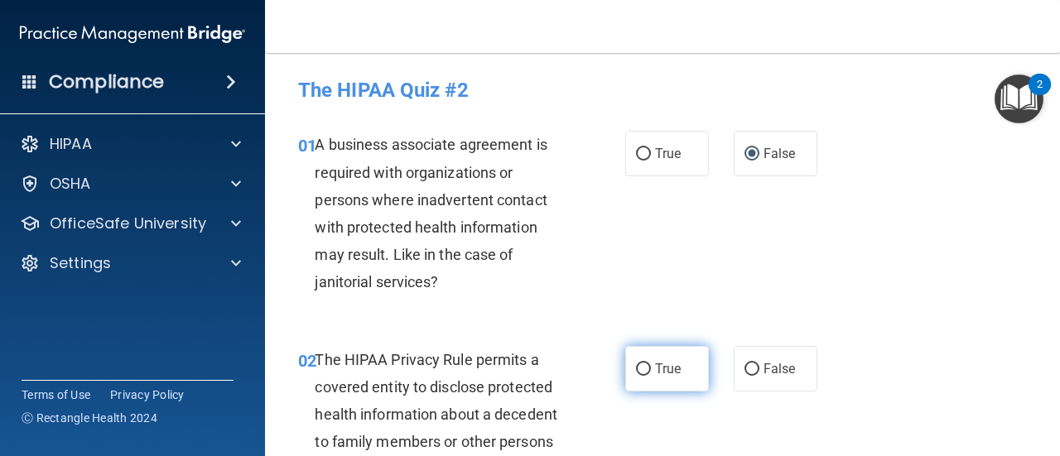
click at [638, 363] on input "True" at bounding box center [643, 369] width 15 height 12
radio input "true"
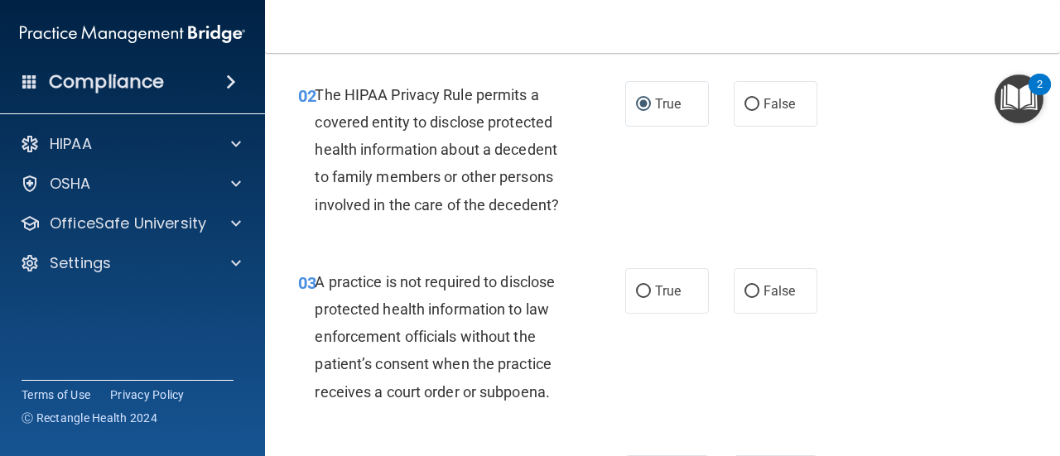
scroll to position [298, 0]
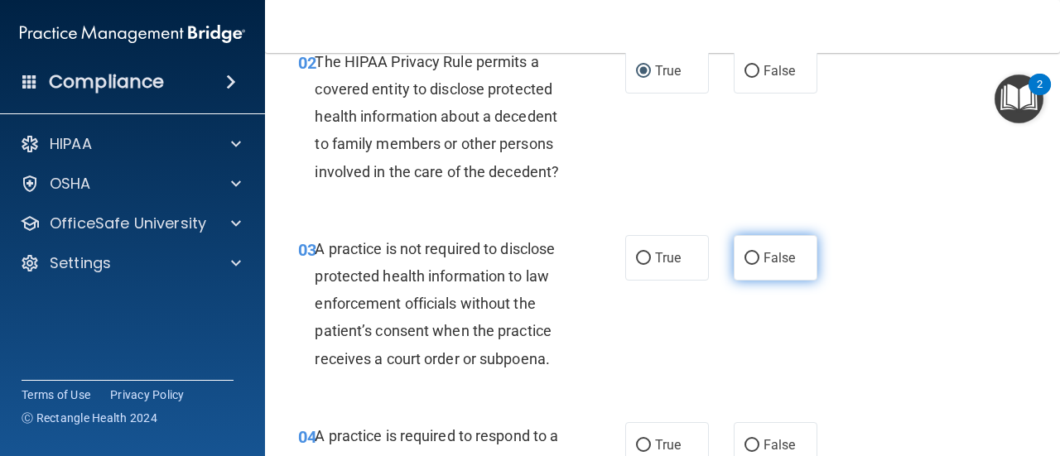
click at [744, 253] on input "False" at bounding box center [751, 259] width 15 height 12
radio input "true"
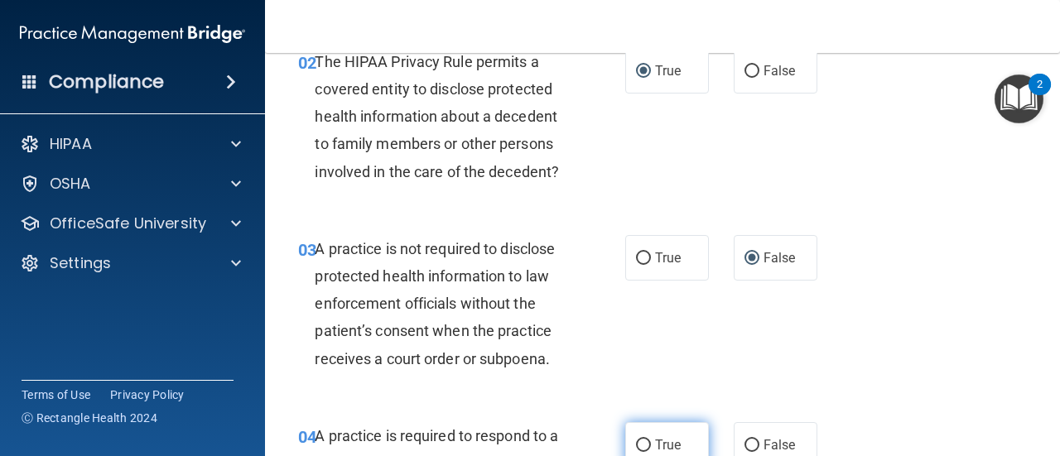
click at [636, 441] on input "True" at bounding box center [643, 446] width 15 height 12
radio input "true"
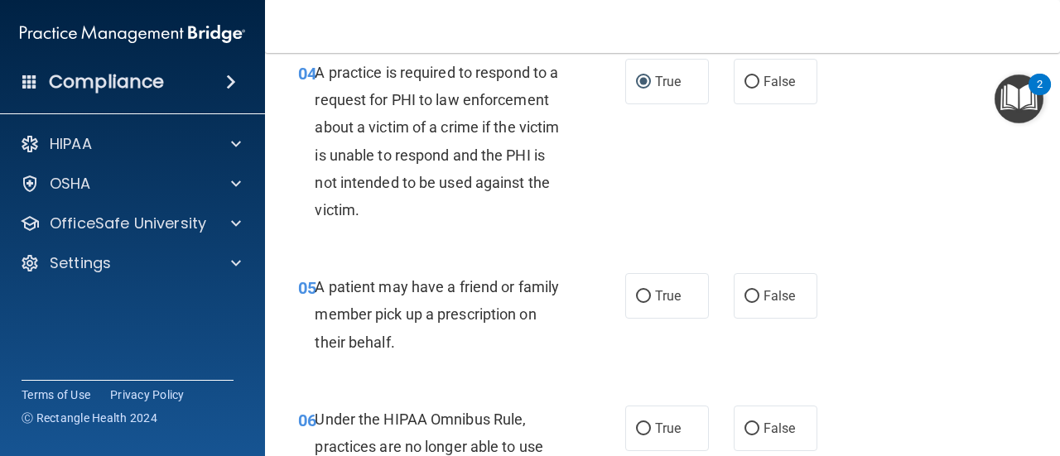
scroll to position [695, 0]
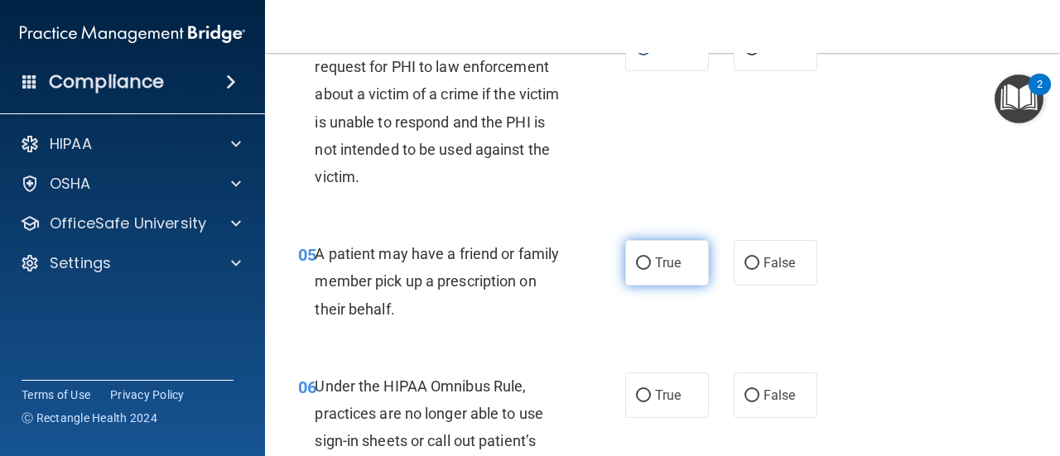
click at [637, 267] on input "True" at bounding box center [643, 263] width 15 height 12
radio input "true"
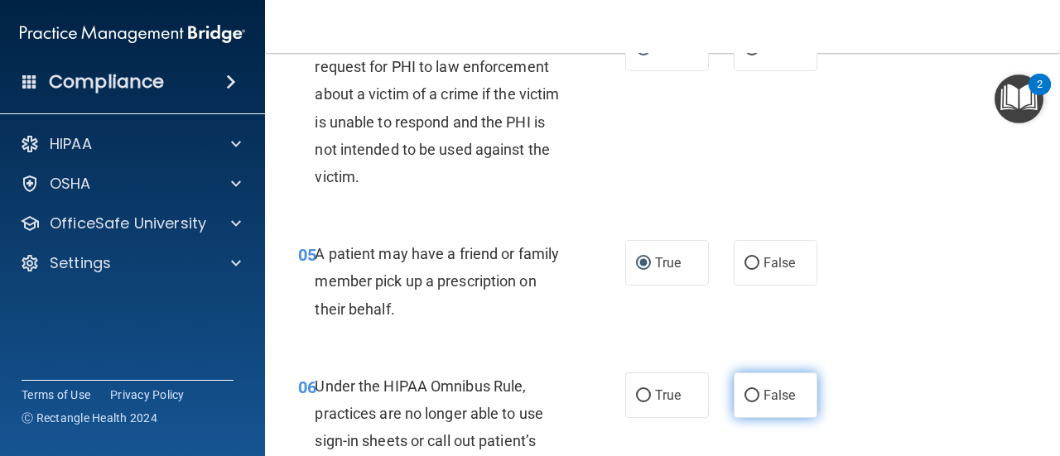
click at [747, 395] on input "False" at bounding box center [751, 396] width 15 height 12
radio input "true"
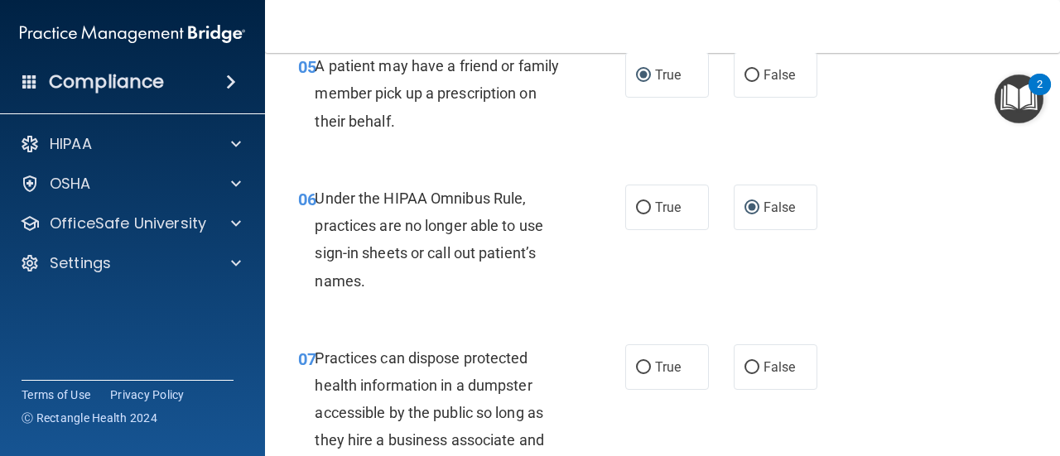
scroll to position [916, 0]
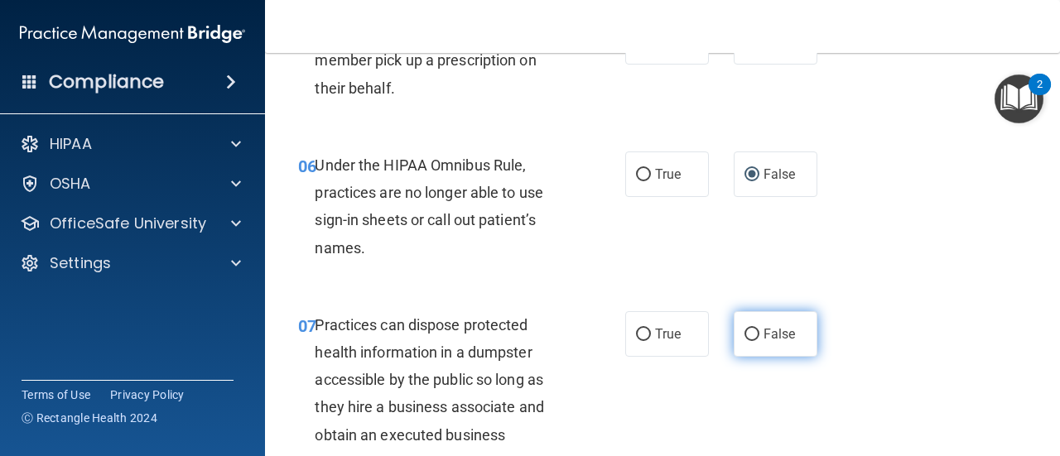
click at [747, 329] on input "False" at bounding box center [751, 335] width 15 height 12
radio input "true"
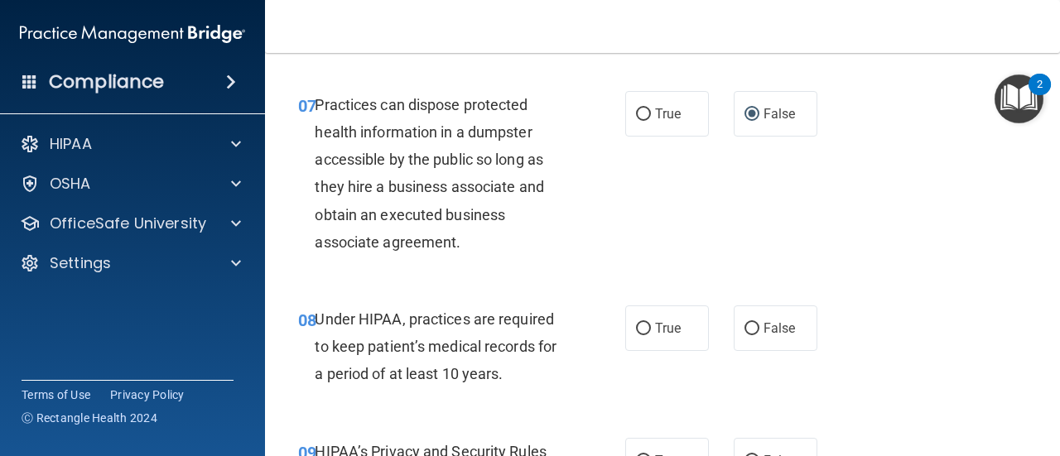
scroll to position [1158, 0]
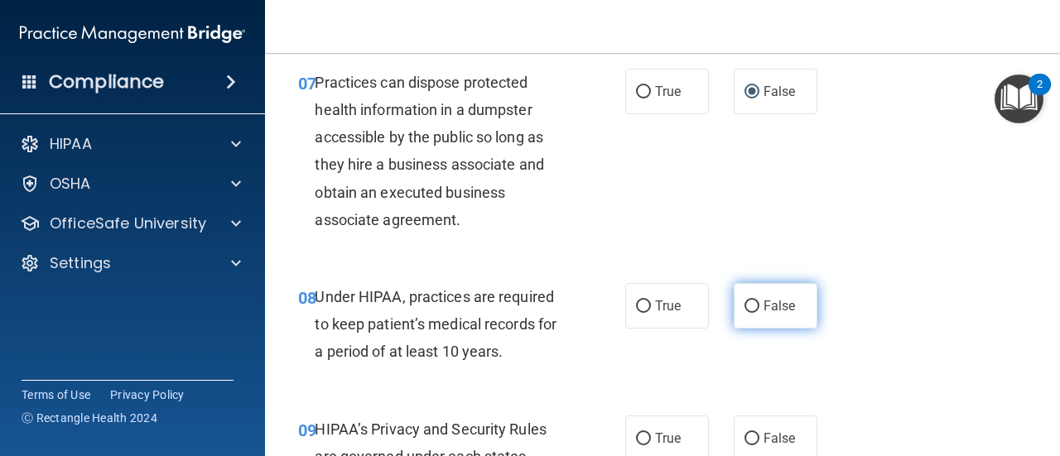
click at [750, 301] on input "False" at bounding box center [751, 307] width 15 height 12
radio input "true"
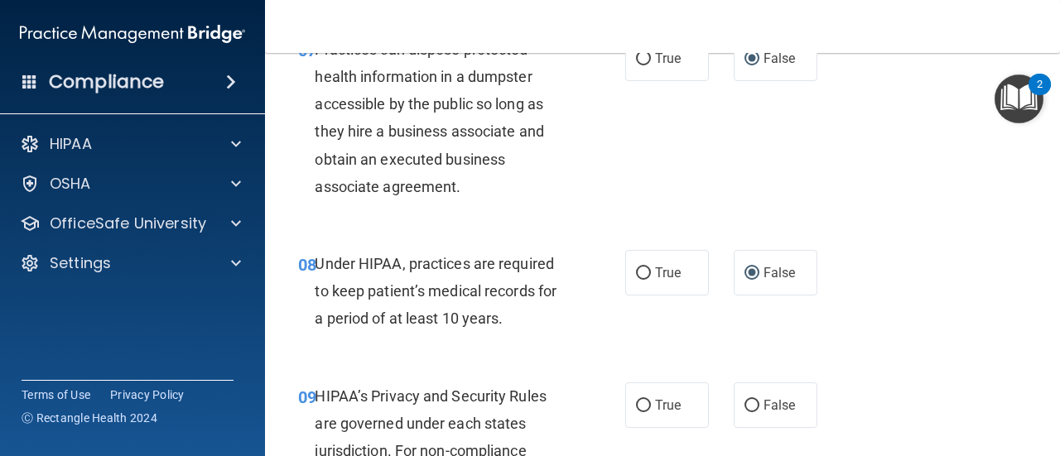
scroll to position [1335, 0]
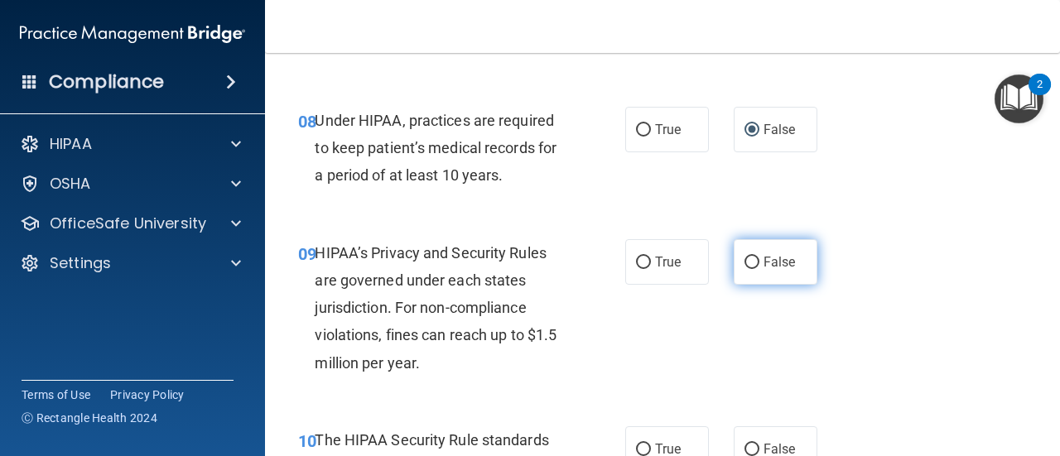
click at [744, 266] on input "False" at bounding box center [751, 263] width 15 height 12
radio input "true"
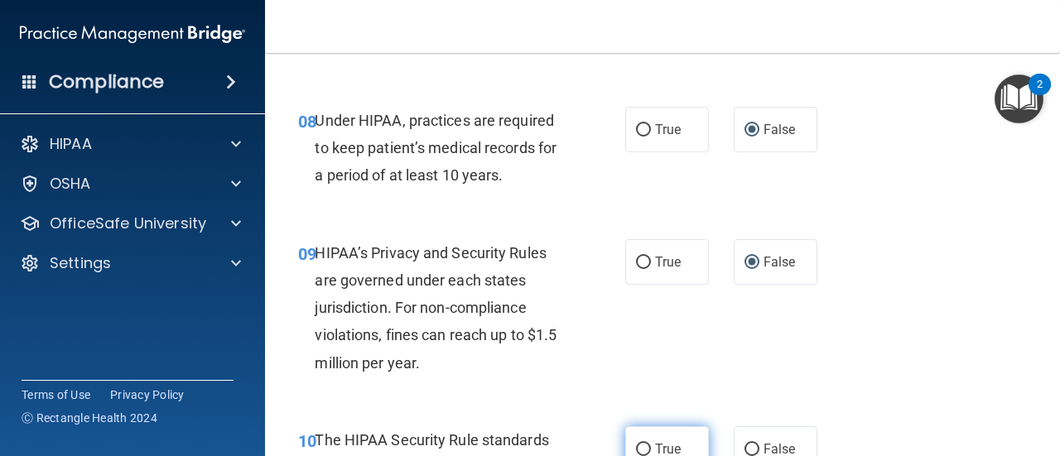
click at [636, 444] on input "True" at bounding box center [643, 450] width 15 height 12
radio input "true"
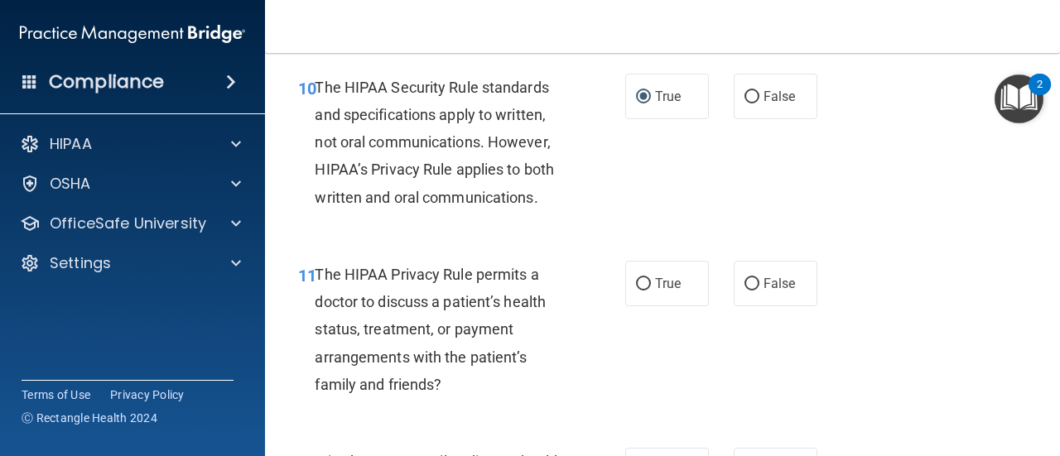
scroll to position [1699, 0]
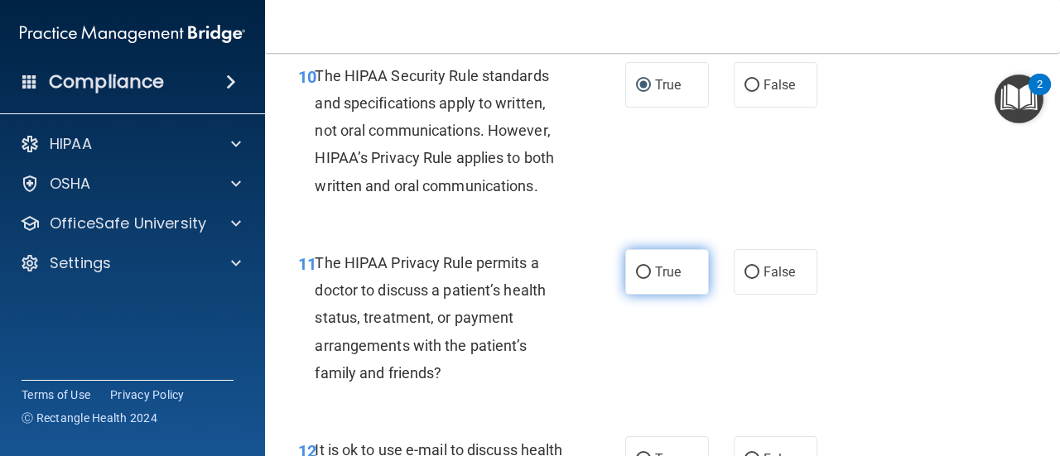
click at [638, 272] on input "True" at bounding box center [643, 273] width 15 height 12
radio input "true"
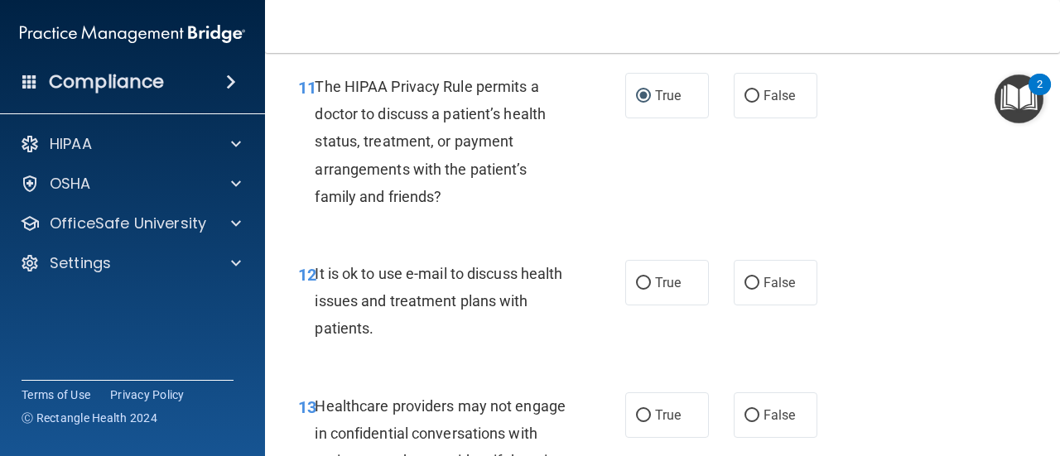
scroll to position [1919, 0]
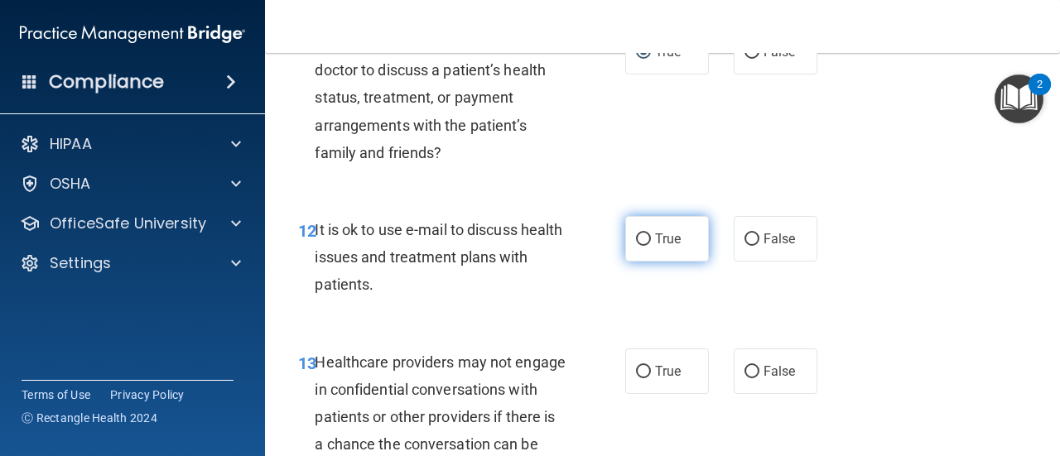
click at [642, 239] on input "True" at bounding box center [643, 239] width 15 height 12
radio input "true"
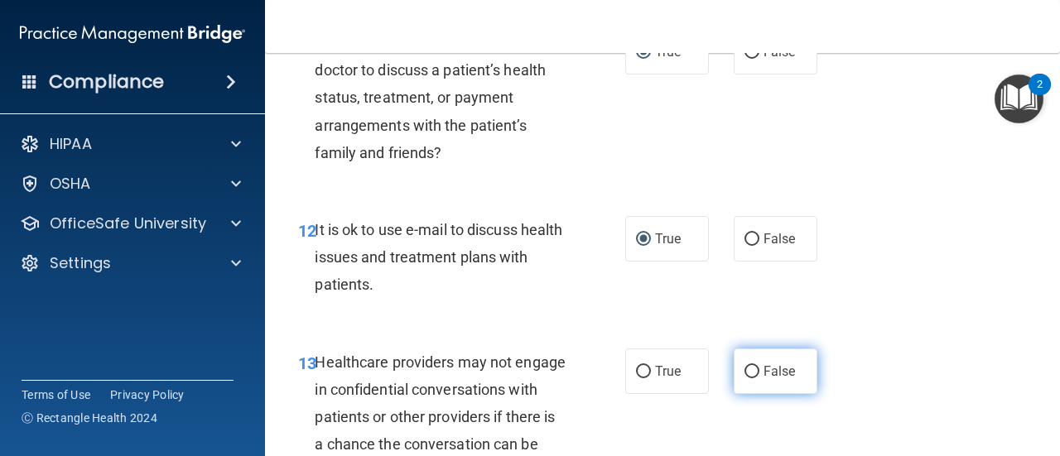
click at [748, 371] on input "False" at bounding box center [751, 372] width 15 height 12
radio input "true"
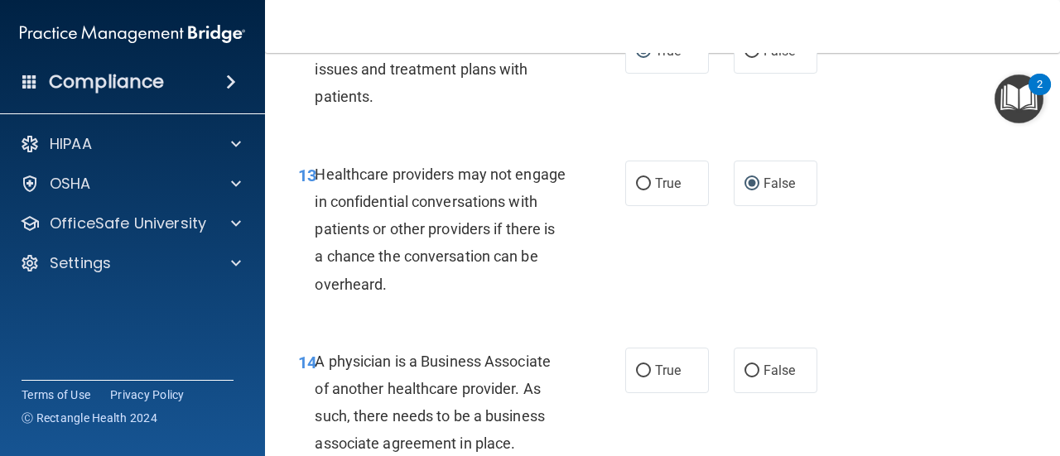
scroll to position [2184, 0]
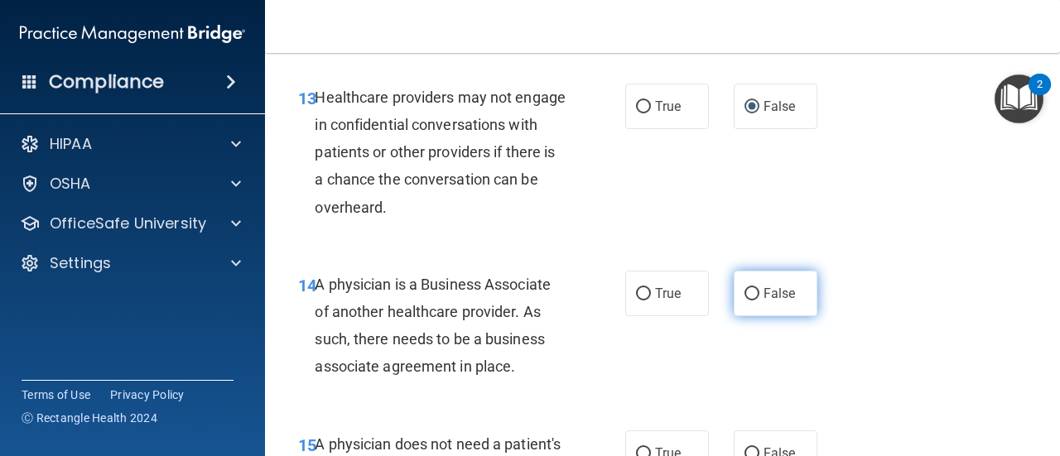
click at [744, 291] on input "False" at bounding box center [751, 294] width 15 height 12
radio input "true"
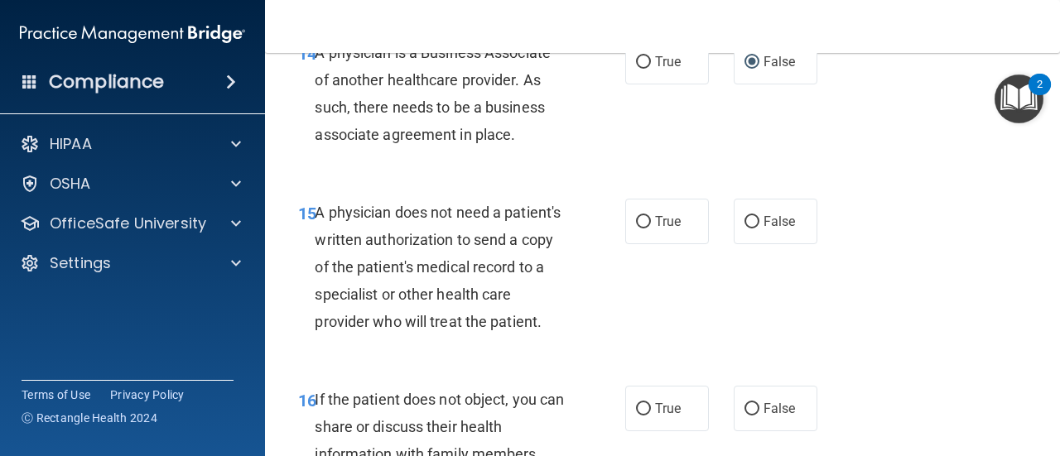
scroll to position [2471, 0]
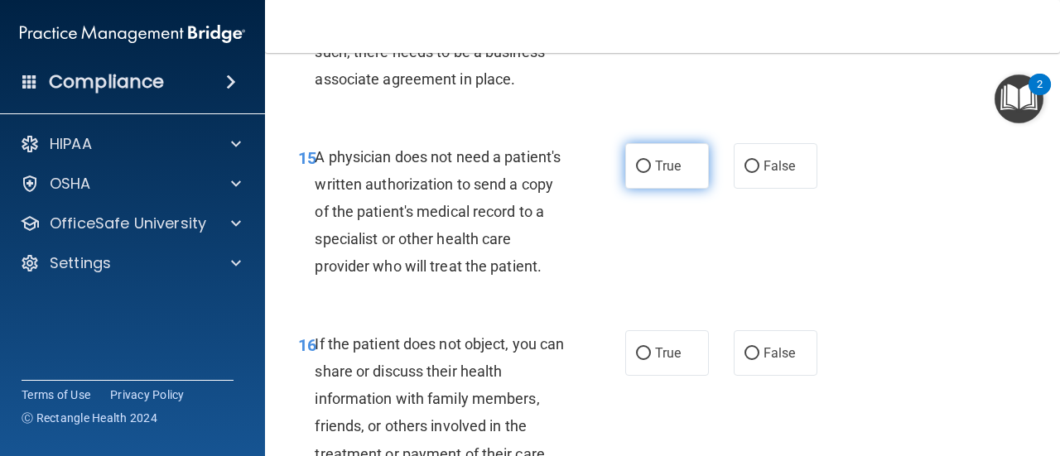
click at [636, 162] on input "True" at bounding box center [643, 167] width 15 height 12
radio input "true"
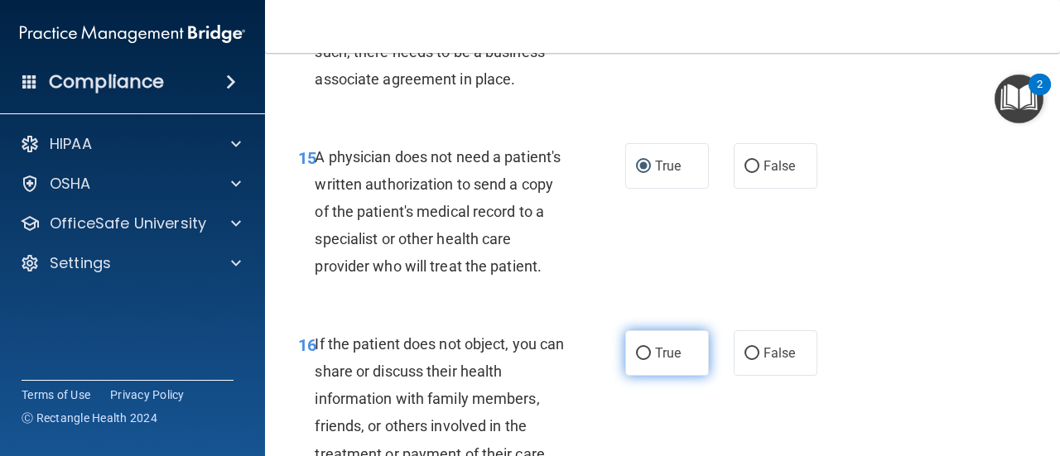
click at [636, 360] on input "True" at bounding box center [643, 354] width 15 height 12
radio input "true"
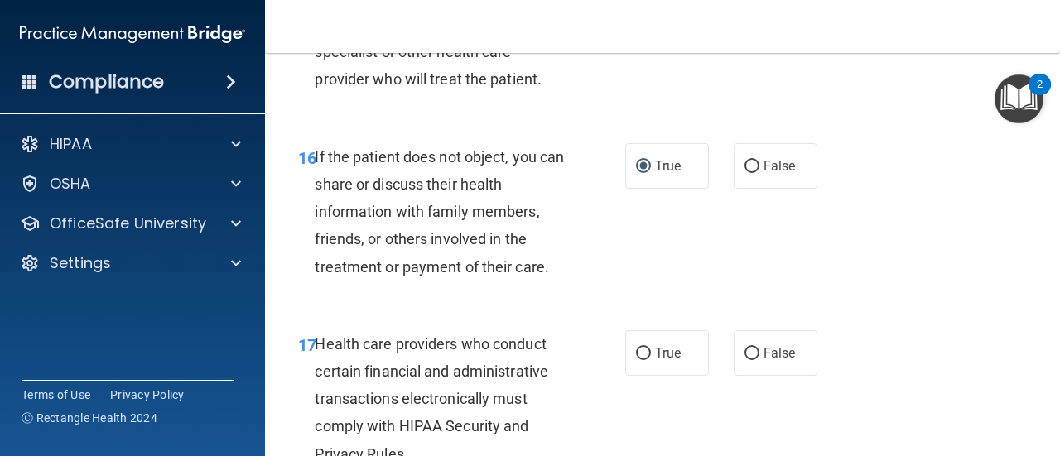
scroll to position [2669, 0]
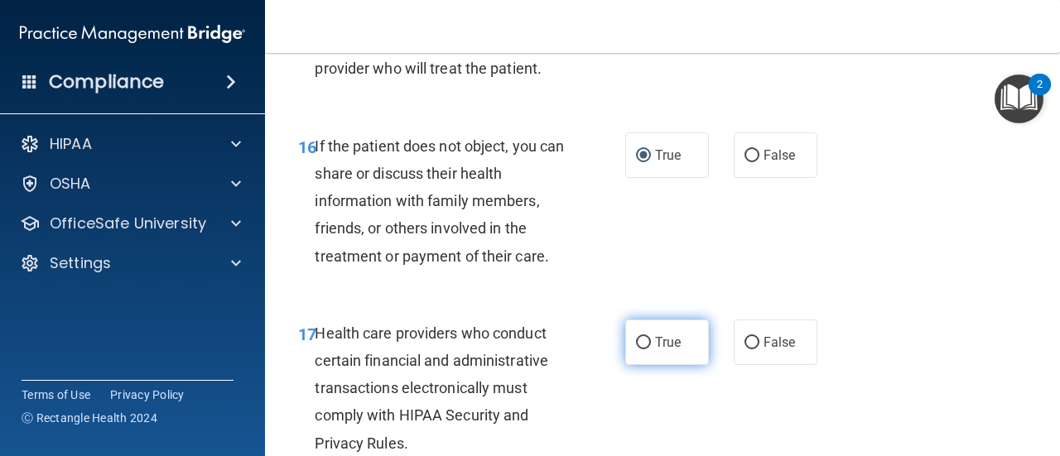
click at [636, 349] on input "True" at bounding box center [643, 343] width 15 height 12
radio input "true"
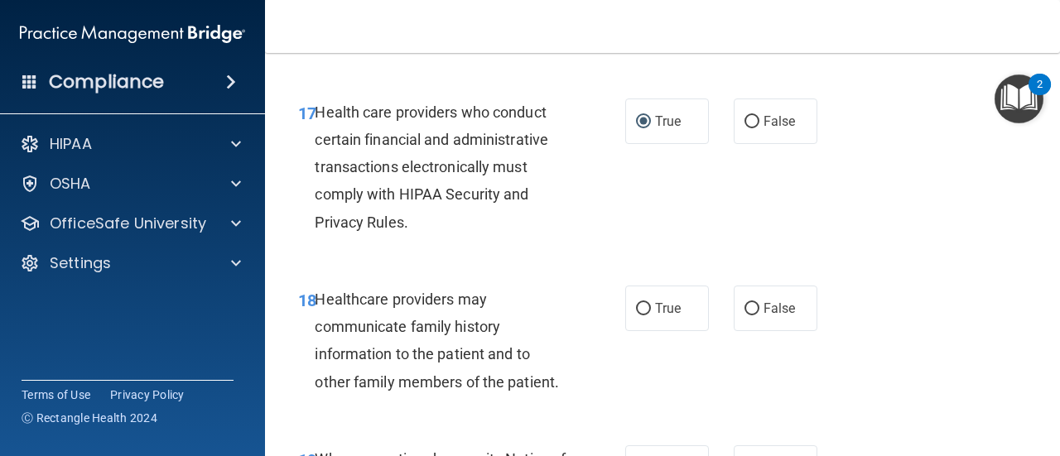
scroll to position [2924, 0]
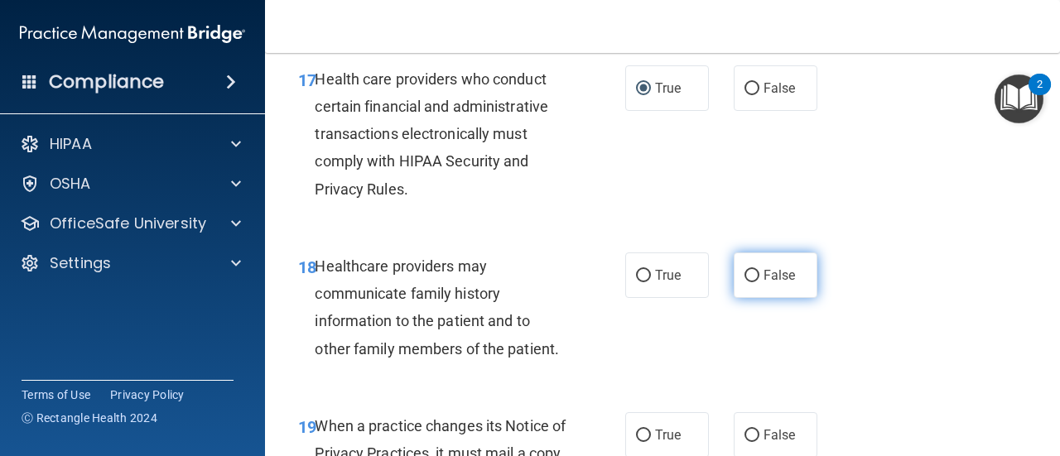
click at [744, 282] on input "False" at bounding box center [751, 276] width 15 height 12
radio input "true"
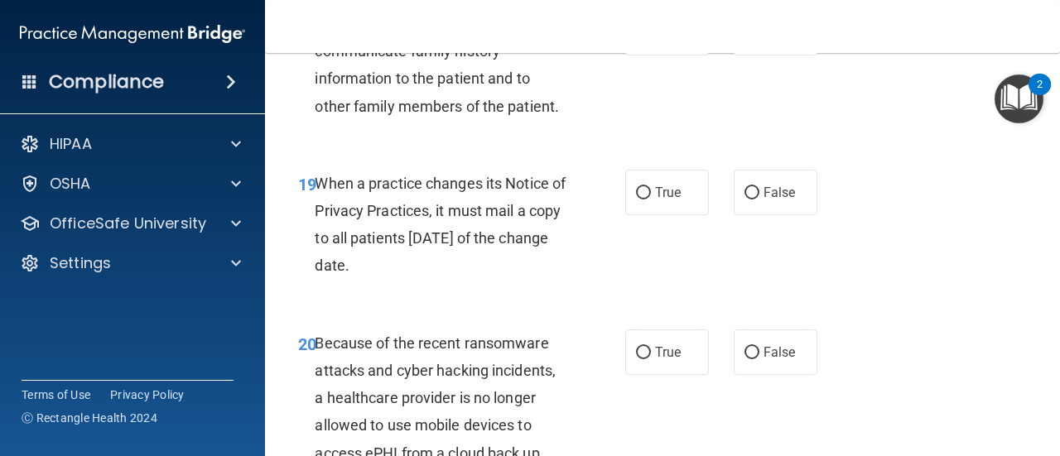
scroll to position [3211, 0]
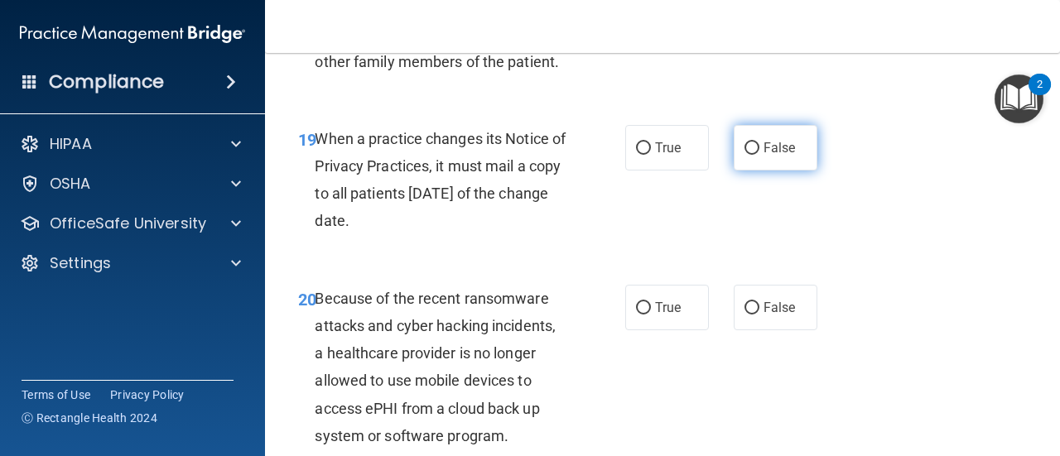
click at [744, 155] on input "False" at bounding box center [751, 148] width 15 height 12
radio input "true"
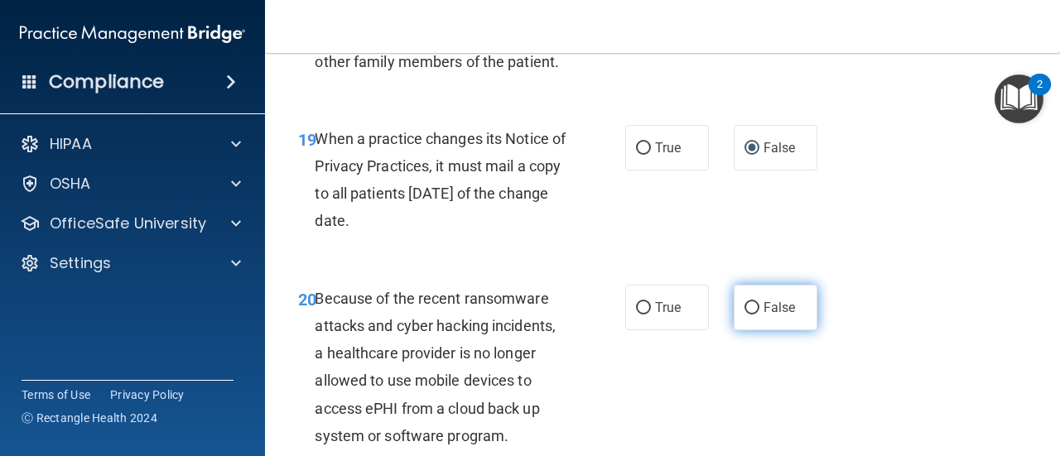
click at [744, 315] on input "False" at bounding box center [751, 308] width 15 height 12
radio input "true"
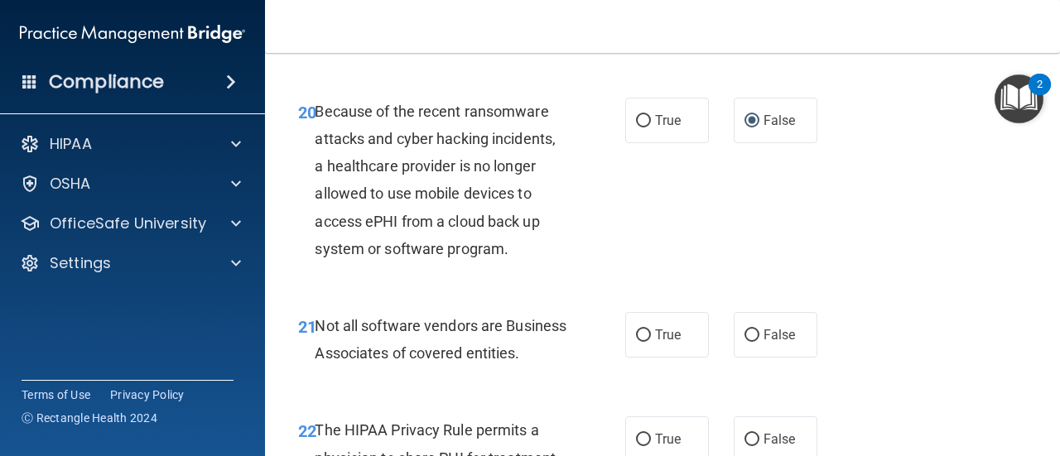
scroll to position [3409, 0]
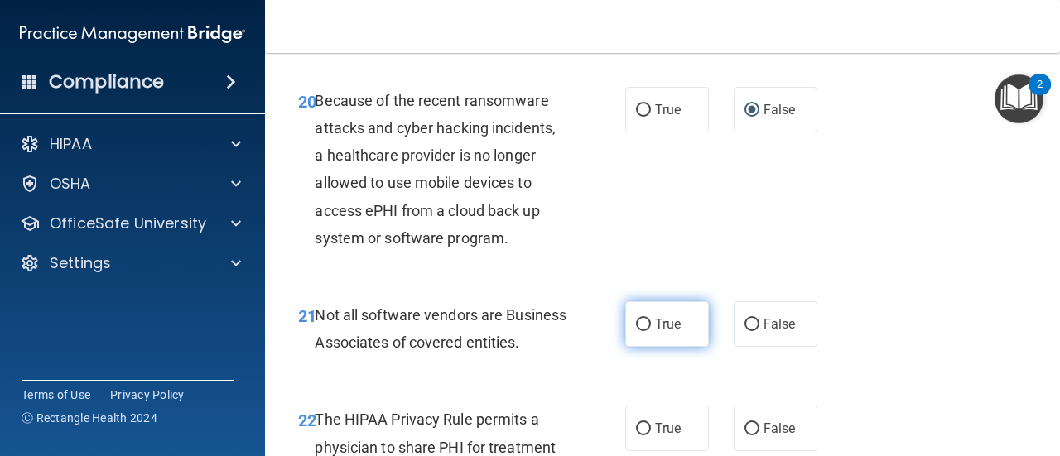
click at [638, 331] on input "True" at bounding box center [643, 325] width 15 height 12
radio input "true"
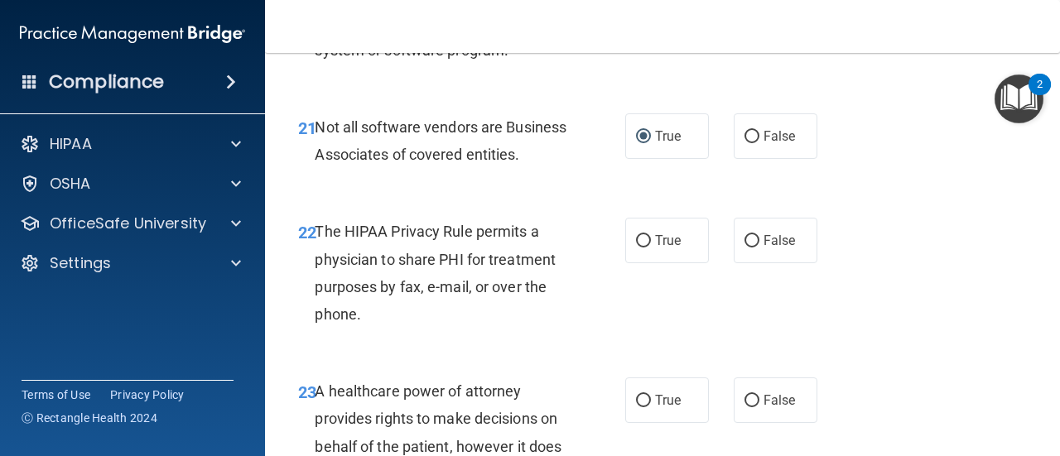
scroll to position [3641, 0]
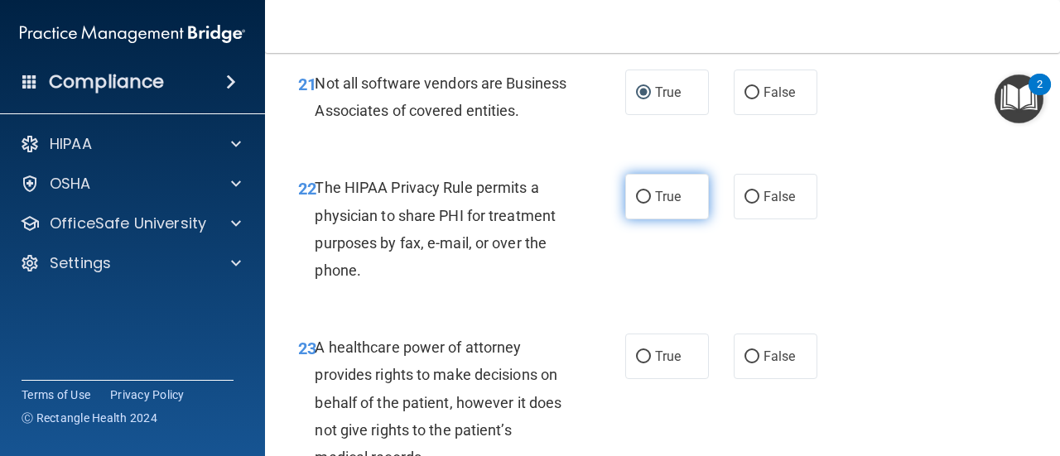
click at [638, 204] on input "True" at bounding box center [643, 197] width 15 height 12
radio input "true"
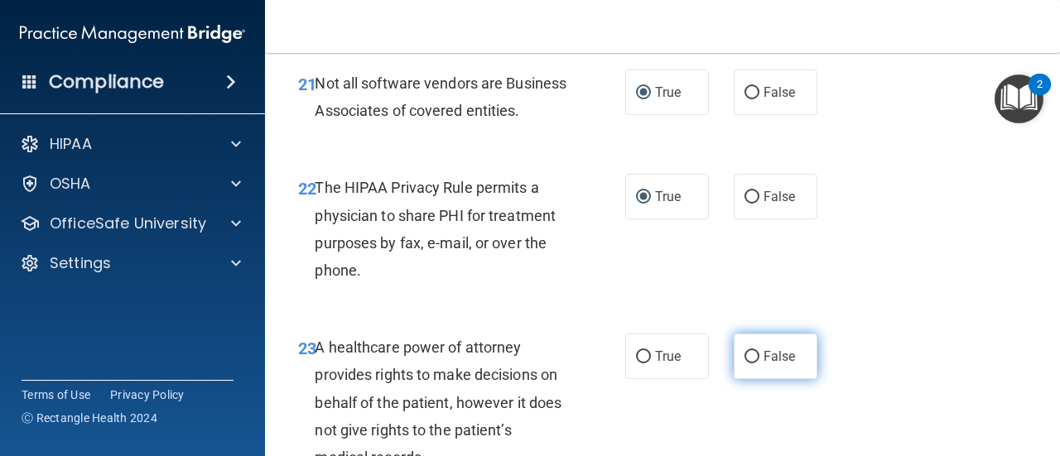
click at [747, 363] on input "False" at bounding box center [751, 357] width 15 height 12
radio input "true"
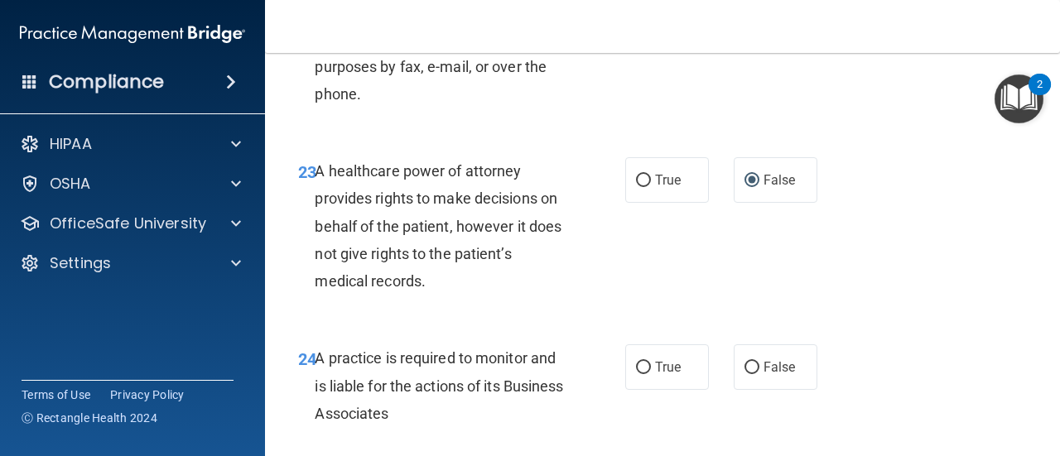
scroll to position [3862, 0]
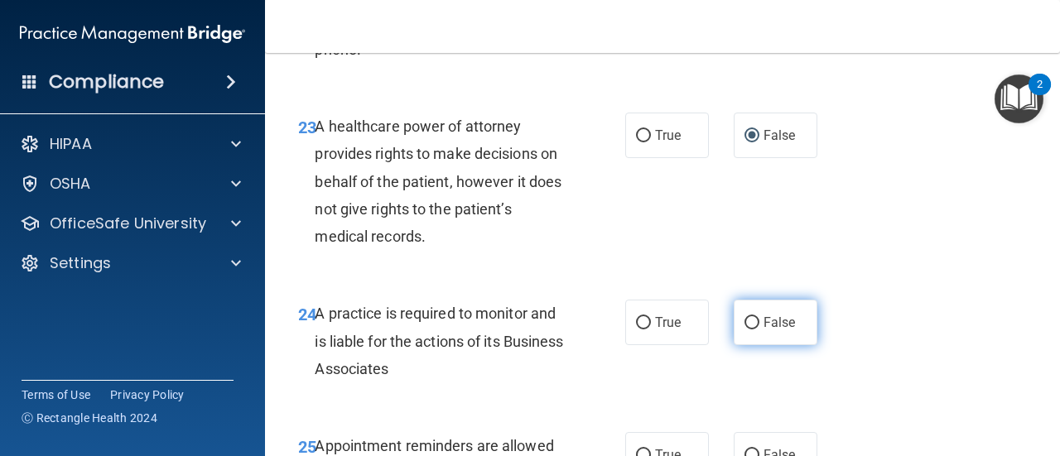
click at [745, 330] on input "False" at bounding box center [751, 323] width 15 height 12
radio input "true"
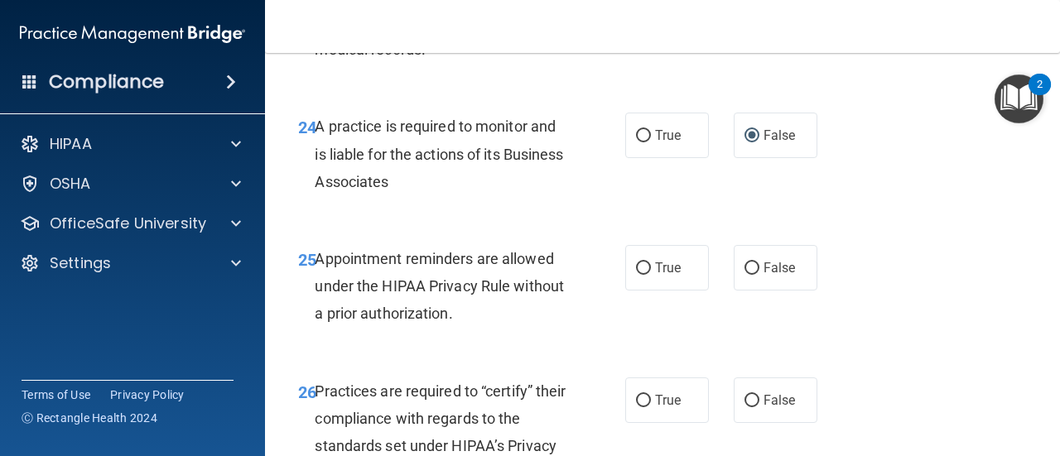
scroll to position [4126, 0]
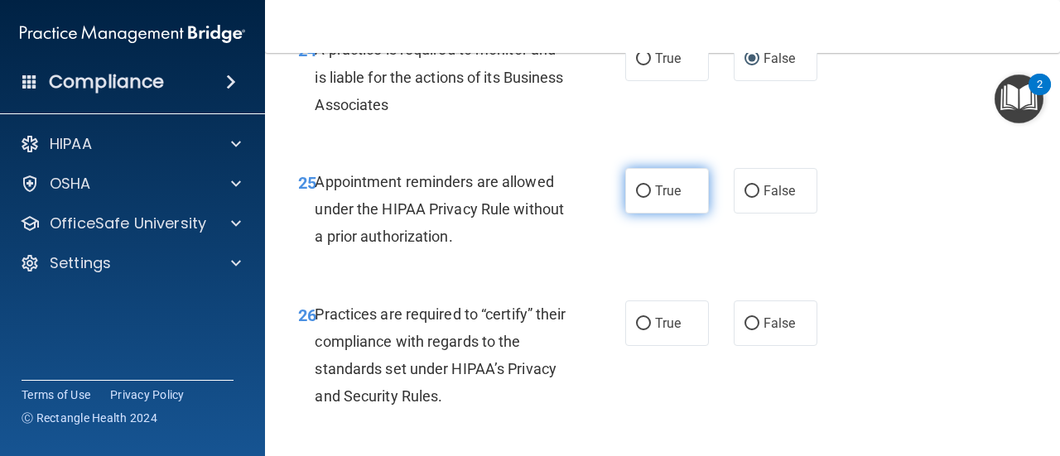
click at [638, 198] on input "True" at bounding box center [643, 191] width 15 height 12
radio input "true"
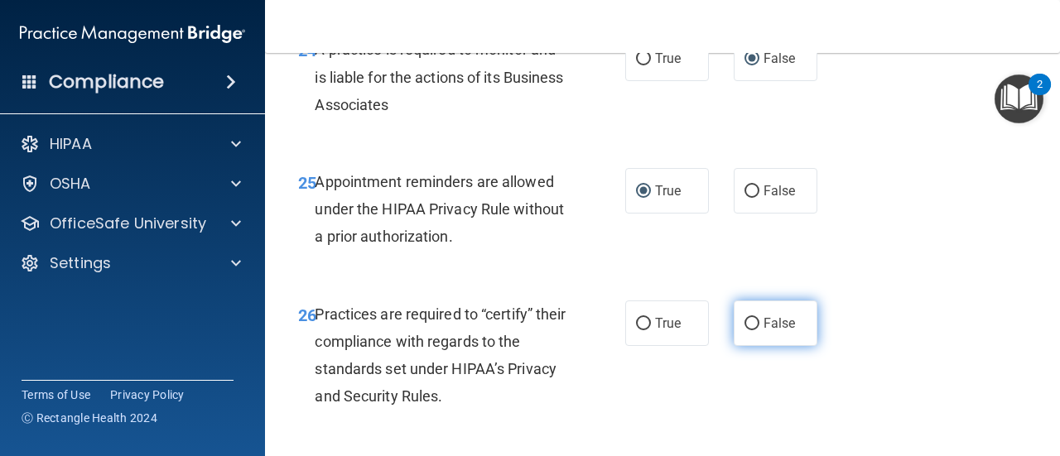
click at [744, 330] on input "False" at bounding box center [751, 324] width 15 height 12
radio input "true"
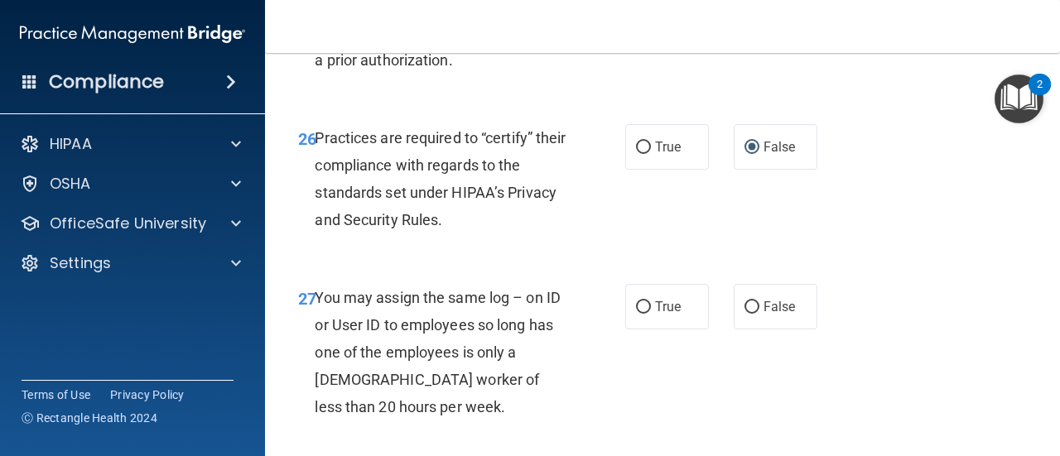
scroll to position [4368, 0]
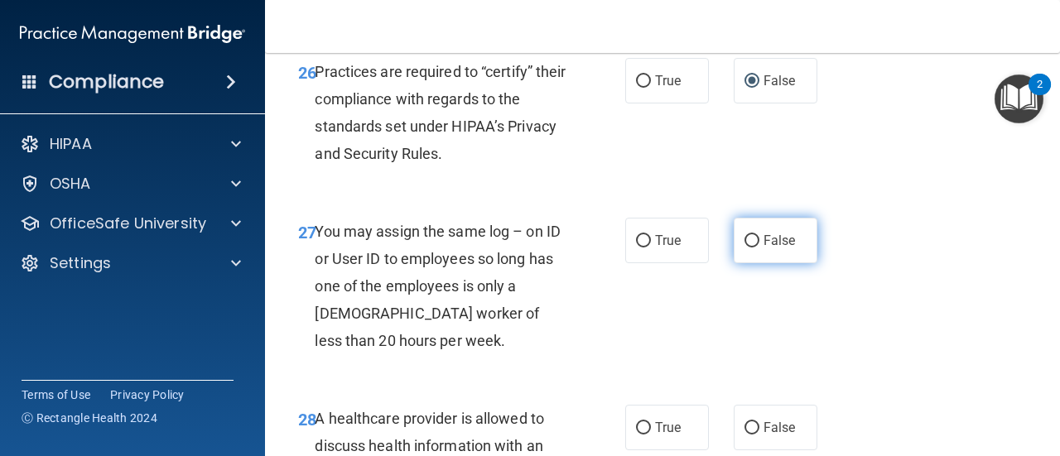
click at [745, 248] on input "False" at bounding box center [751, 241] width 15 height 12
radio input "true"
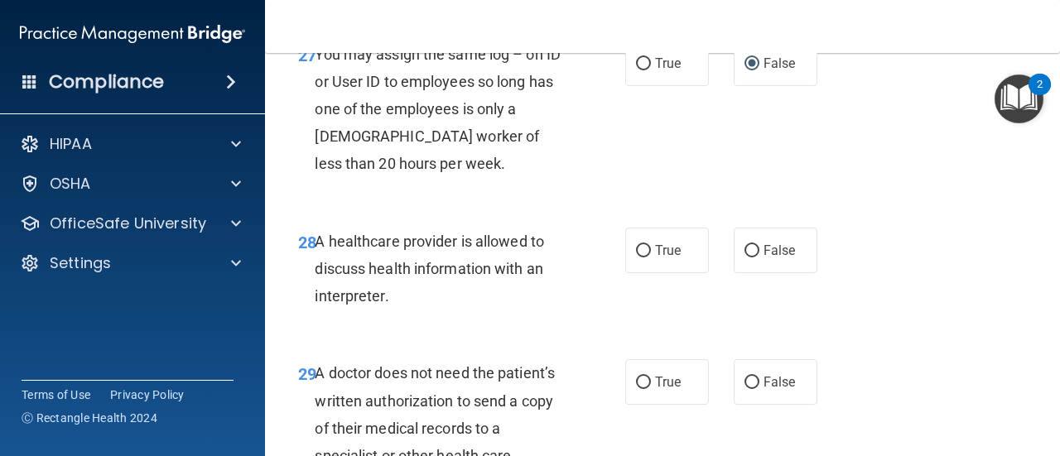
scroll to position [4633, 0]
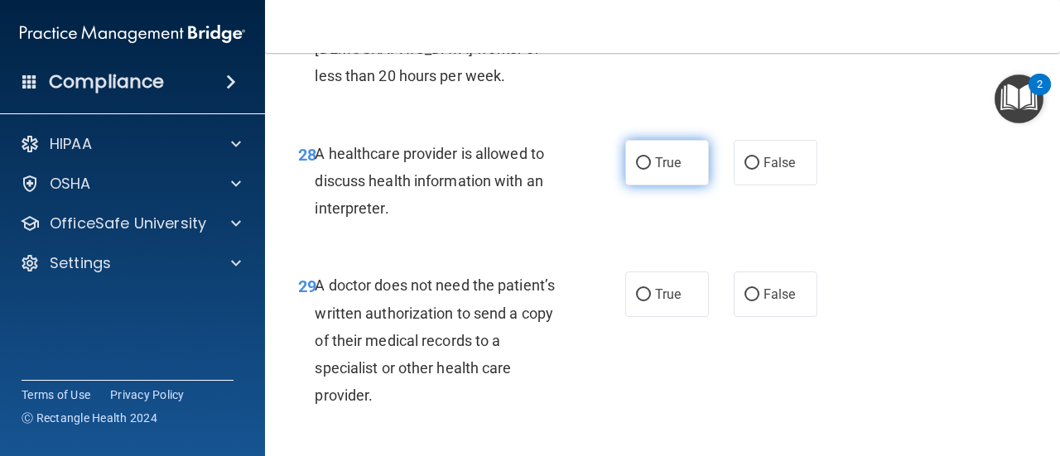
click at [637, 170] on input "True" at bounding box center [643, 163] width 15 height 12
radio input "true"
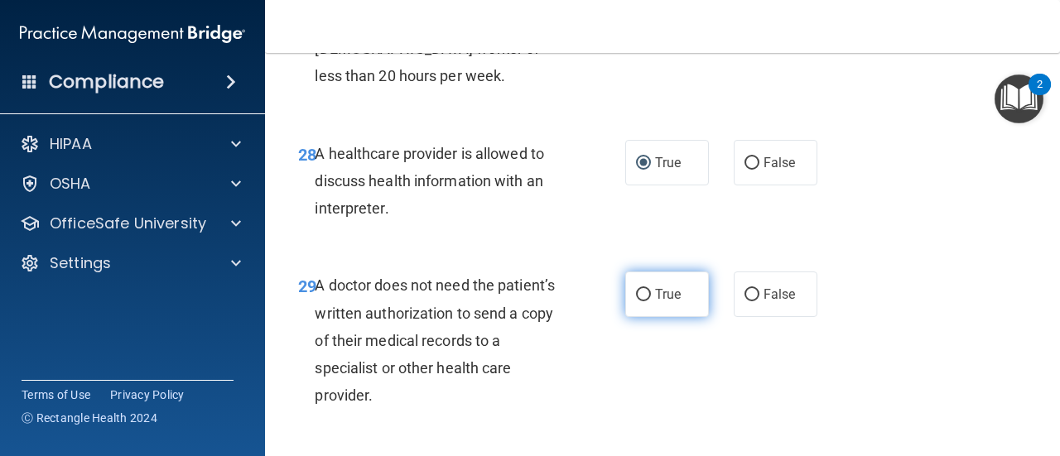
click at [636, 301] on input "True" at bounding box center [643, 295] width 15 height 12
radio input "true"
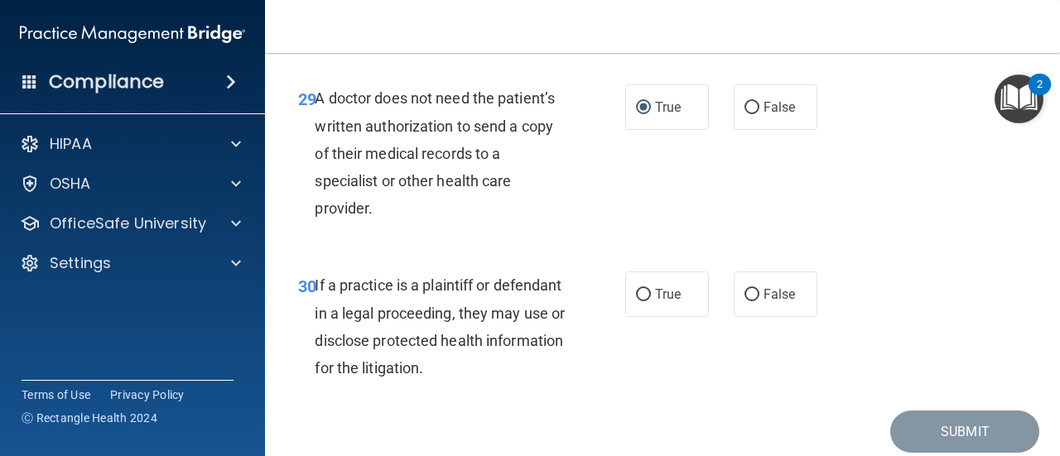
scroll to position [4898, 0]
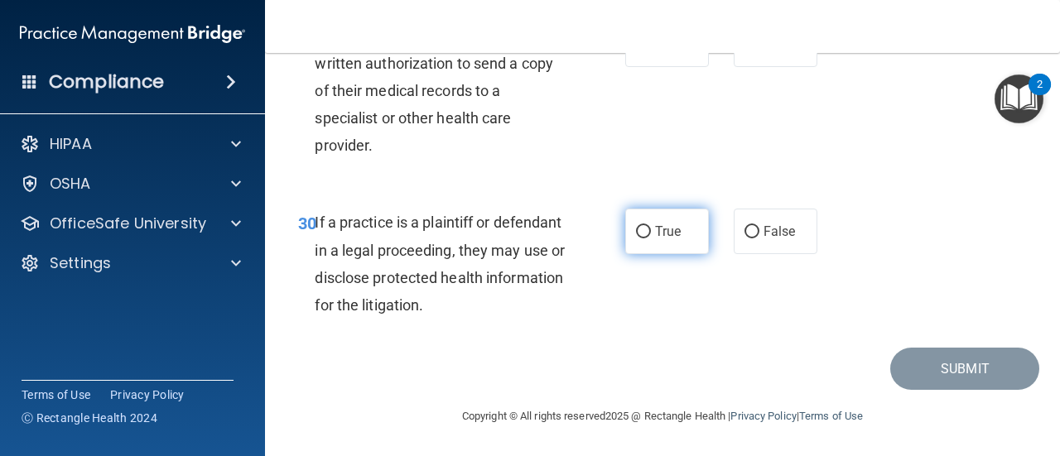
click at [639, 238] on input "True" at bounding box center [643, 232] width 15 height 12
radio input "true"
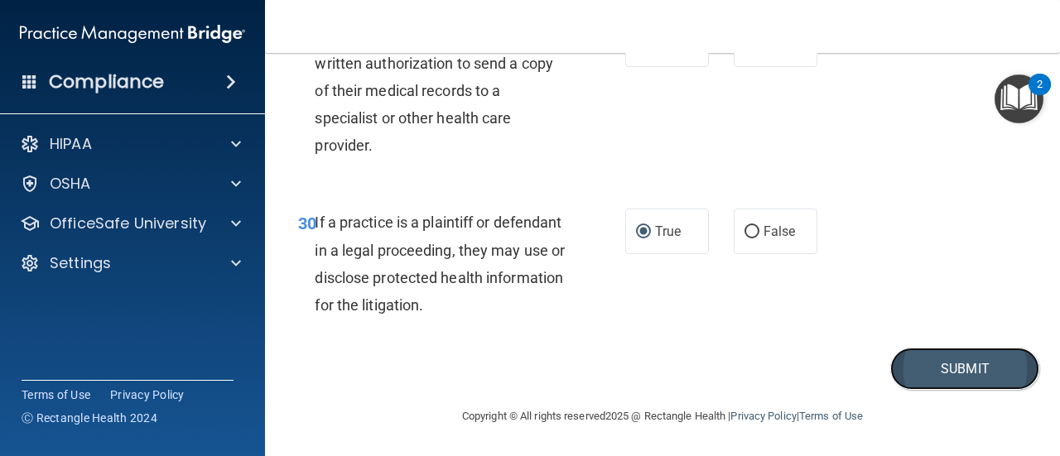
click at [952, 390] on button "Submit" at bounding box center [964, 369] width 149 height 42
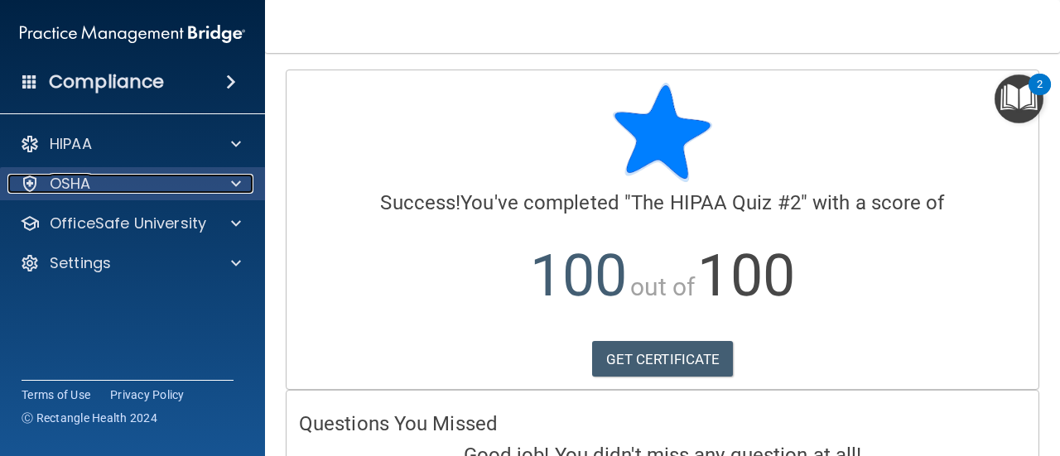
click at [229, 181] on div at bounding box center [233, 184] width 41 height 20
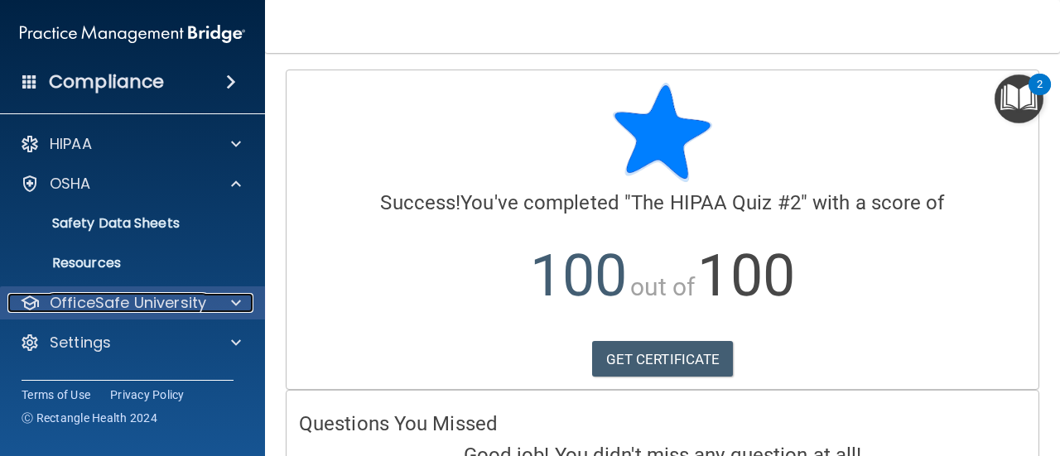
click at [237, 310] on span at bounding box center [236, 303] width 10 height 20
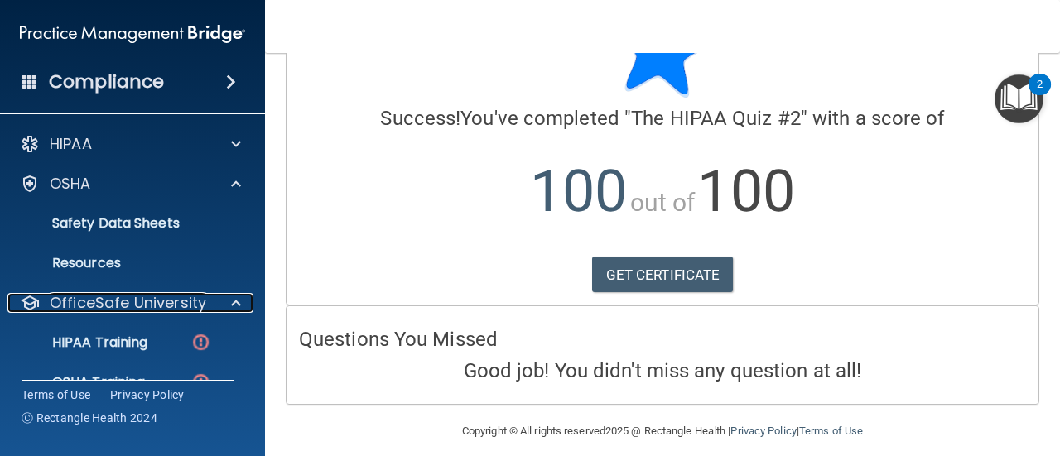
scroll to position [97, 0]
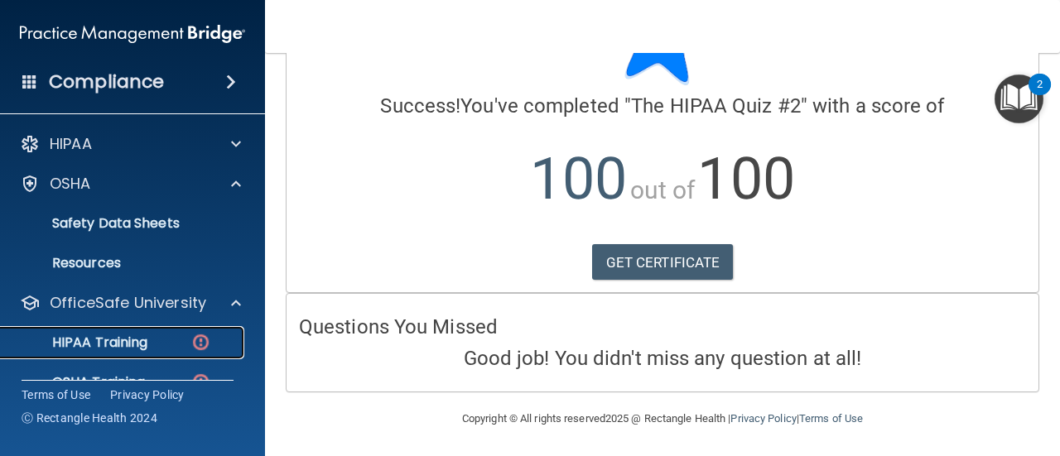
click at [169, 344] on div "HIPAA Training" at bounding box center [124, 342] width 226 height 17
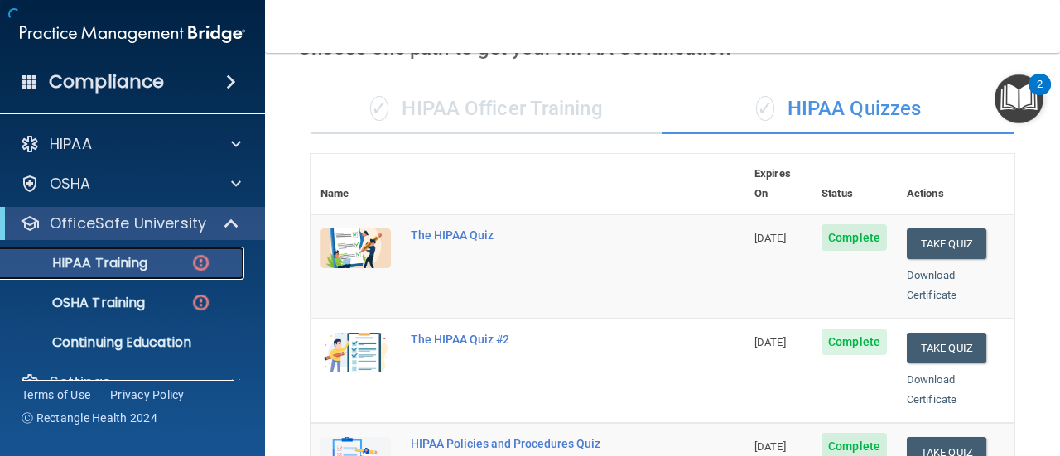
scroll to position [861, 0]
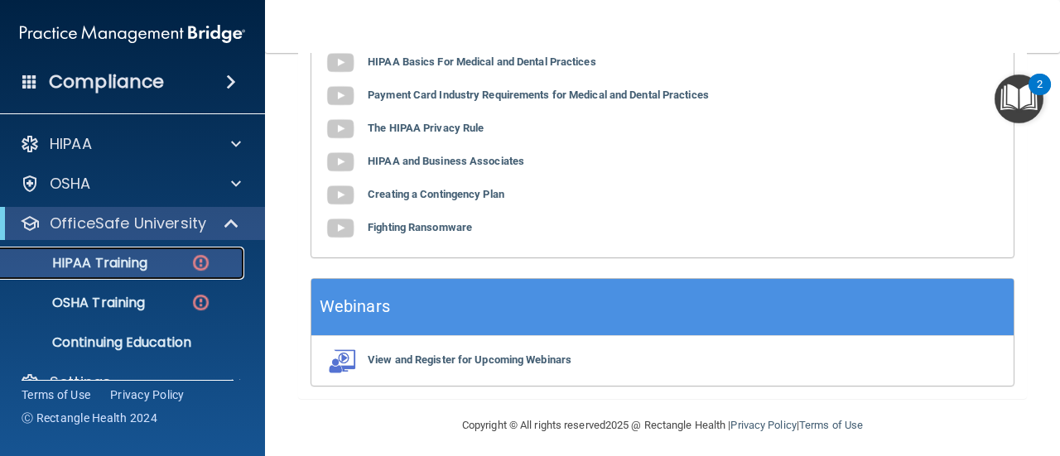
click at [171, 259] on div "HIPAA Training" at bounding box center [124, 263] width 226 height 17
click at [171, 293] on link "OSHA Training" at bounding box center [113, 302] width 261 height 33
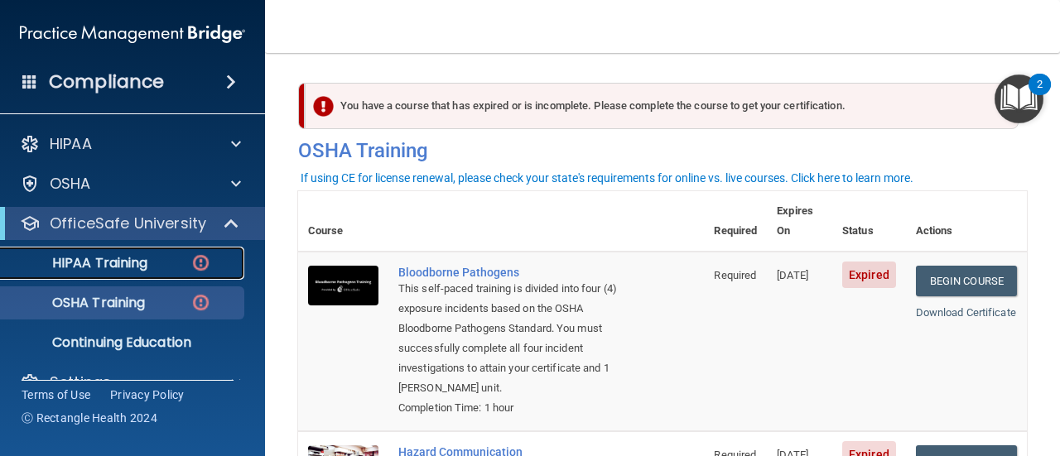
click at [136, 255] on p "HIPAA Training" at bounding box center [79, 263] width 137 height 17
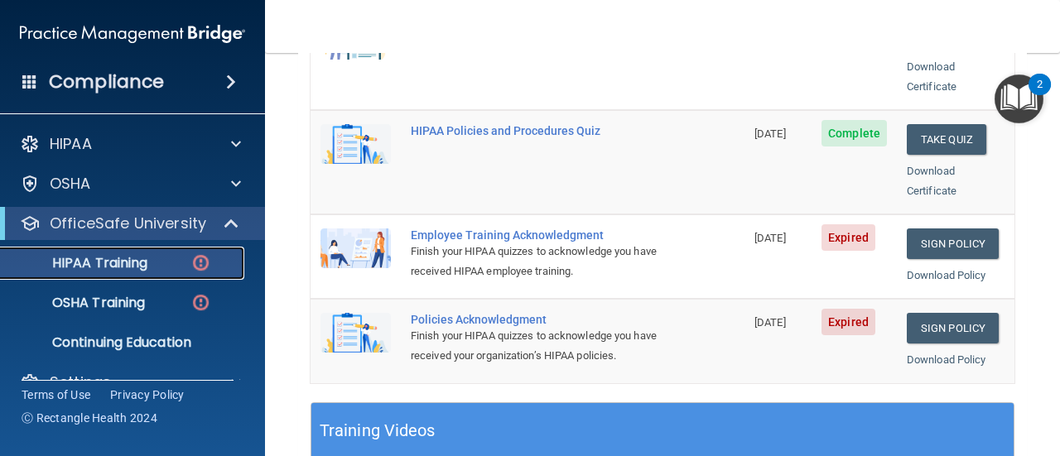
scroll to position [414, 0]
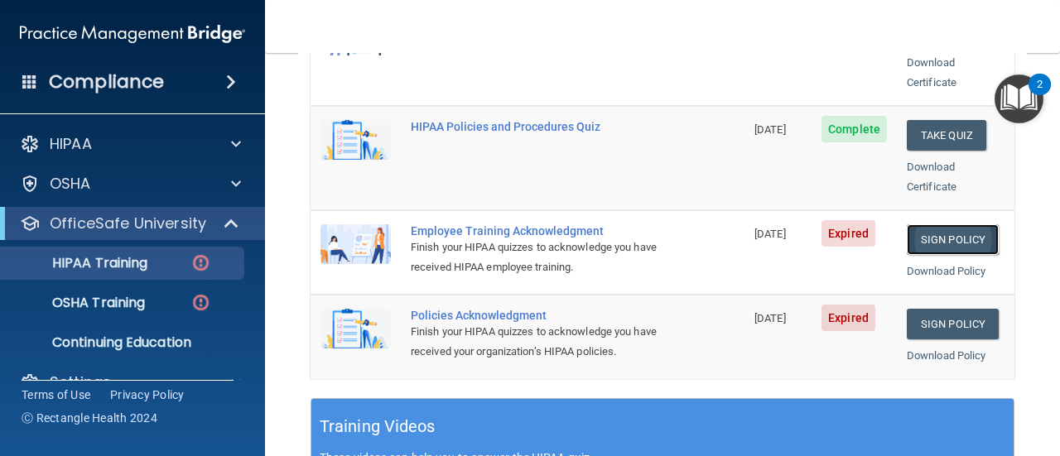
click at [922, 224] on link "Sign Policy" at bounding box center [953, 239] width 92 height 31
click at [926, 224] on link "Sign Policy" at bounding box center [953, 239] width 92 height 31
click at [921, 309] on link "Sign Policy" at bounding box center [953, 324] width 92 height 31
click at [134, 267] on p "HIPAA Training" at bounding box center [79, 263] width 137 height 17
click at [147, 312] on link "OSHA Training" at bounding box center [113, 302] width 261 height 33
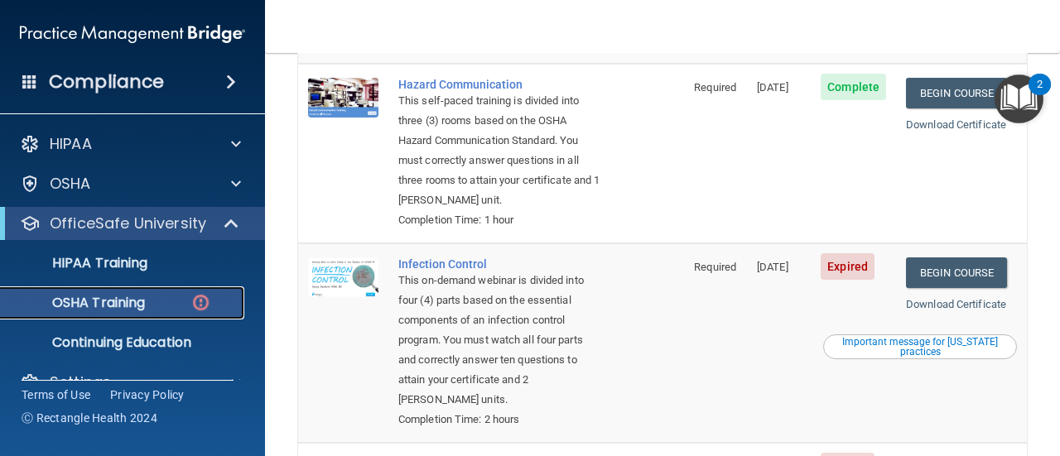
scroll to position [338, 0]
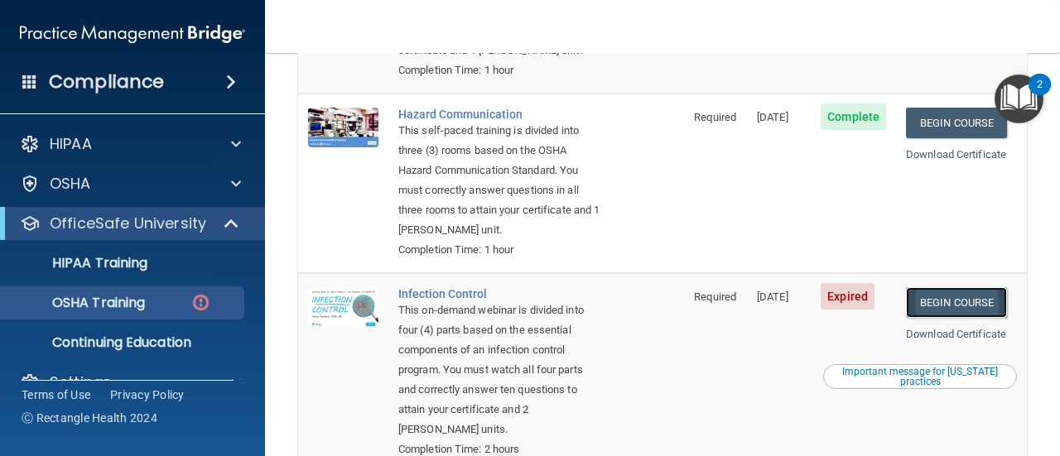
click at [949, 303] on link "Begin Course" at bounding box center [956, 302] width 101 height 31
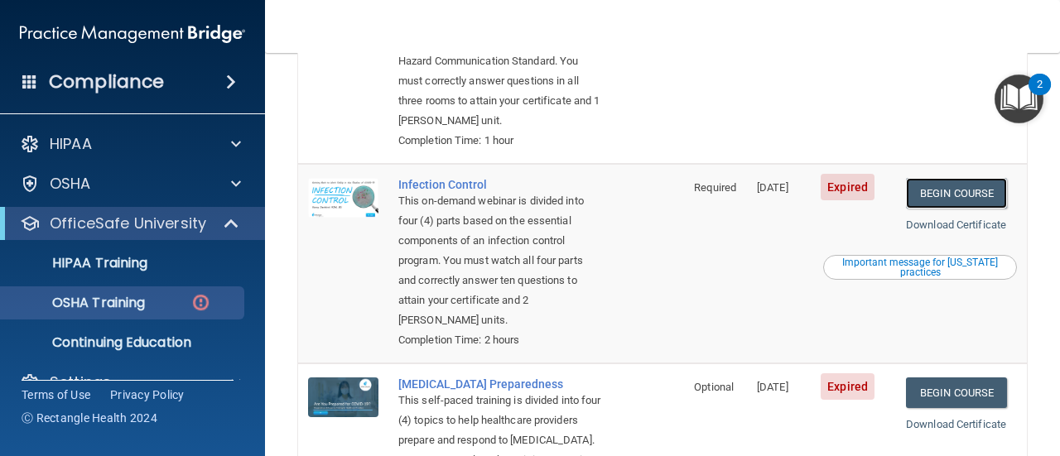
scroll to position [450, 0]
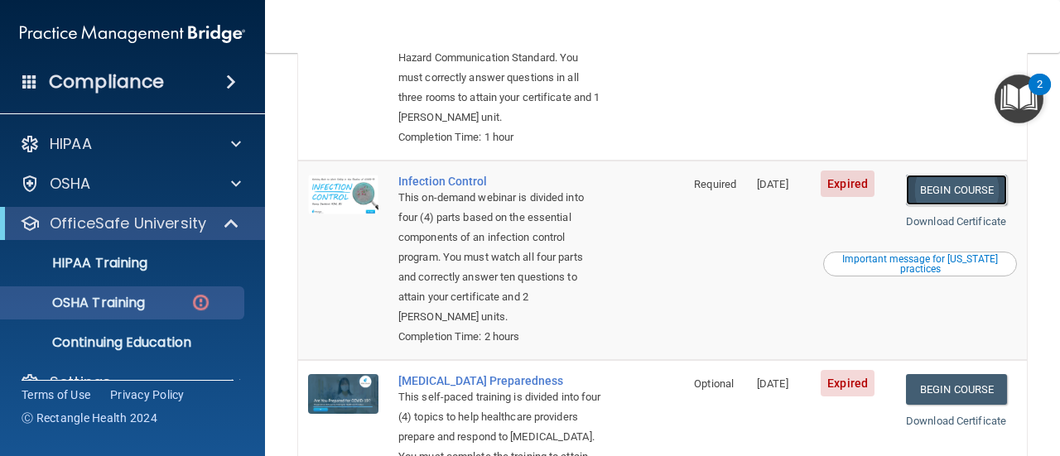
click at [934, 192] on link "Begin Course" at bounding box center [956, 190] width 101 height 31
click at [140, 255] on p "HIPAA Training" at bounding box center [79, 263] width 137 height 17
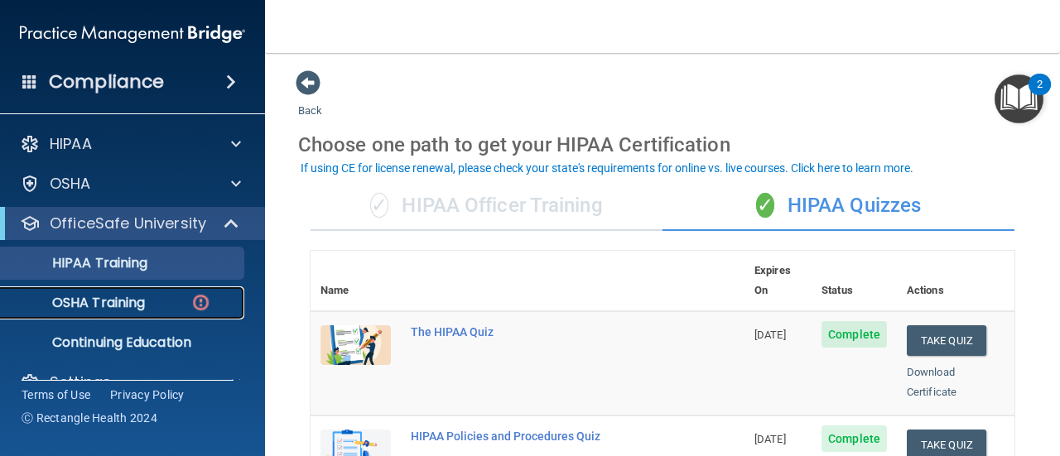
click at [161, 302] on div "OSHA Training" at bounding box center [124, 303] width 226 height 17
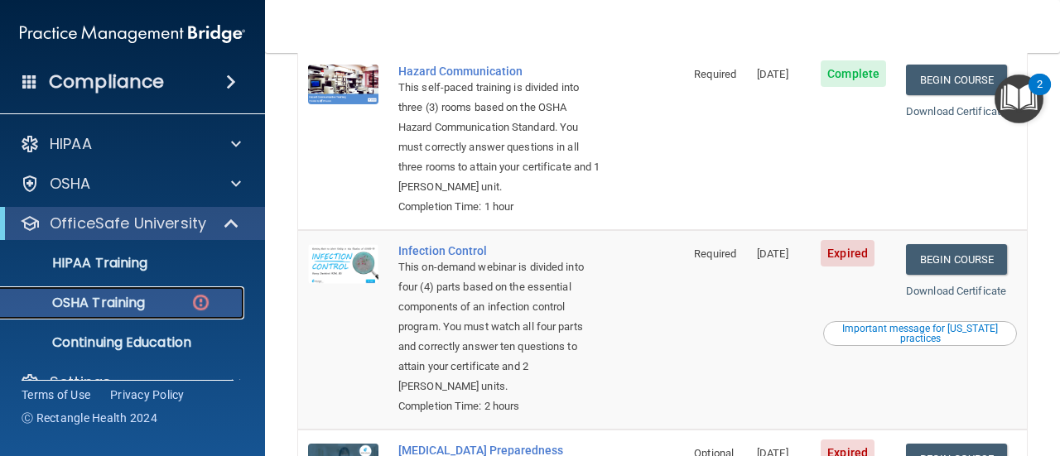
scroll to position [370, 0]
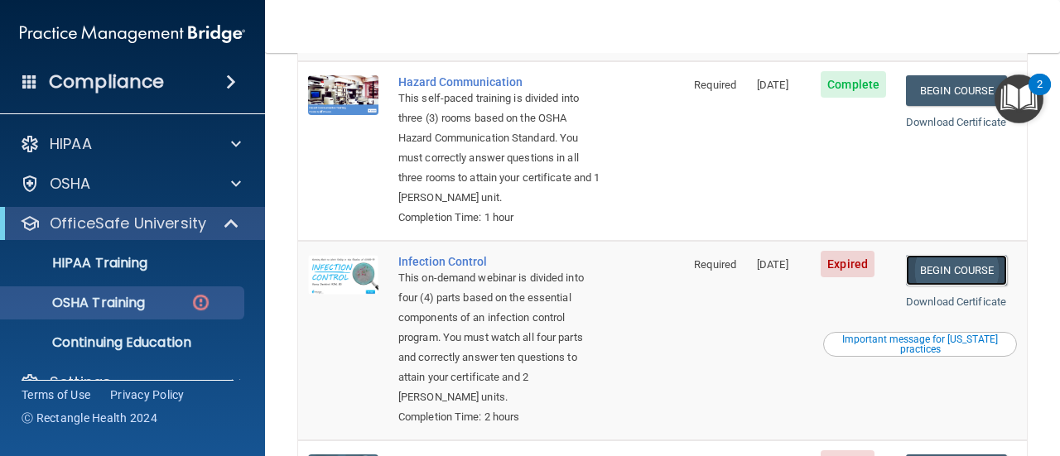
click at [940, 264] on link "Begin Course" at bounding box center [956, 270] width 101 height 31
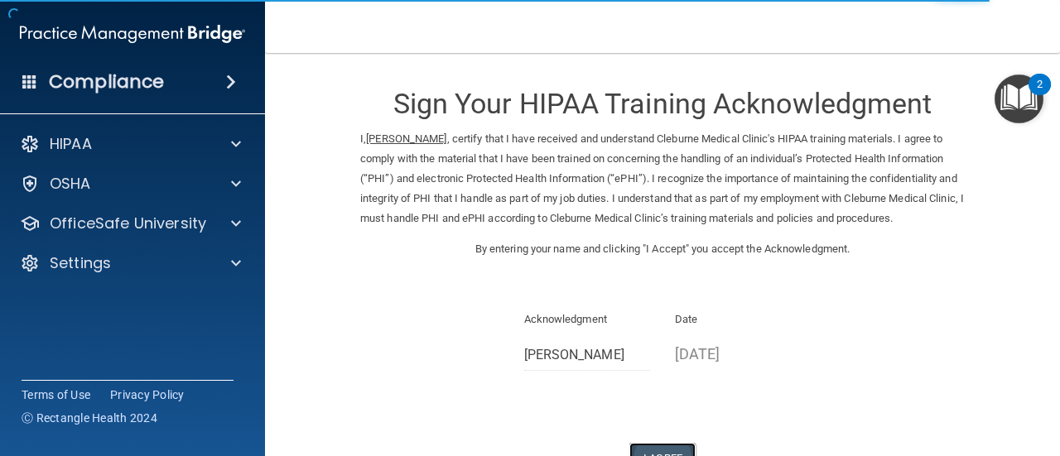
click at [662, 443] on button "I Agree" at bounding box center [662, 458] width 66 height 31
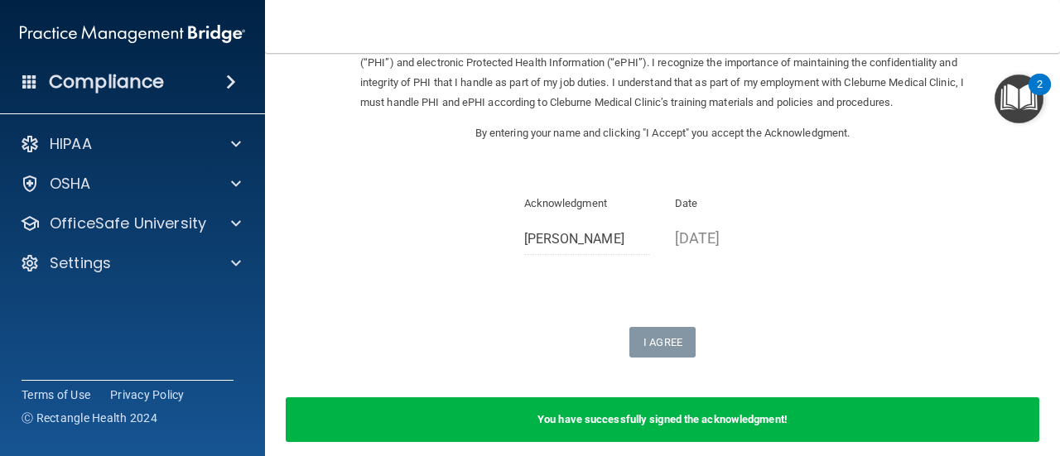
scroll to position [116, 0]
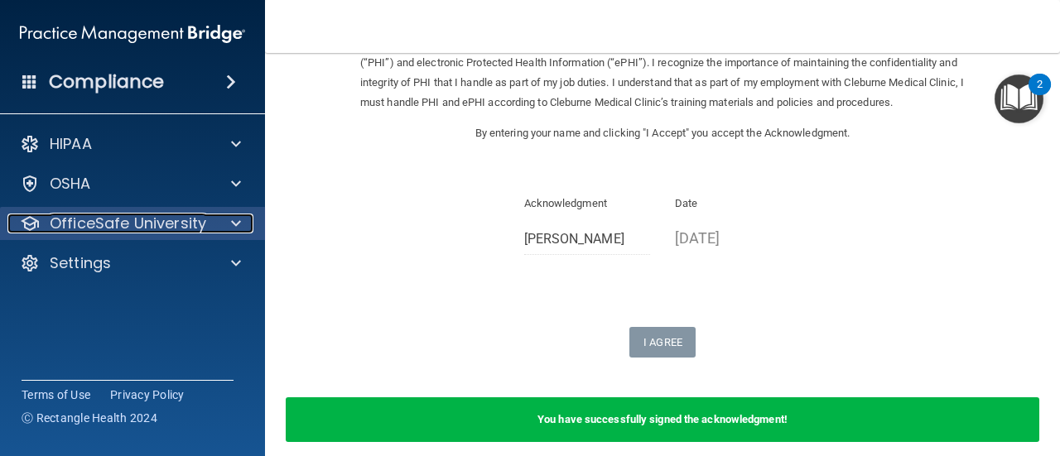
click at [234, 219] on span at bounding box center [236, 224] width 10 height 20
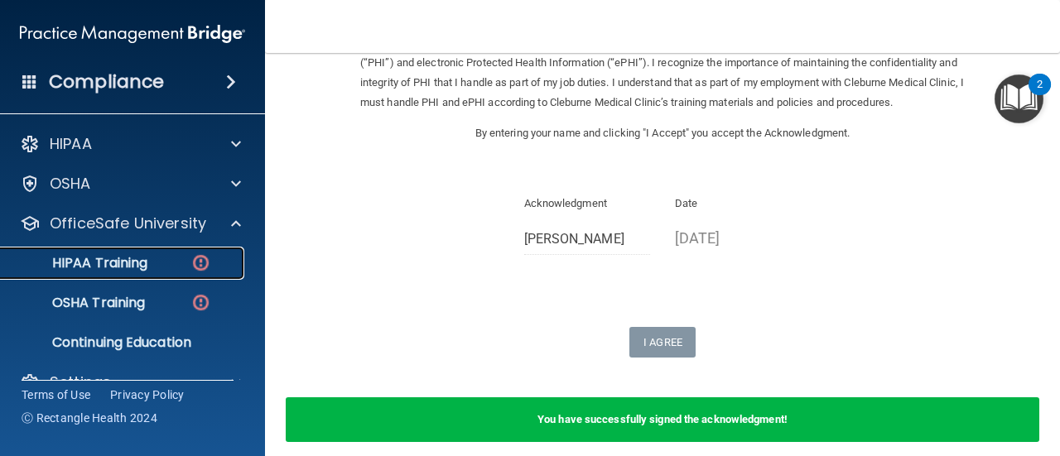
click at [169, 265] on div "HIPAA Training" at bounding box center [124, 263] width 226 height 17
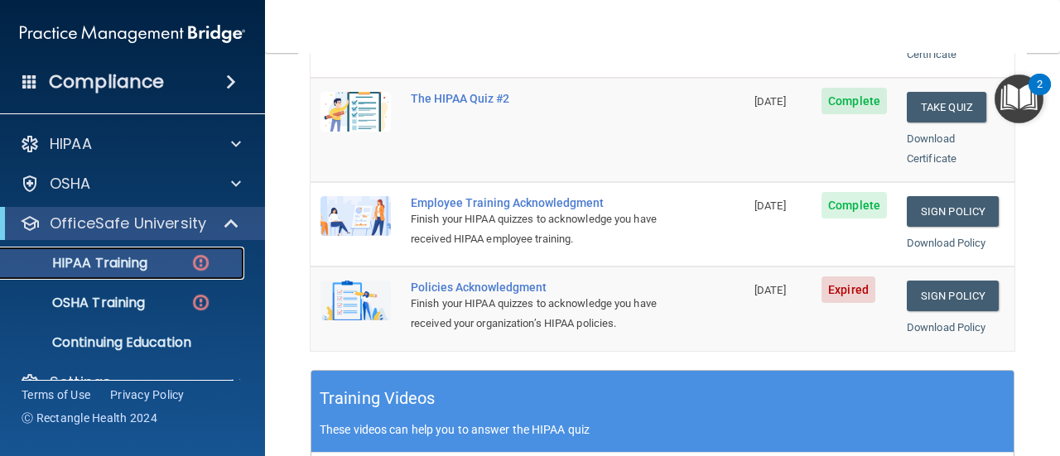
scroll to position [467, 0]
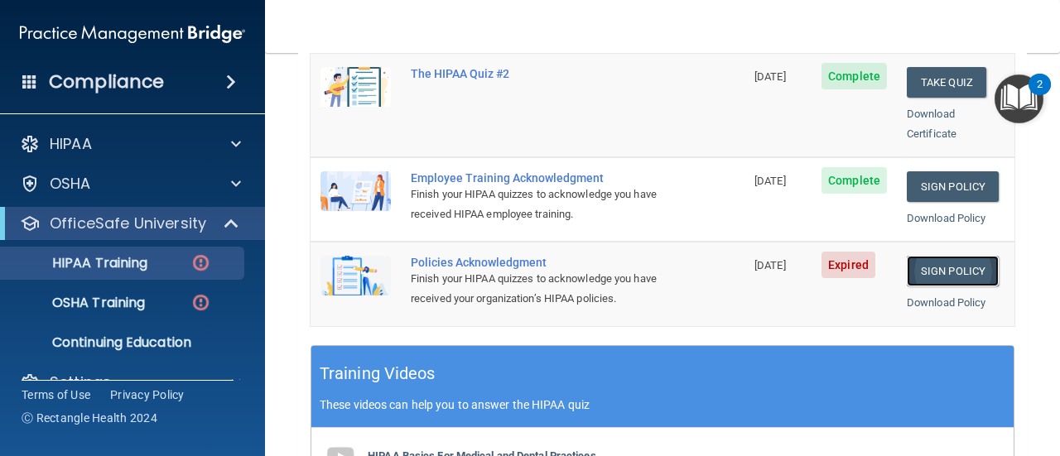
click at [946, 256] on link "Sign Policy" at bounding box center [953, 271] width 92 height 31
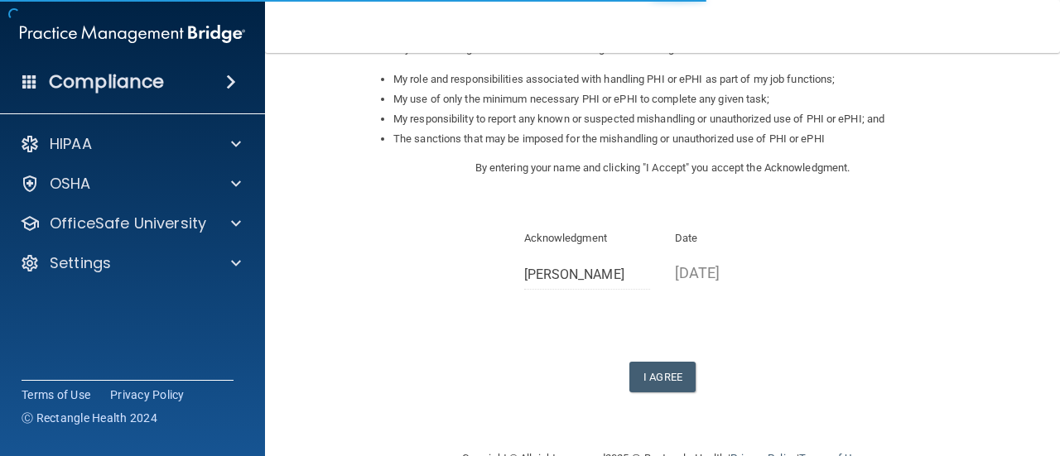
scroll to position [266, 0]
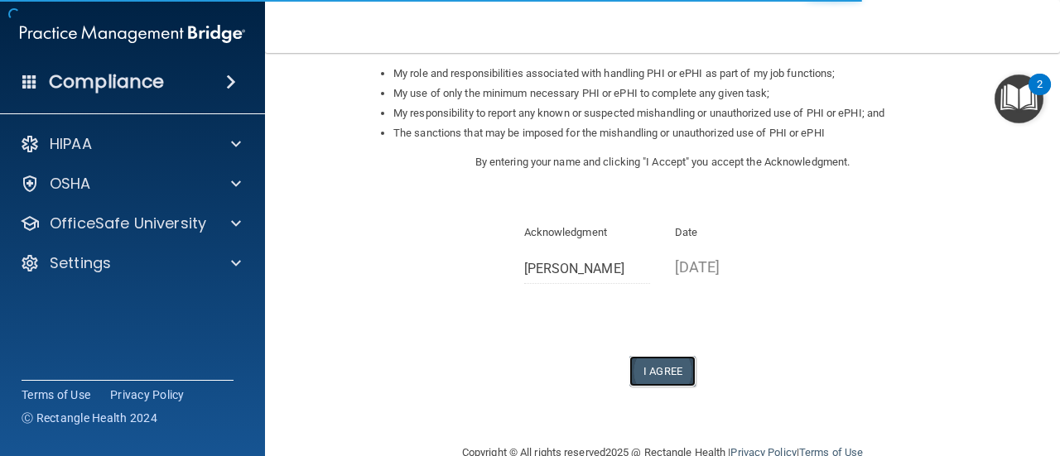
click at [642, 372] on button "I Agree" at bounding box center [662, 371] width 66 height 31
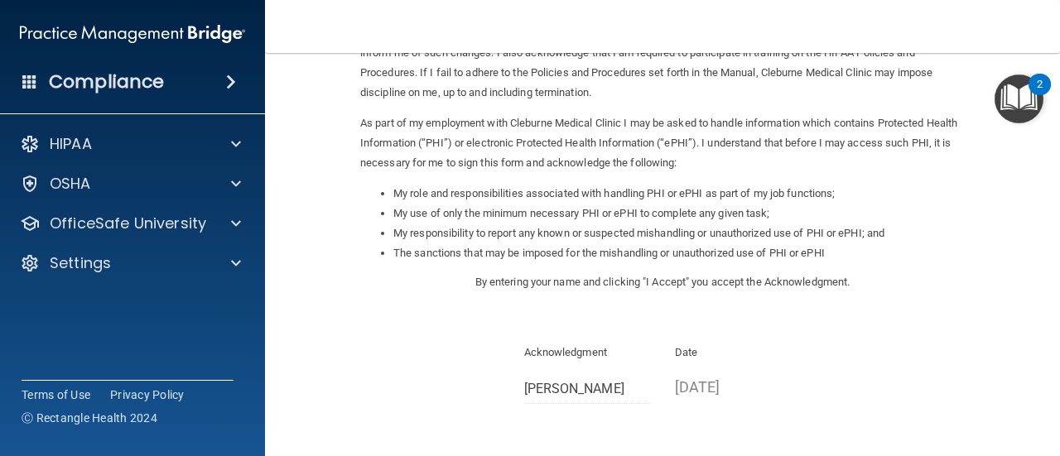
scroll to position [118, 0]
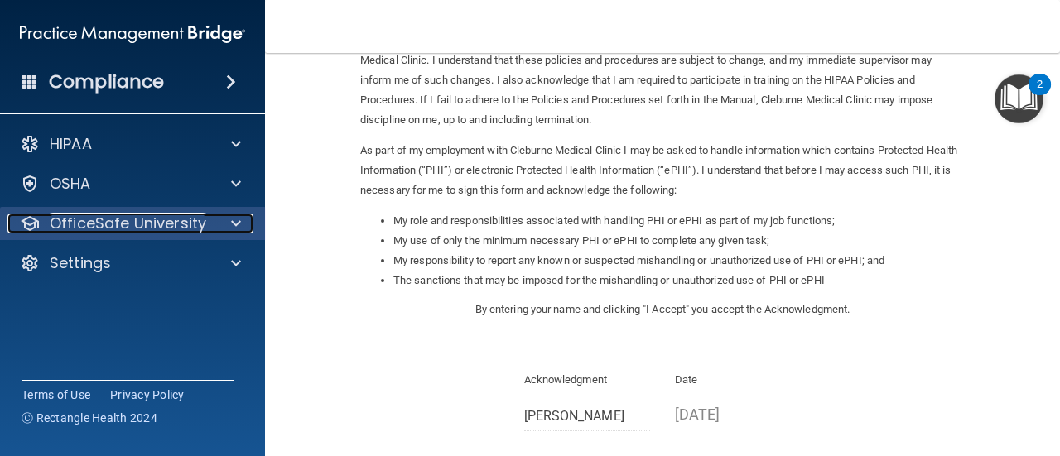
click at [231, 229] on span at bounding box center [236, 224] width 10 height 20
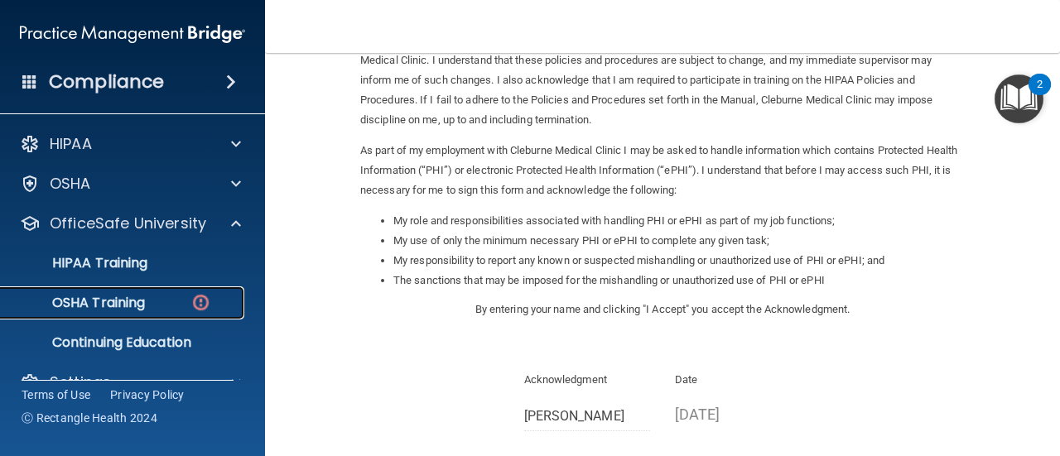
click at [194, 298] on img at bounding box center [200, 302] width 21 height 21
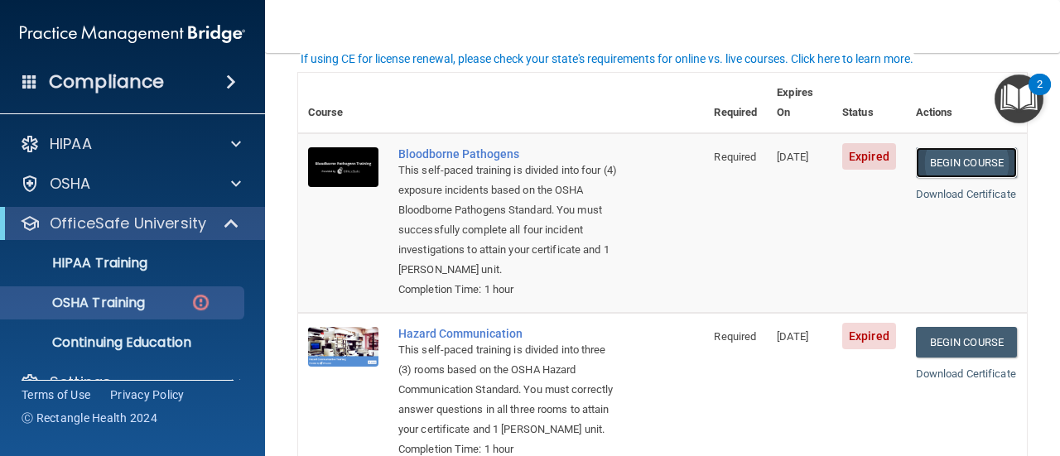
click at [949, 147] on link "Begin Course" at bounding box center [966, 162] width 101 height 31
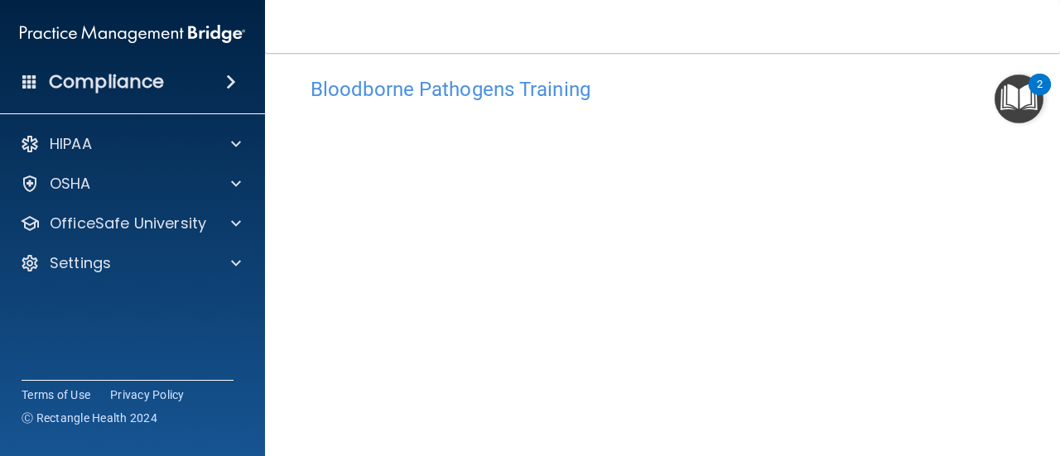
scroll to position [187, 0]
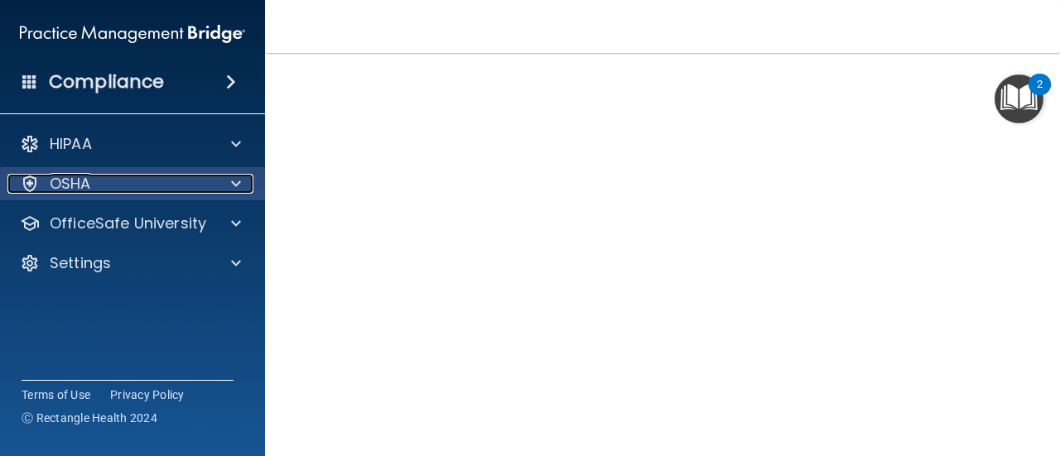
click at [229, 178] on div at bounding box center [233, 184] width 41 height 20
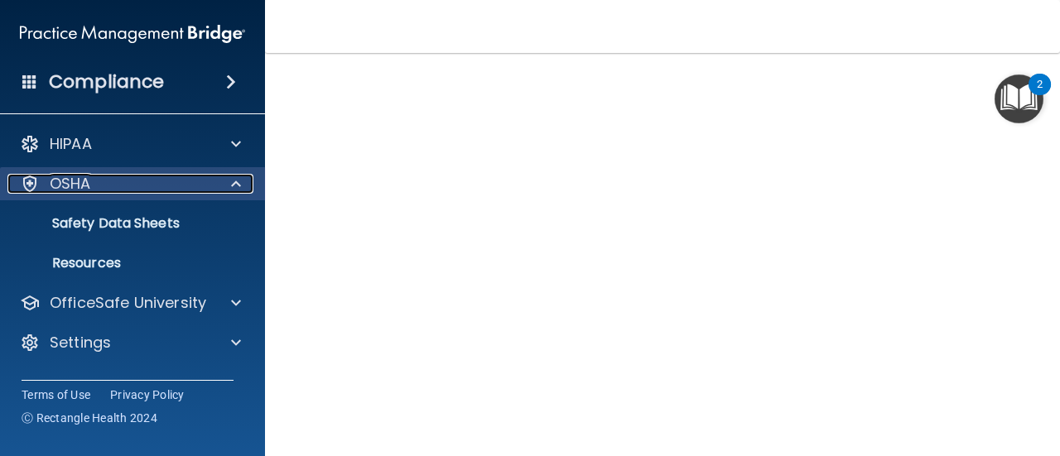
click at [229, 178] on div at bounding box center [233, 184] width 41 height 20
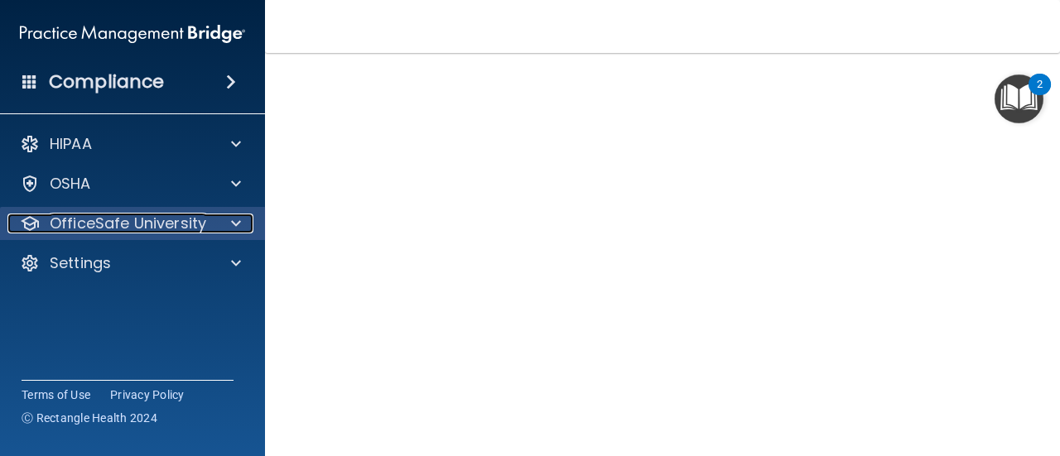
click at [233, 220] on span at bounding box center [236, 224] width 10 height 20
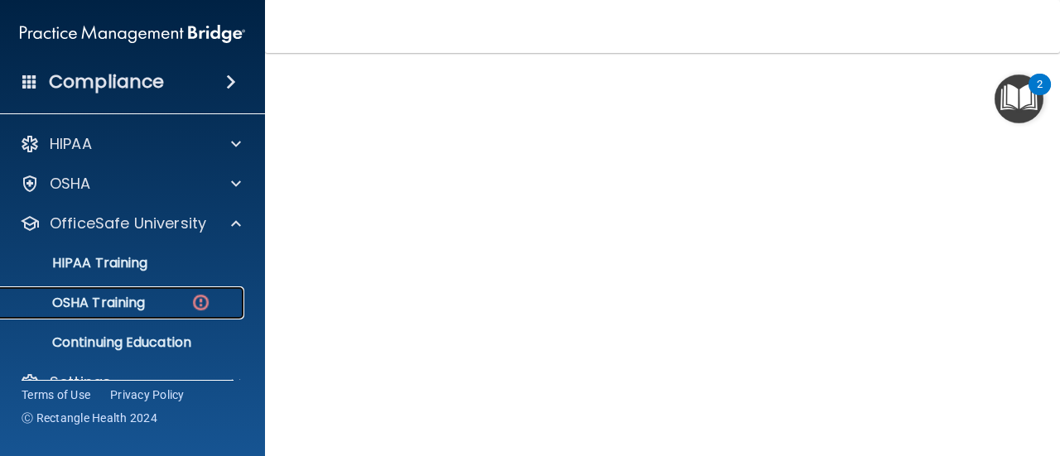
click at [150, 304] on div "OSHA Training" at bounding box center [124, 303] width 226 height 17
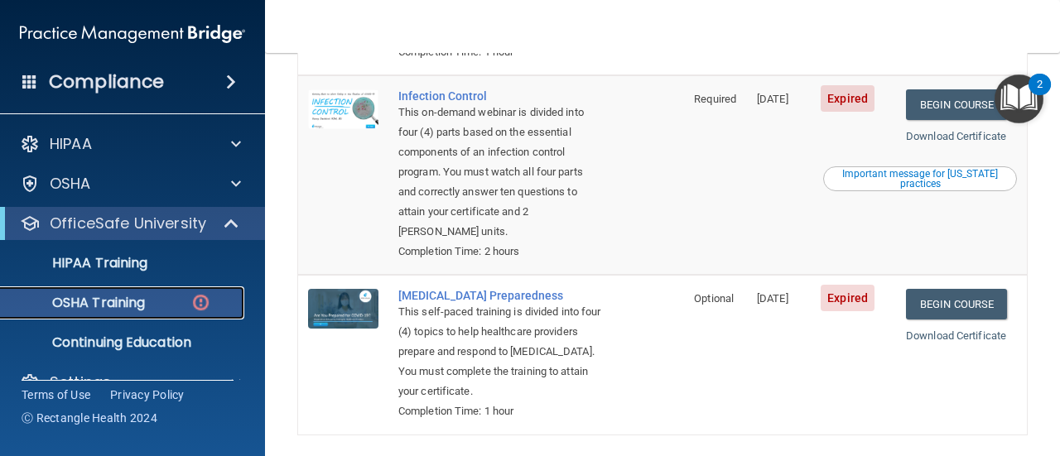
scroll to position [183, 0]
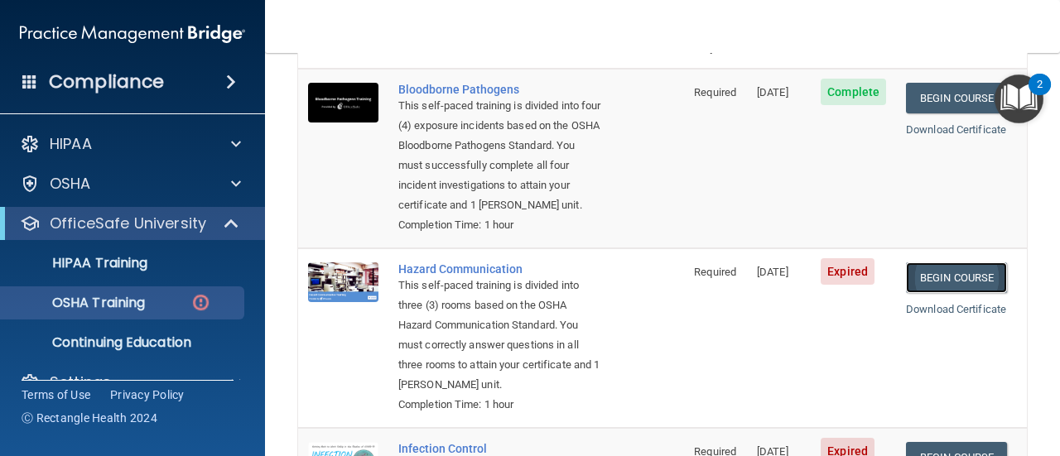
click at [952, 277] on link "Begin Course" at bounding box center [956, 277] width 101 height 31
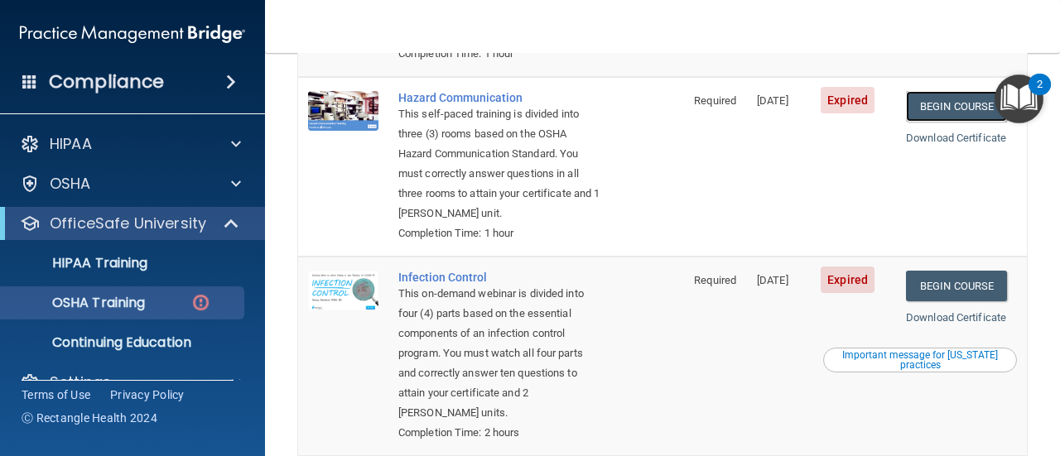
scroll to position [380, 0]
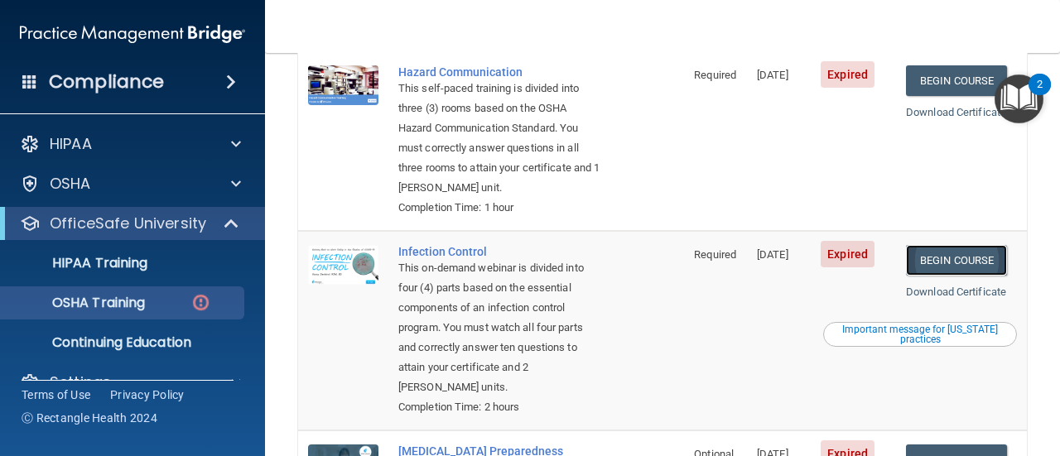
click at [955, 261] on link "Begin Course" at bounding box center [956, 260] width 101 height 31
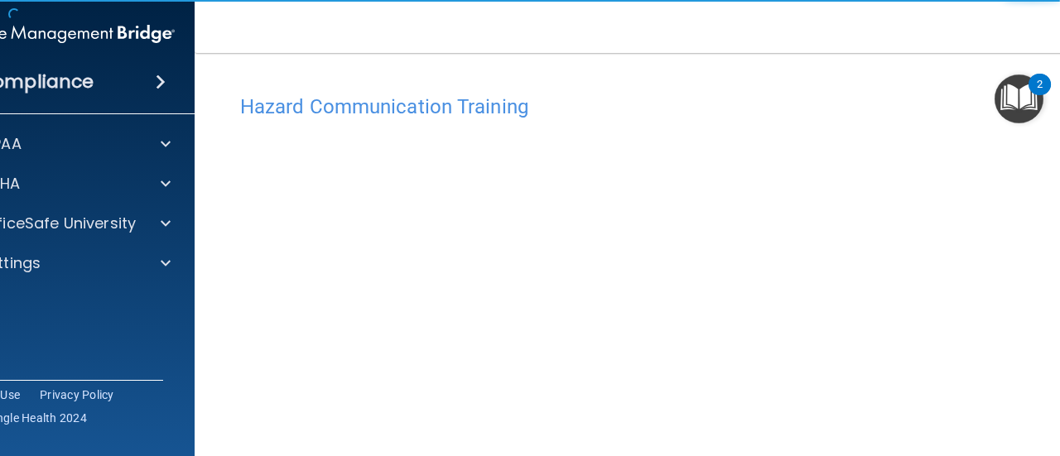
scroll to position [104, 0]
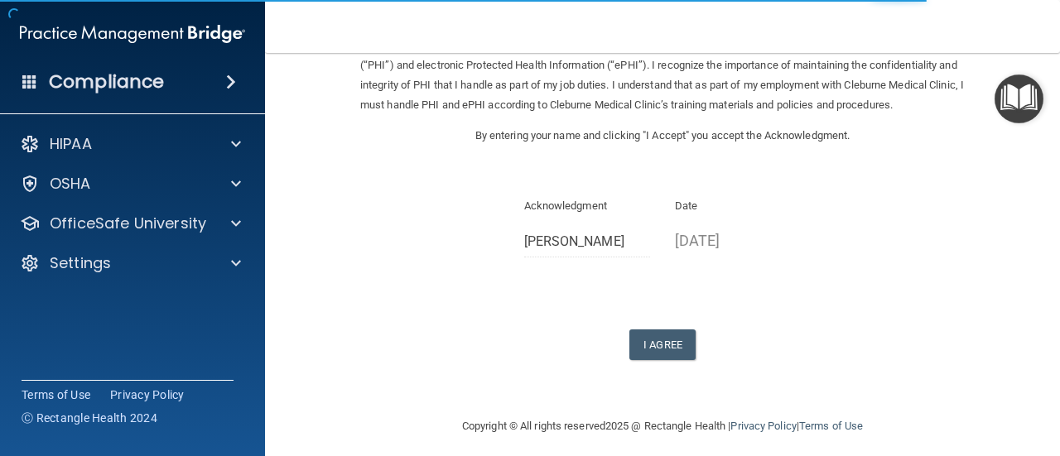
scroll to position [123, 0]
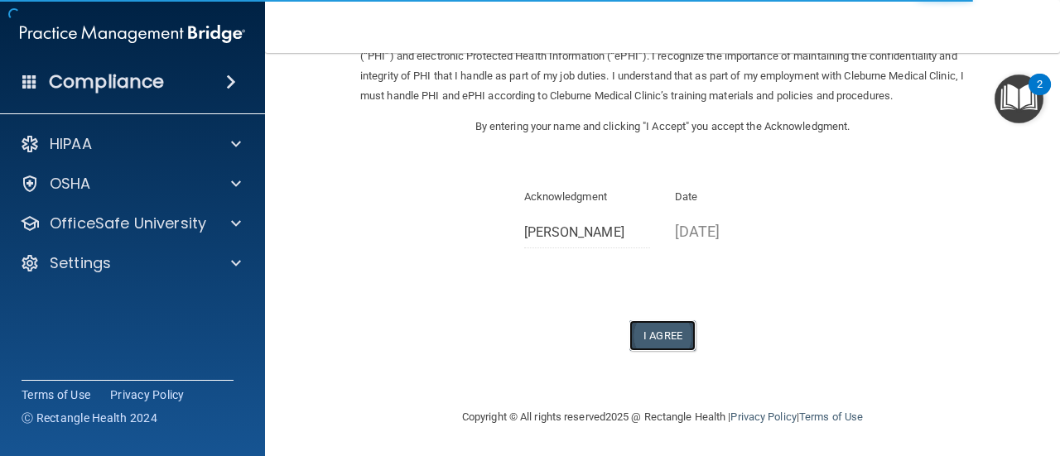
click at [657, 334] on button "I Agree" at bounding box center [662, 335] width 66 height 31
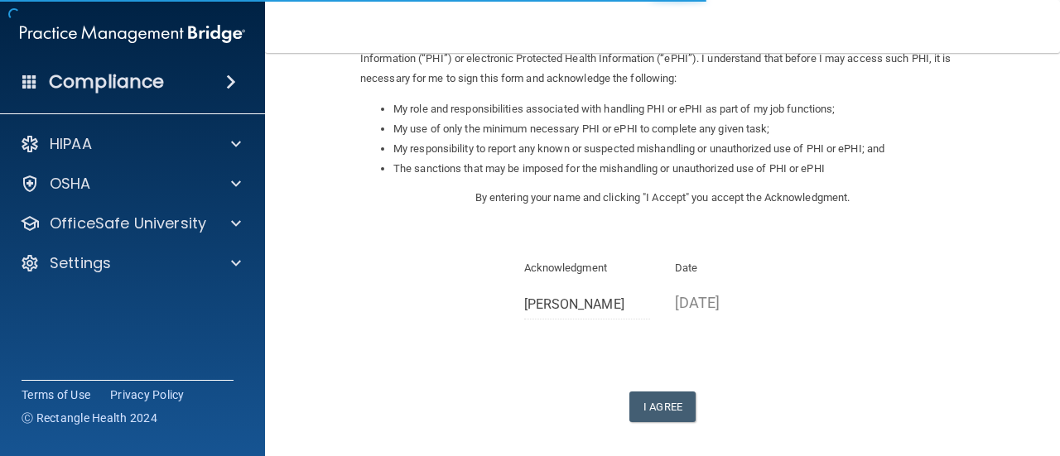
scroll to position [252, 0]
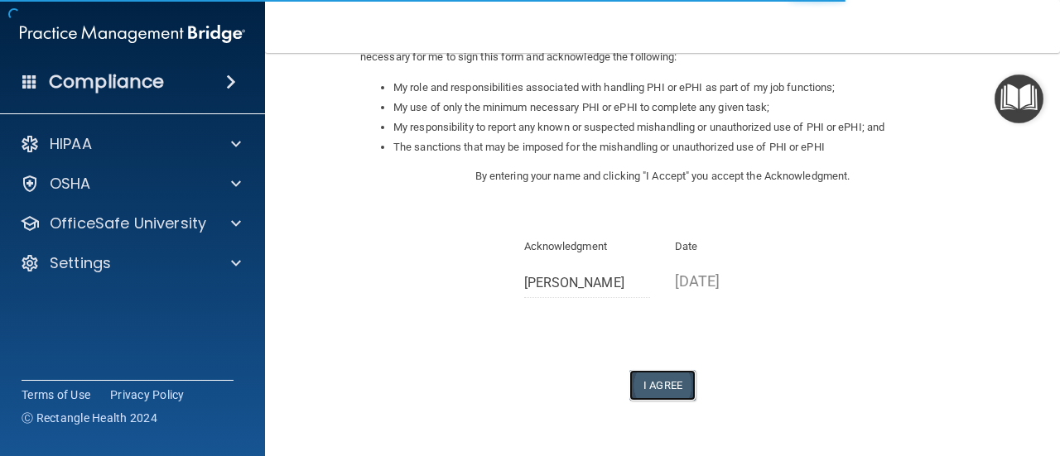
click at [661, 394] on button "I Agree" at bounding box center [662, 385] width 66 height 31
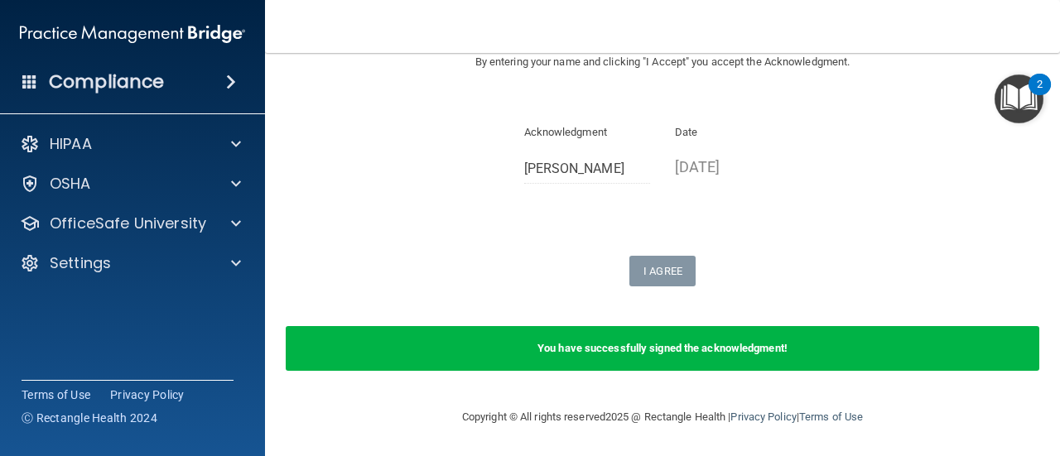
scroll to position [276, 0]
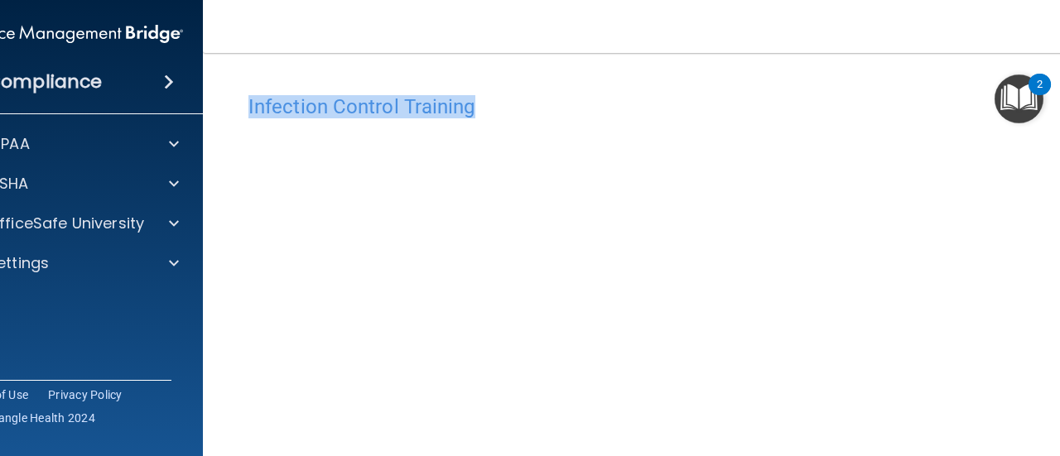
drag, startPoint x: 673, startPoint y: 111, endPoint x: 702, endPoint y: -1, distance: 115.5
click at [702, 0] on html "Compliance HIPAA Documents and Policies Report an Incident Business Associates …" at bounding box center [530, 228] width 1060 height 456
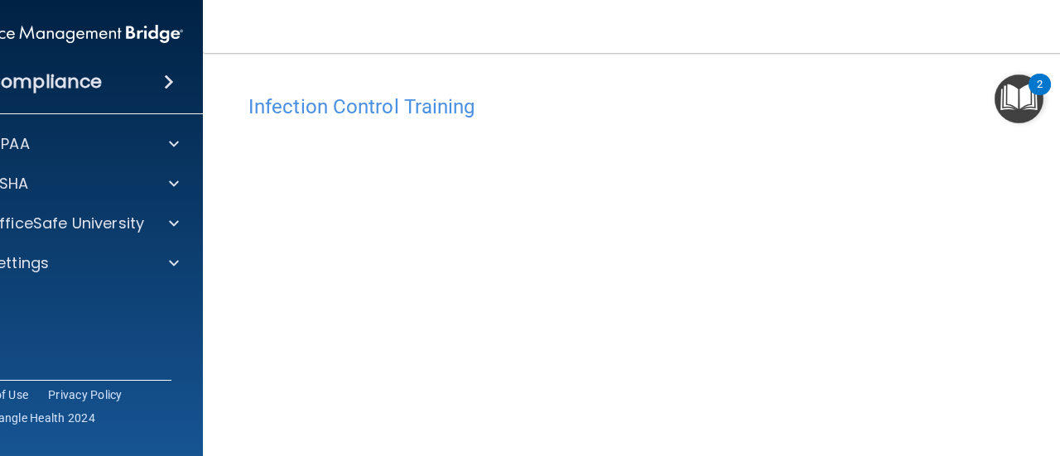
click at [778, 6] on nav "Toggle navigation [PERSON_NAME] [EMAIL_ADDRESS][DOMAIN_NAME] Manage My Enterpri…" at bounding box center [662, 26] width 919 height 53
click at [1012, 99] on img "Open Resource Center, 2 new notifications" at bounding box center [1018, 99] width 49 height 49
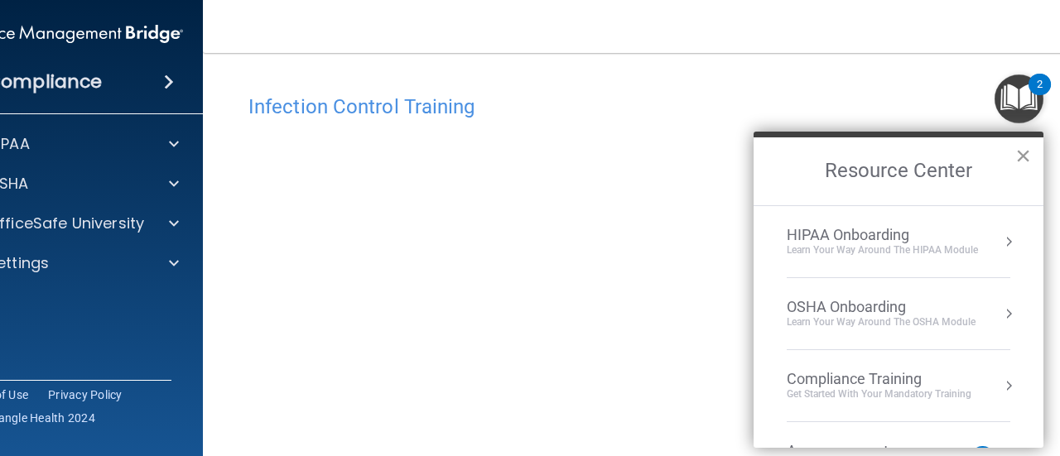
click at [1023, 152] on button "×" at bounding box center [1023, 155] width 16 height 26
